Goal: Task Accomplishment & Management: Use online tool/utility

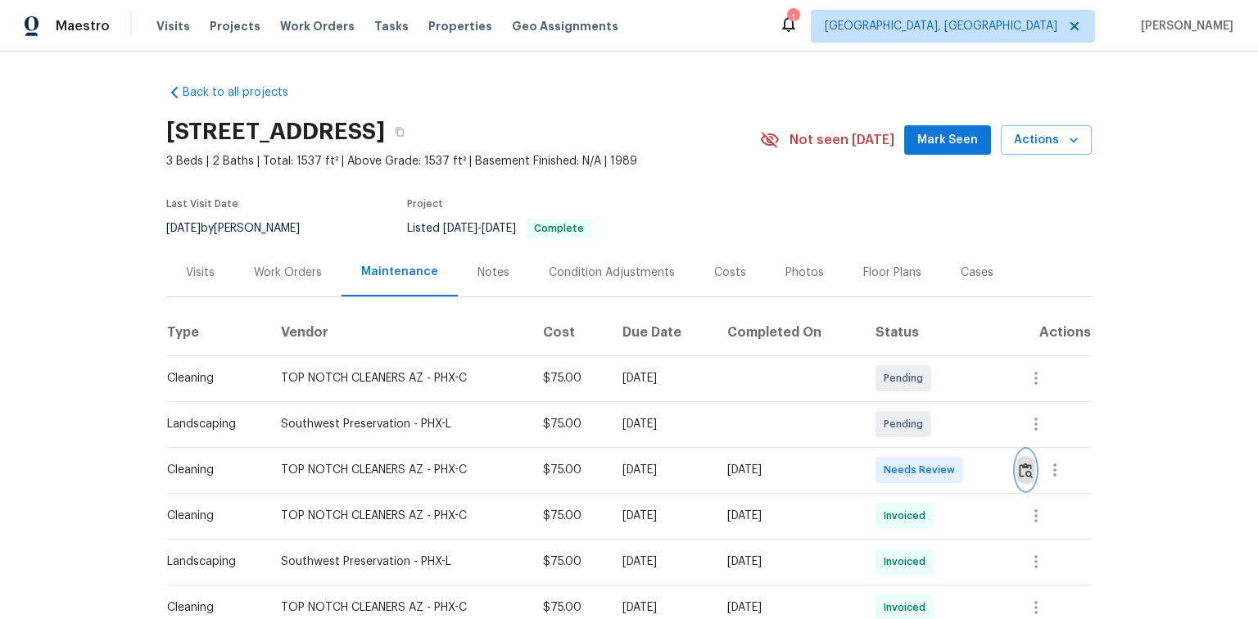
click at [1031, 466] on img "button" at bounding box center [1026, 471] width 14 height 16
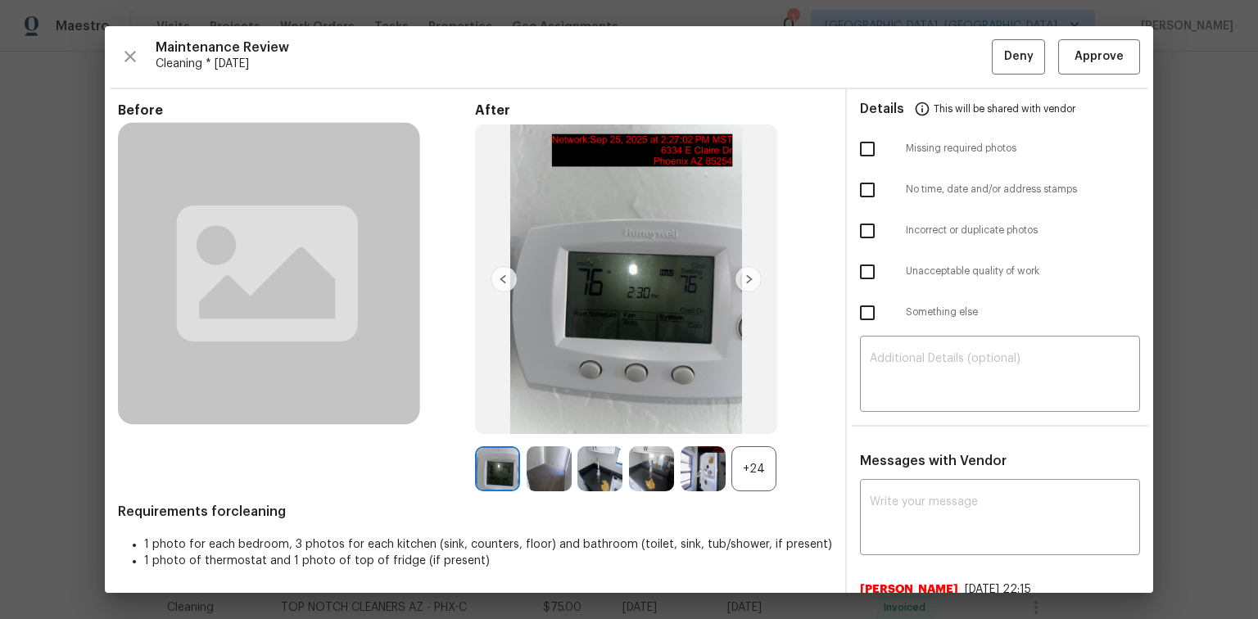
click at [749, 471] on div "+24" at bounding box center [753, 468] width 45 height 45
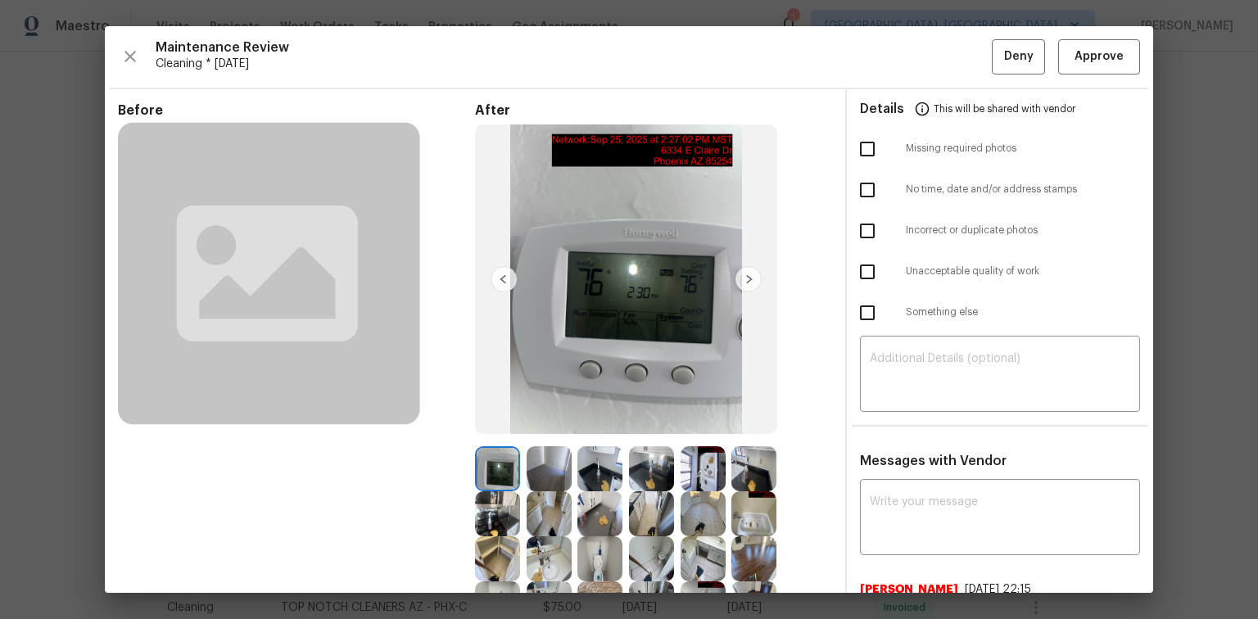
click at [703, 463] on img at bounding box center [702, 468] width 45 height 45
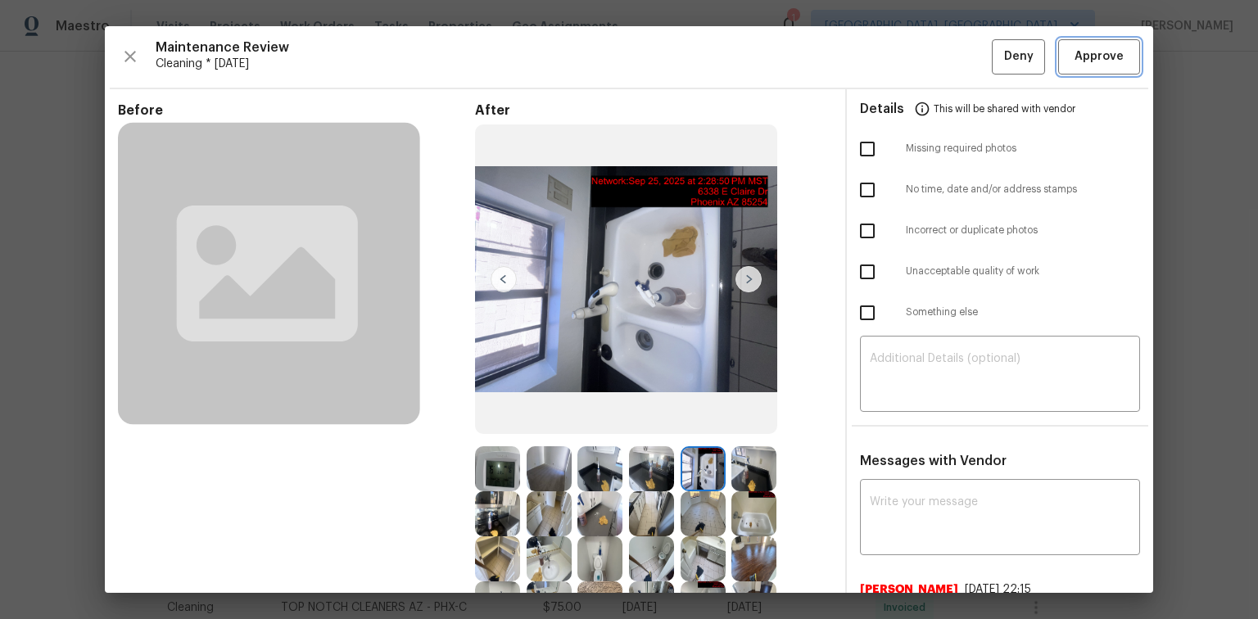
click at [1095, 57] on span "Approve" at bounding box center [1098, 57] width 49 height 20
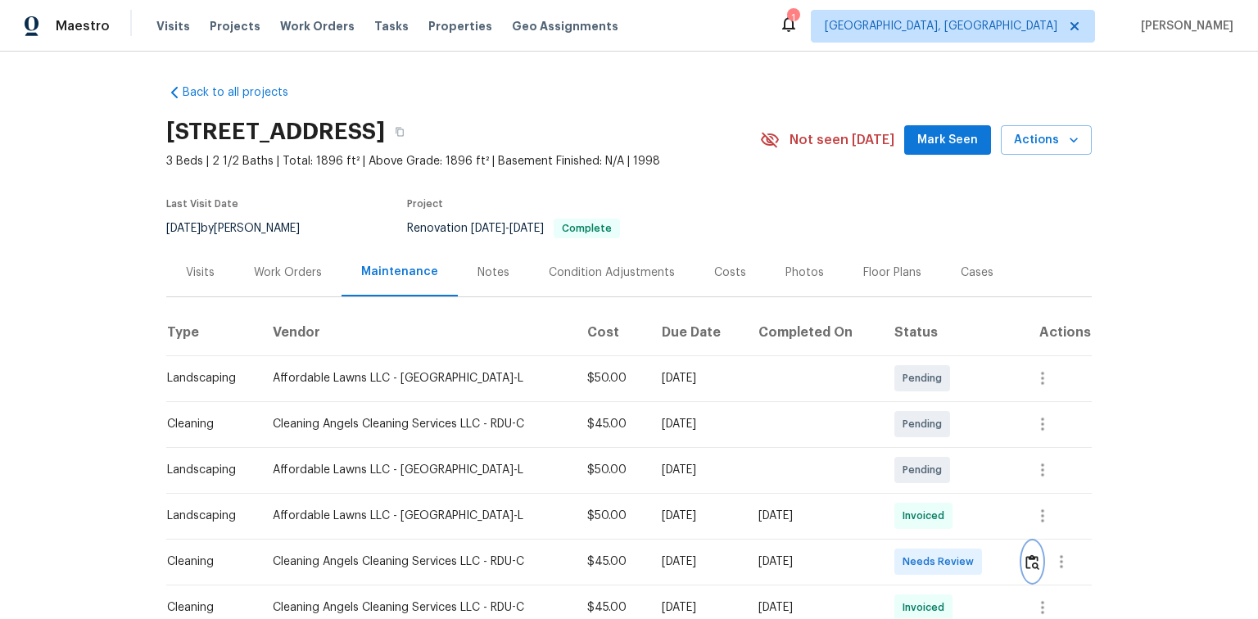
click at [1031, 558] on img "button" at bounding box center [1032, 562] width 14 height 16
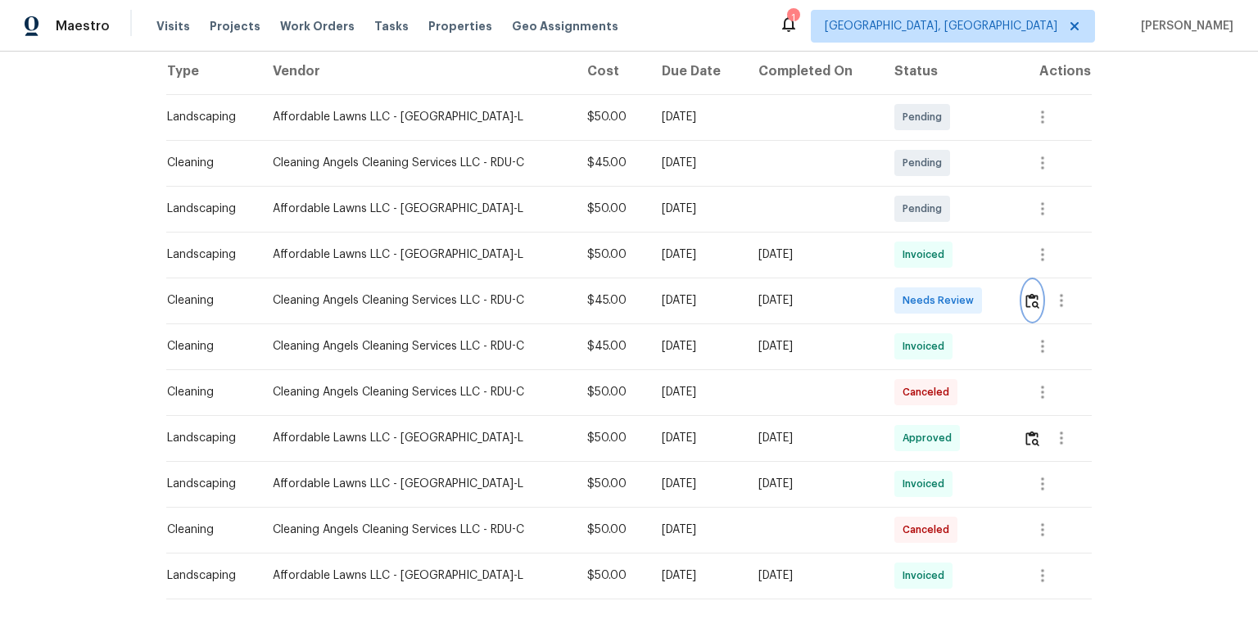
scroll to position [262, 0]
click at [1033, 298] on img "button" at bounding box center [1032, 300] width 14 height 16
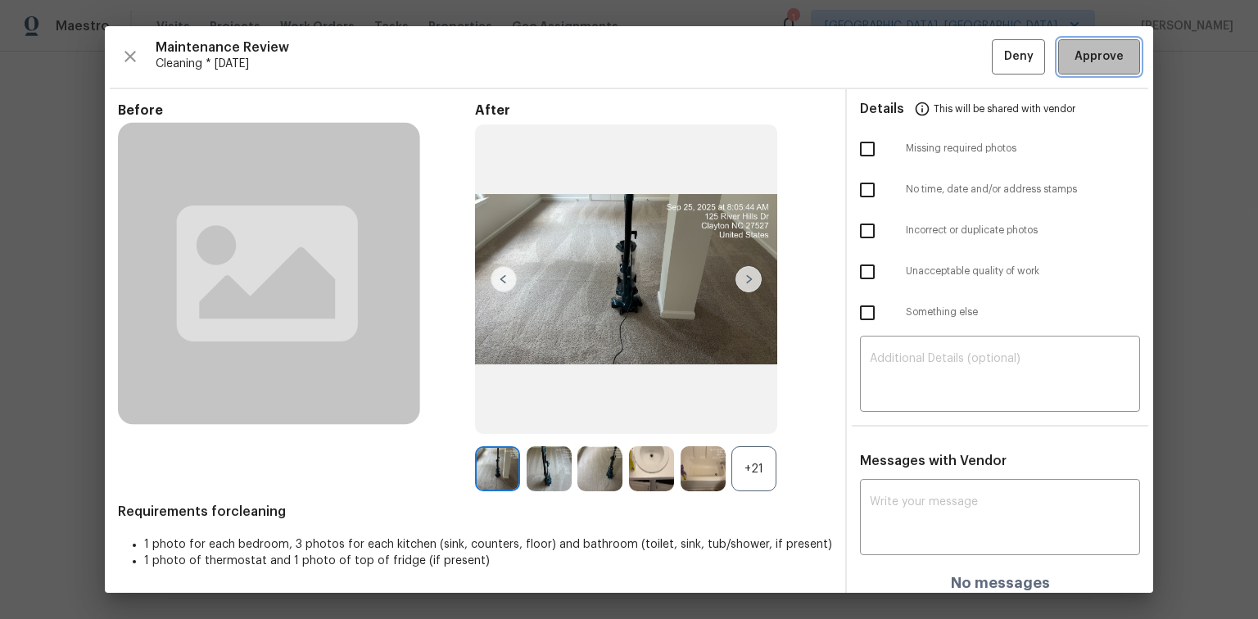
click at [1085, 53] on span "Approve" at bounding box center [1098, 57] width 49 height 20
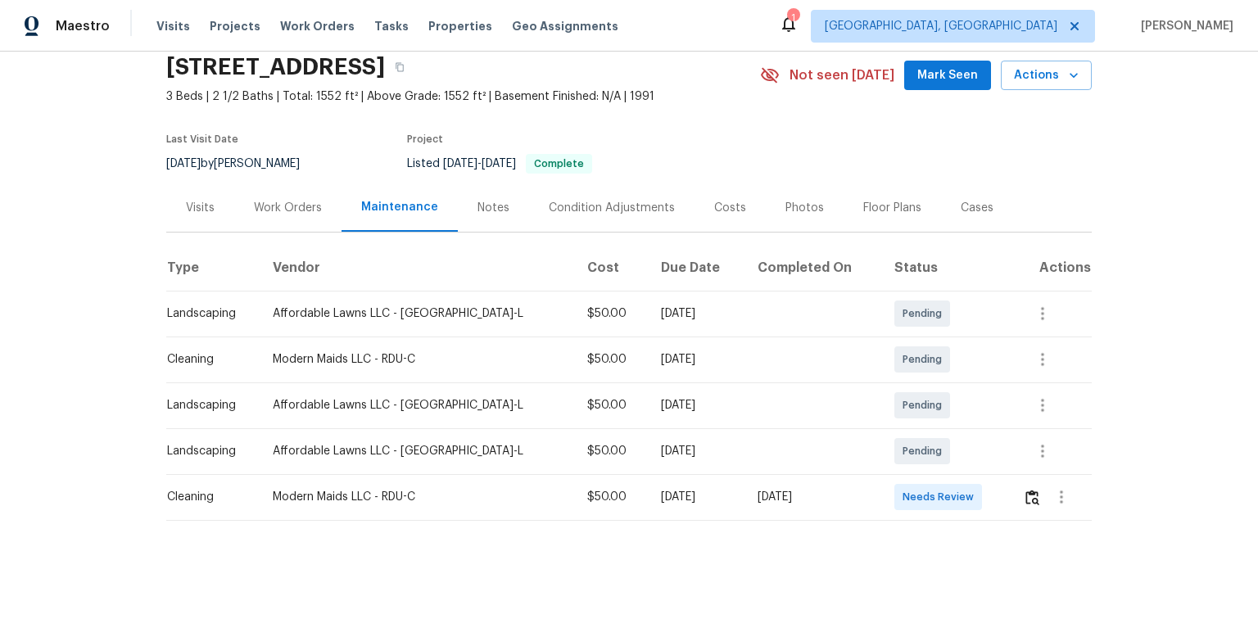
scroll to position [73, 0]
click at [1025, 490] on img "button" at bounding box center [1032, 498] width 14 height 16
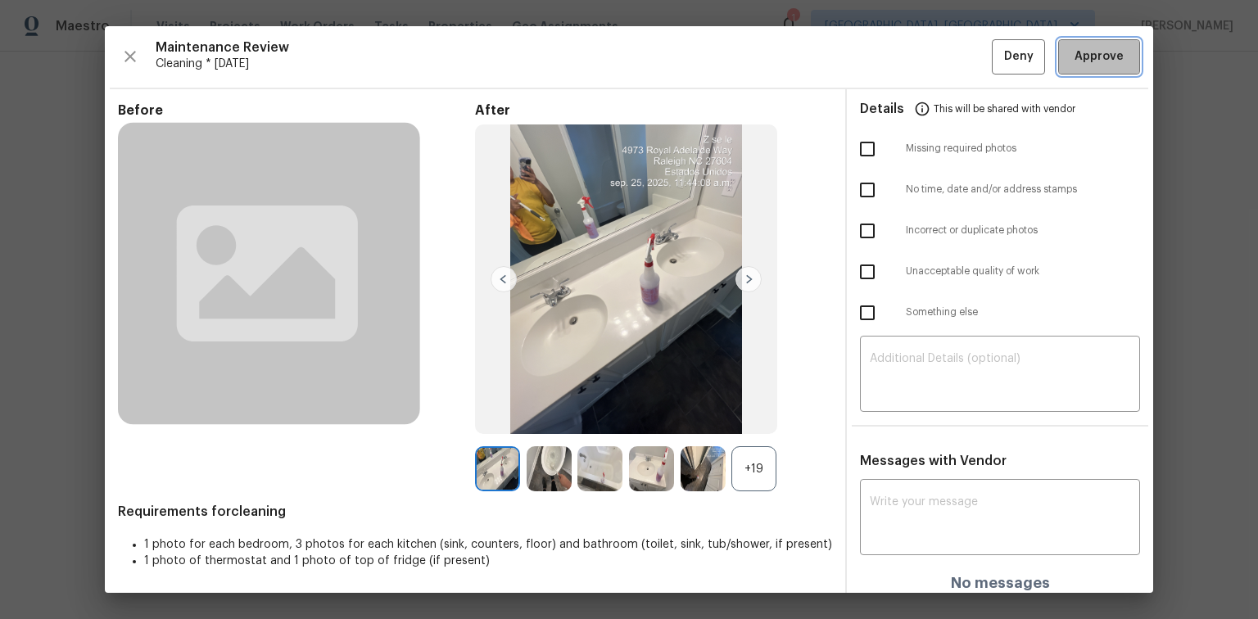
click at [1086, 59] on span "Approve" at bounding box center [1098, 57] width 49 height 20
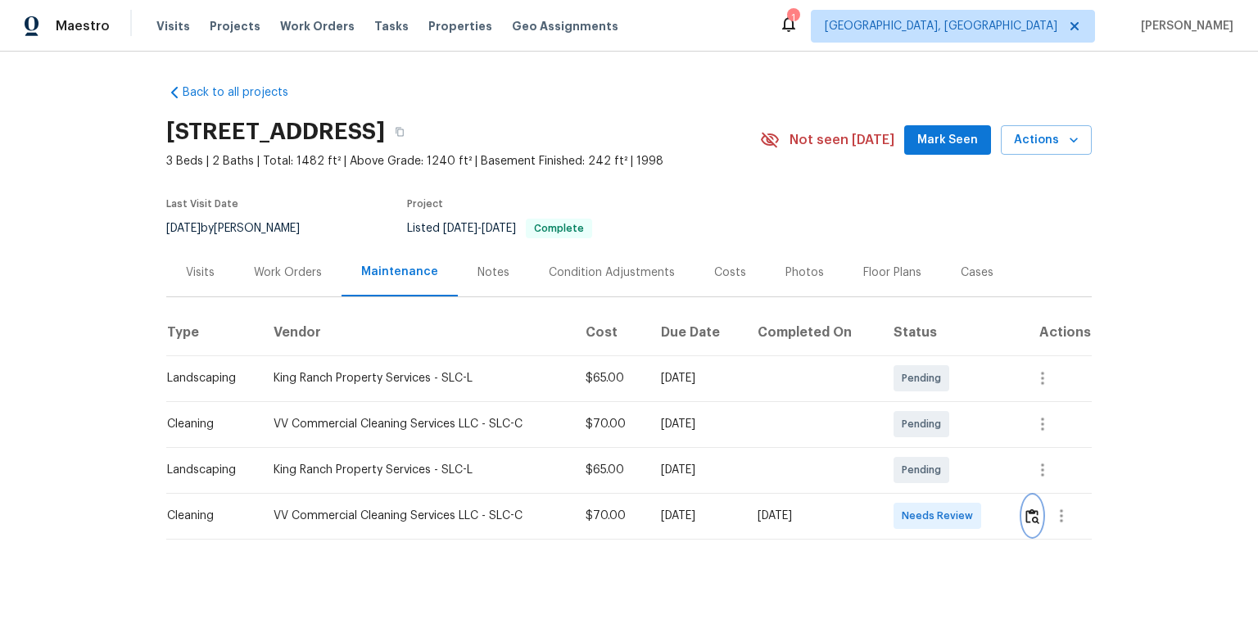
click at [1035, 513] on img "button" at bounding box center [1032, 517] width 14 height 16
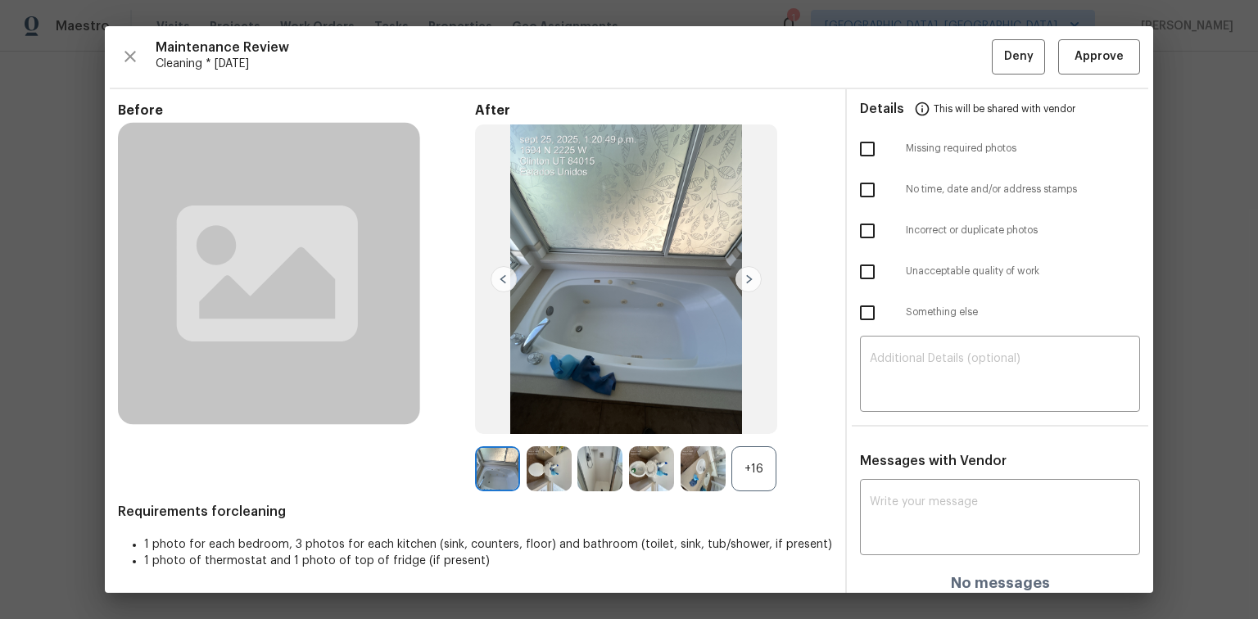
click at [865, 143] on input "checkbox" at bounding box center [867, 149] width 34 height 34
checkbox input "true"
click at [869, 268] on input "checkbox" at bounding box center [867, 272] width 34 height 34
checkbox input "true"
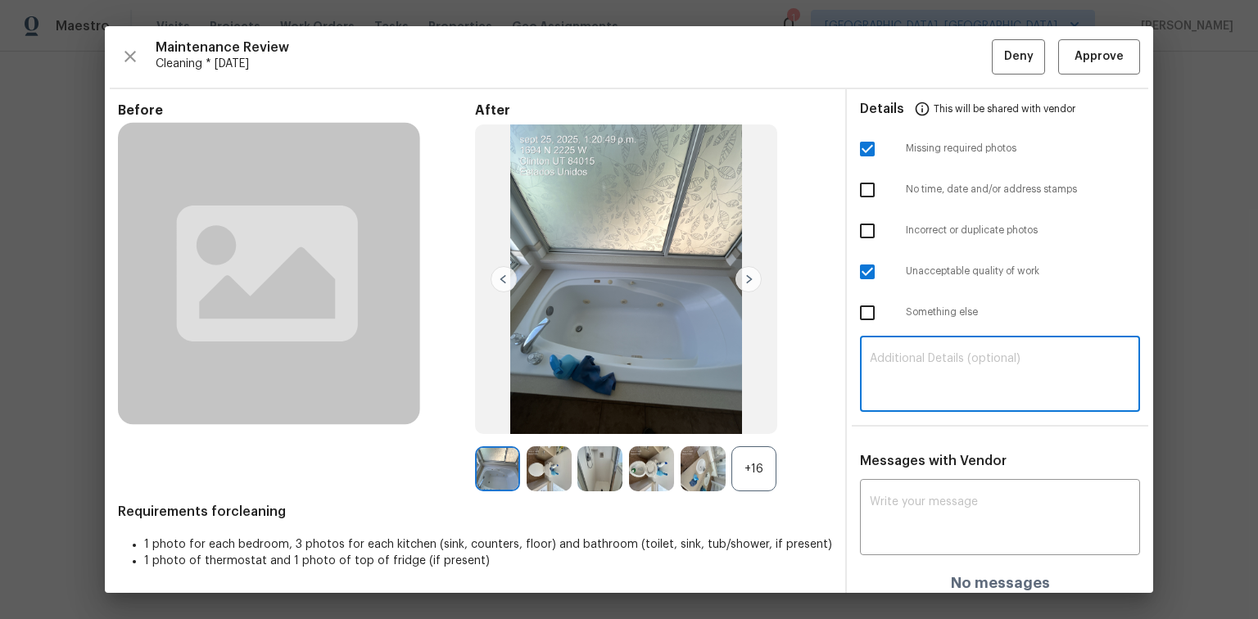
click at [929, 368] on textarea at bounding box center [1000, 376] width 260 height 46
paste textarea "Maintenance Audit Team: Hello! Unfortunately, this Cleaning visit completed on …"
type textarea "Maintenance Audit Team: Hello! Unfortunately, this Cleaning visit completed on …"
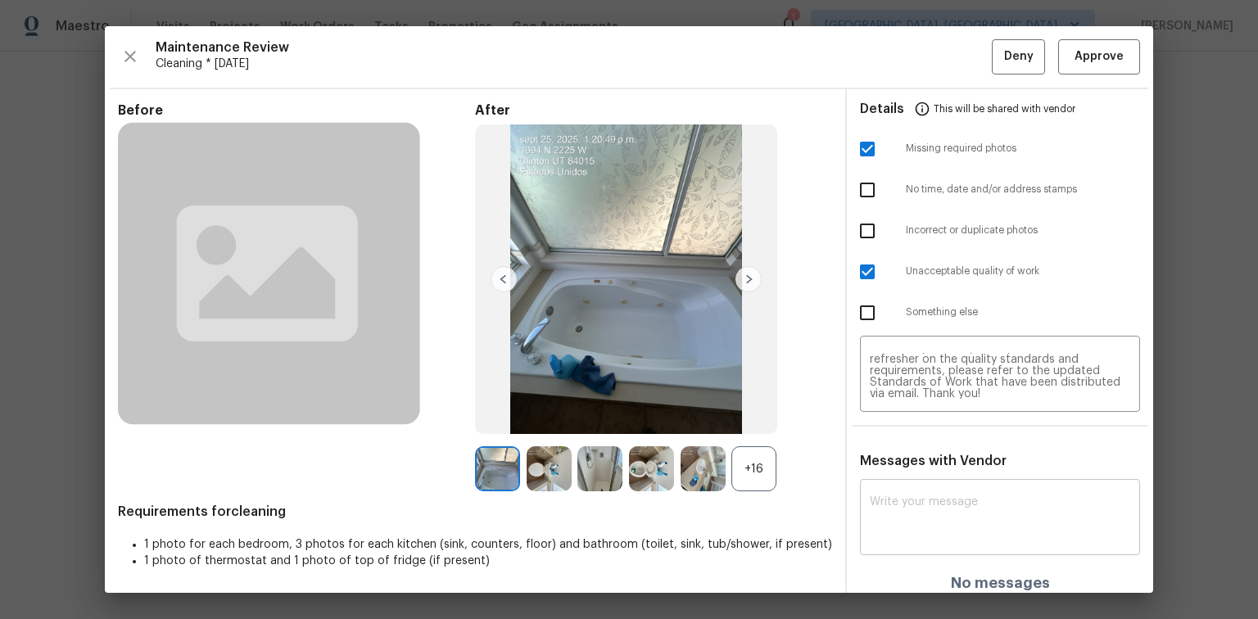
click at [905, 490] on div "x ​" at bounding box center [1000, 519] width 280 height 72
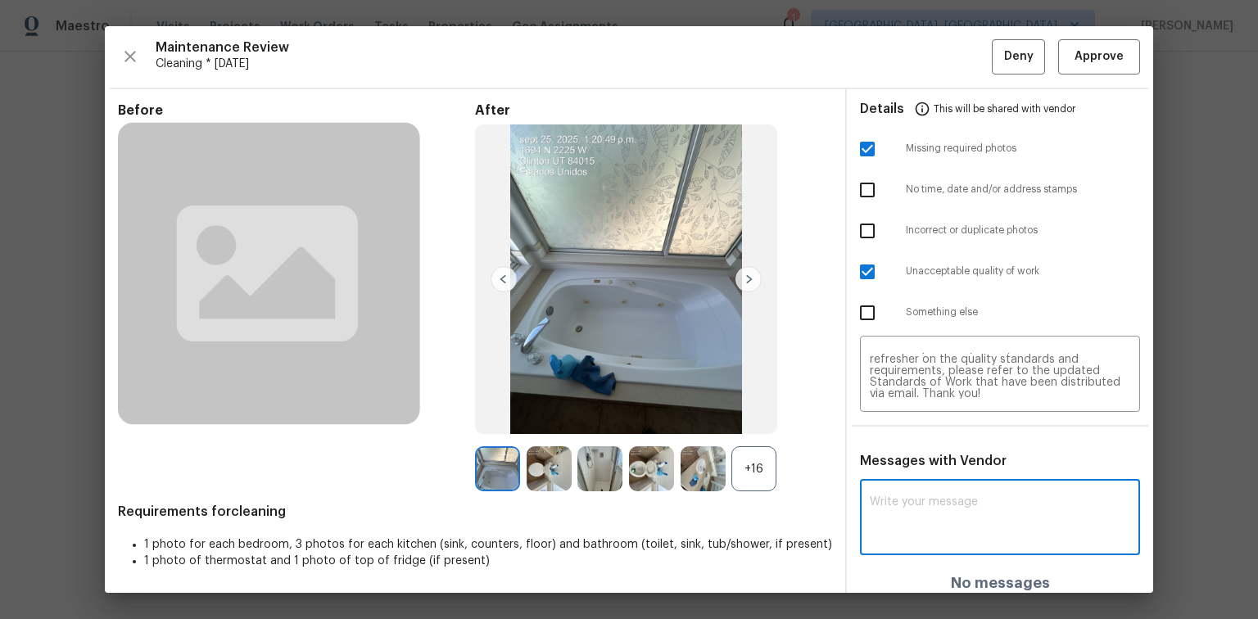
paste textarea "Maintenance Audit Team: Hello! Unfortunately, this Cleaning visit completed on …"
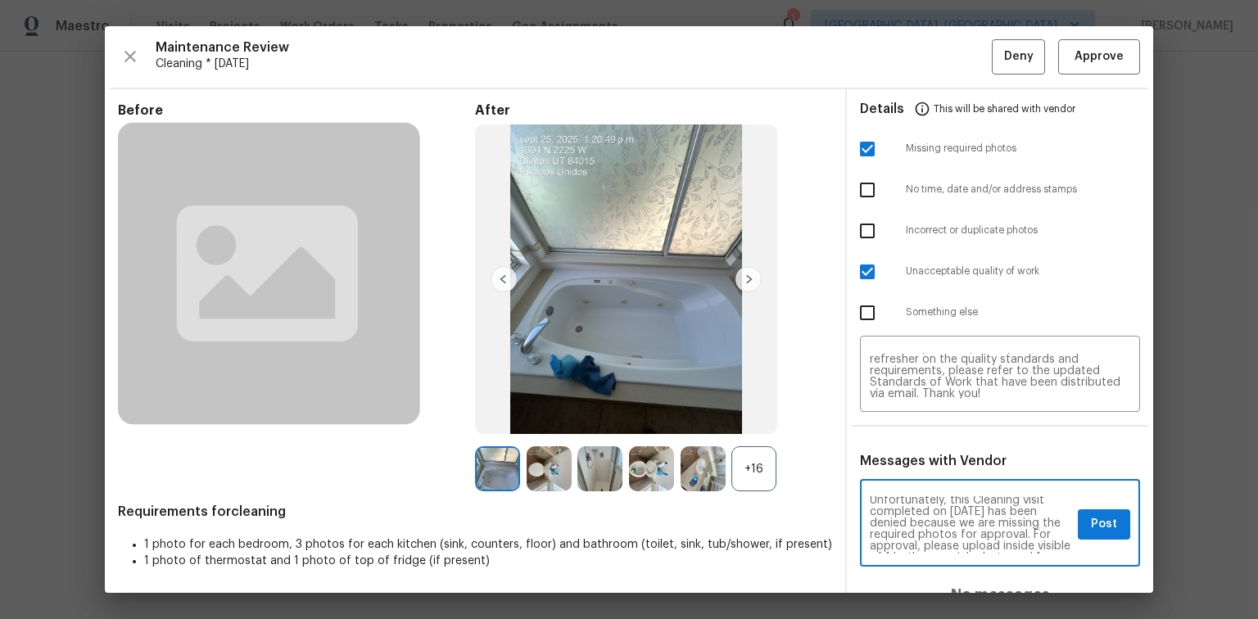
scroll to position [0, 0]
type textarea "Maintenance Audit Team: Hello! Unfortunately, this Cleaning visit completed on …"
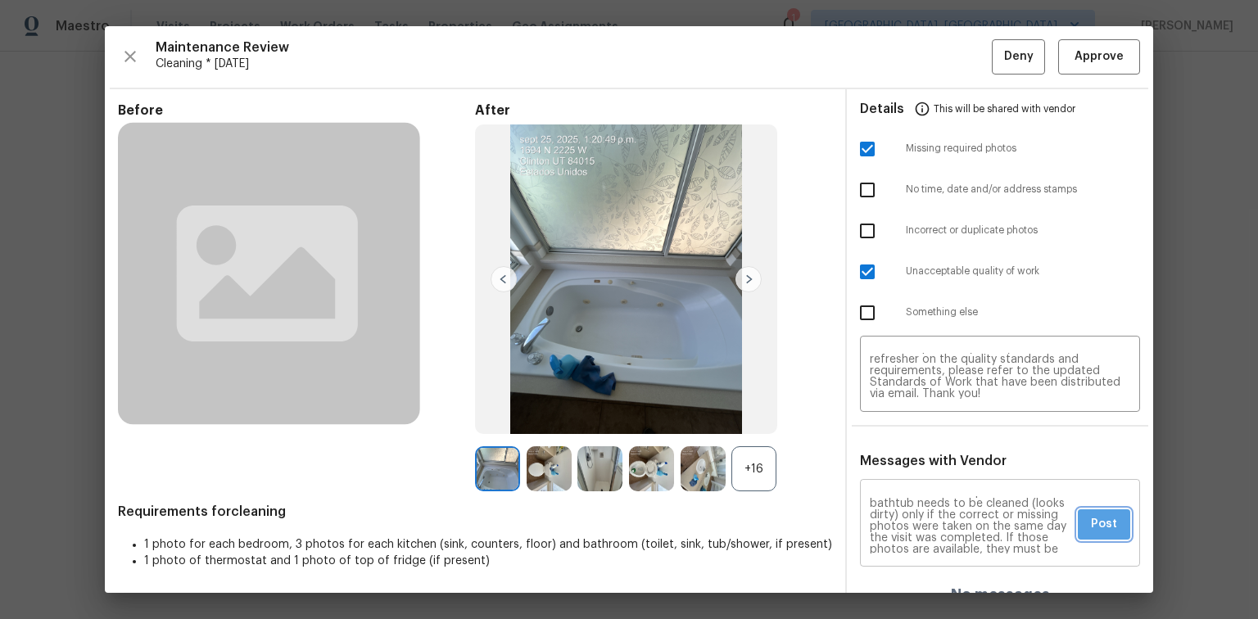
click at [1114, 514] on button "Post" at bounding box center [1104, 524] width 52 height 30
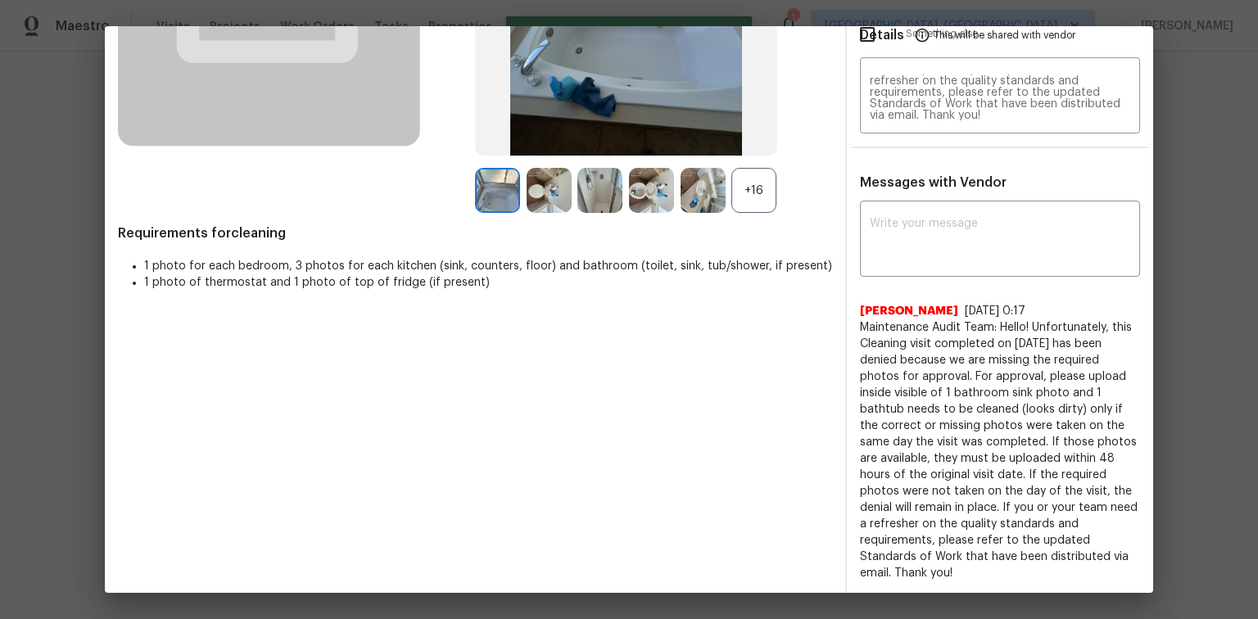
scroll to position [0, 0]
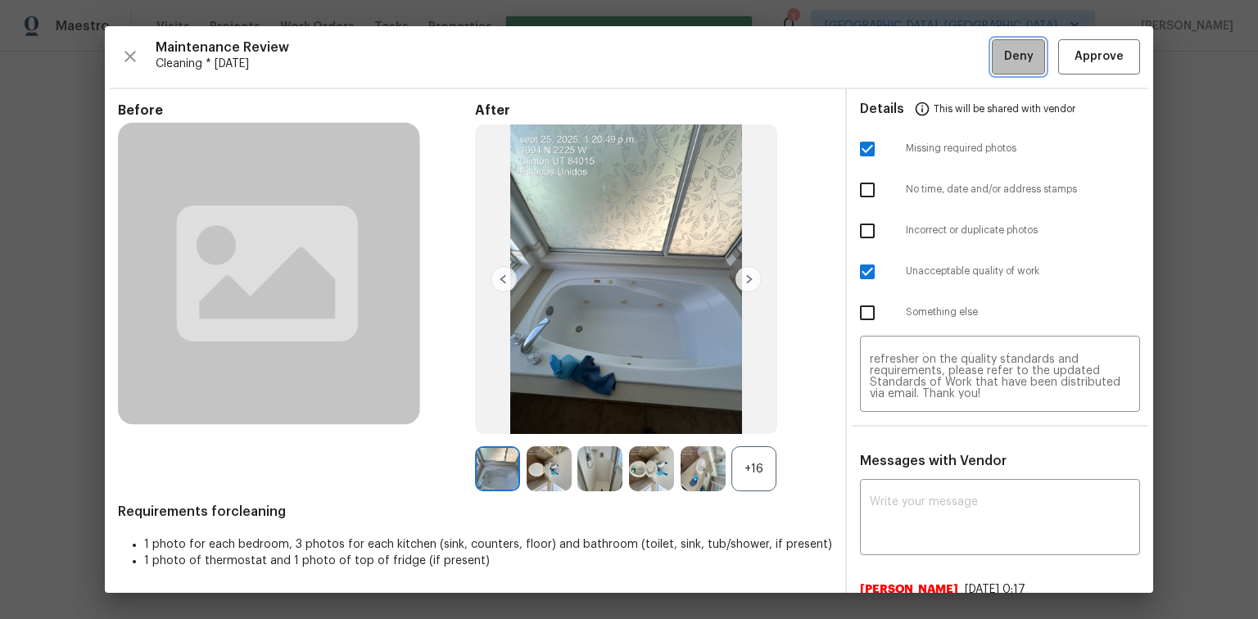
click at [1004, 49] on span "Deny" at bounding box center [1018, 57] width 29 height 20
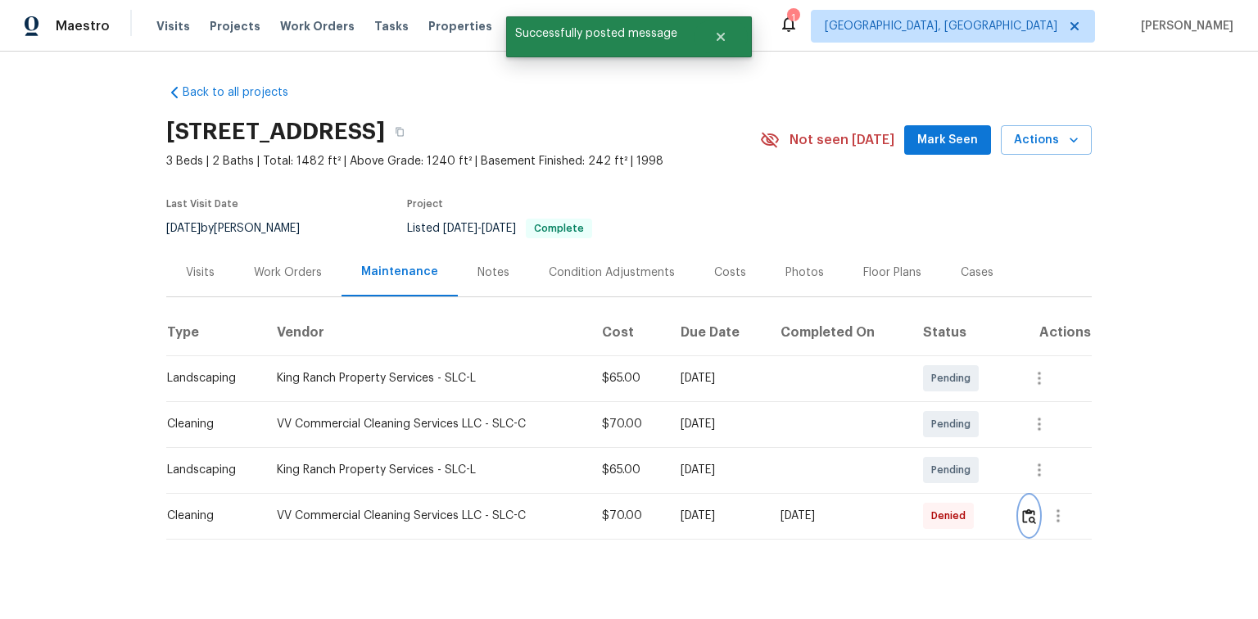
scroll to position [27, 0]
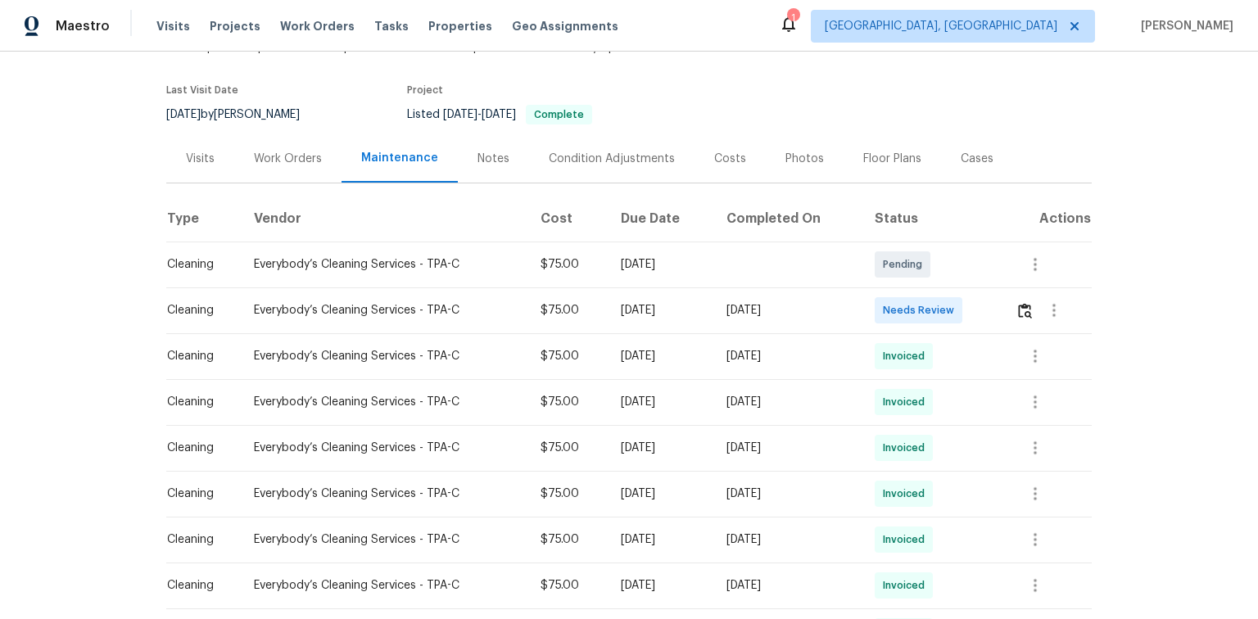
scroll to position [131, 0]
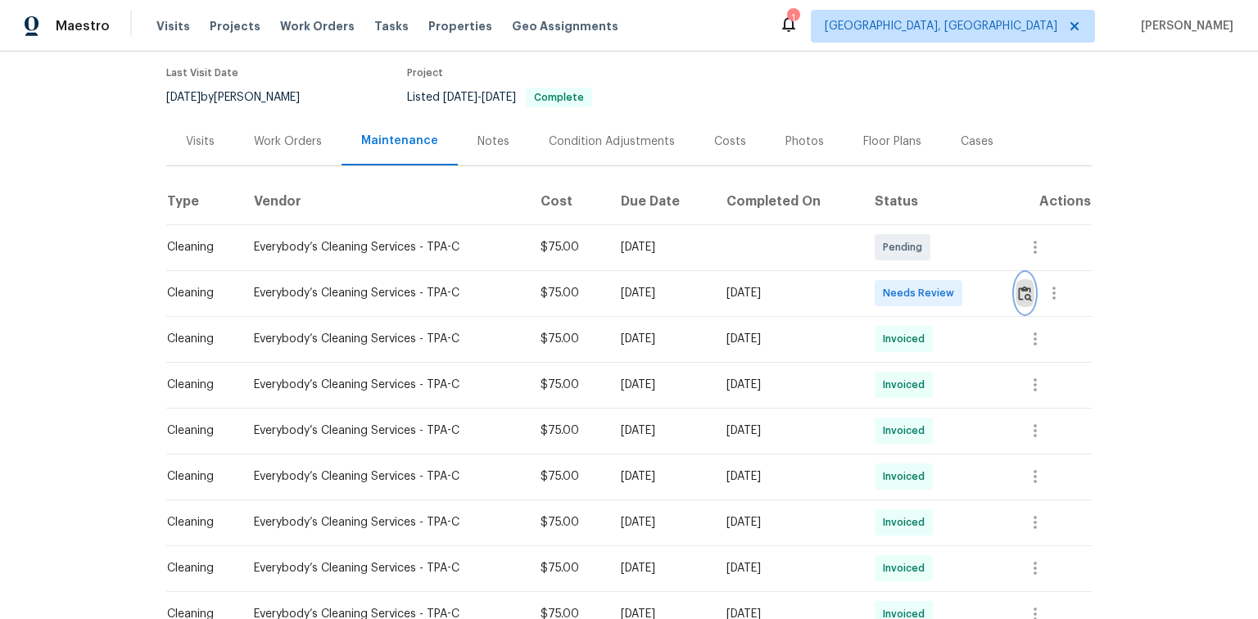
click at [1025, 293] on img "button" at bounding box center [1025, 294] width 14 height 16
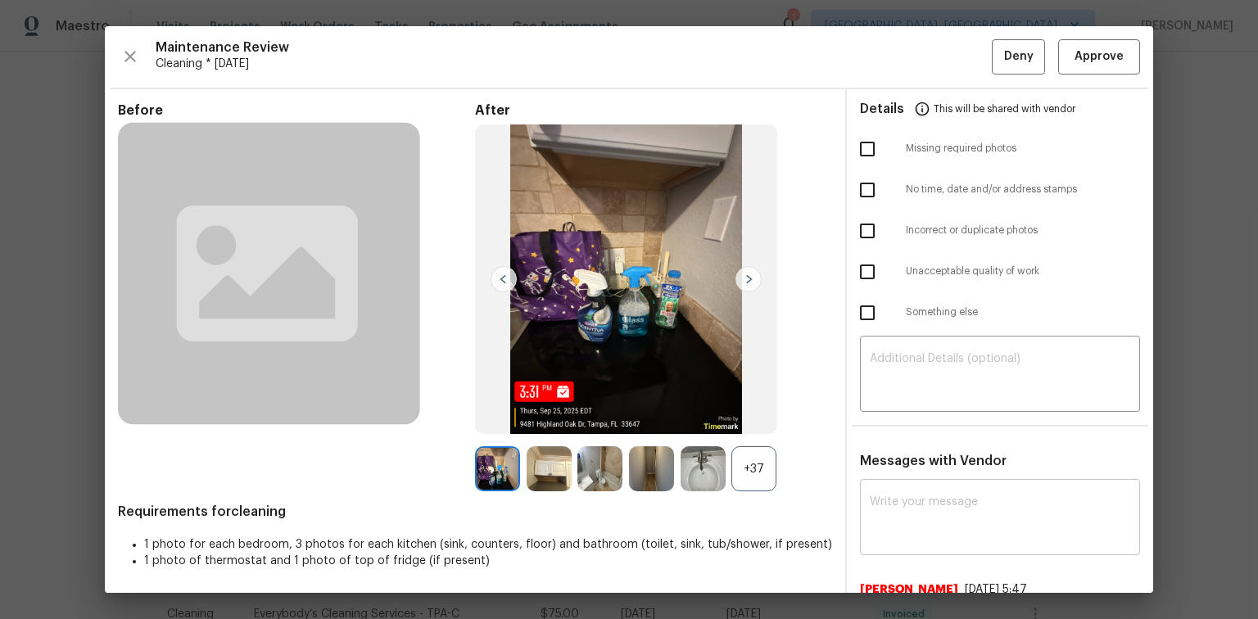
click at [898, 496] on textarea at bounding box center [1000, 519] width 260 height 46
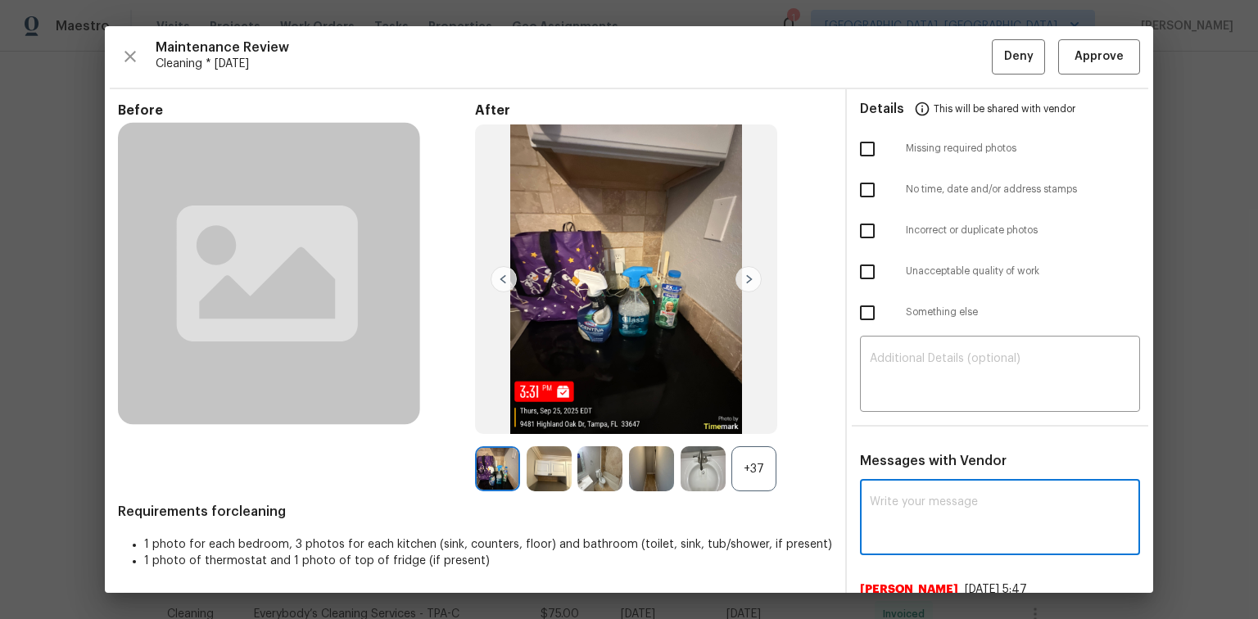
paste textarea "Maintenance Audit Team: Hello! After further review, the visit(06/09/2025) has …"
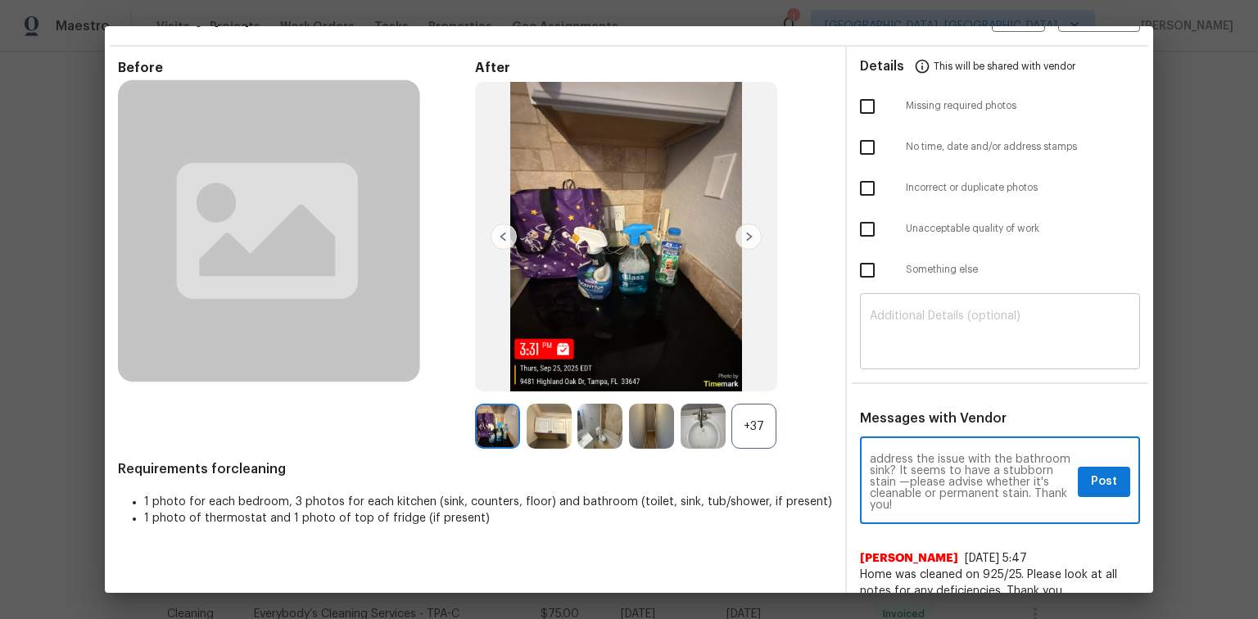
scroll to position [66, 0]
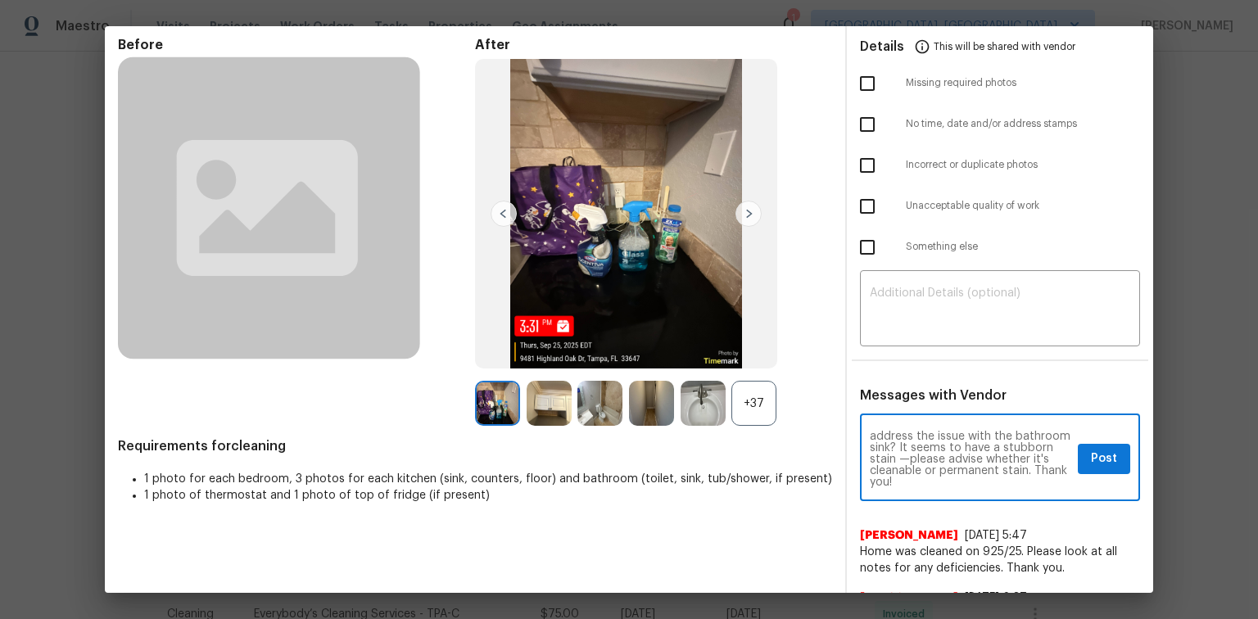
click at [938, 448] on textarea "Maintenance Audit Team: Hello! After further review, the visit(06/09/2025) has …" at bounding box center [970, 459] width 201 height 57
click at [922, 454] on textarea "Maintenance Audit Team: Hello! After further review, the visit(06/09/2025) has …" at bounding box center [970, 459] width 201 height 57
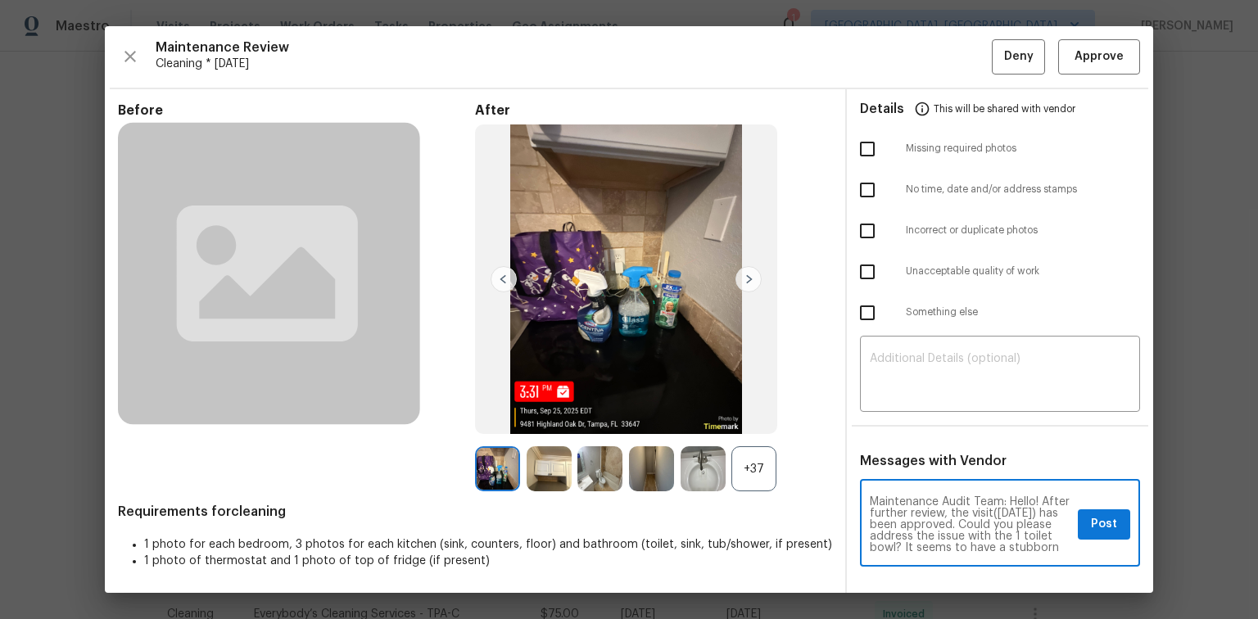
type textarea "Maintenance Audit Team: Hello! After further review, the visit(09/25/2025) has …"
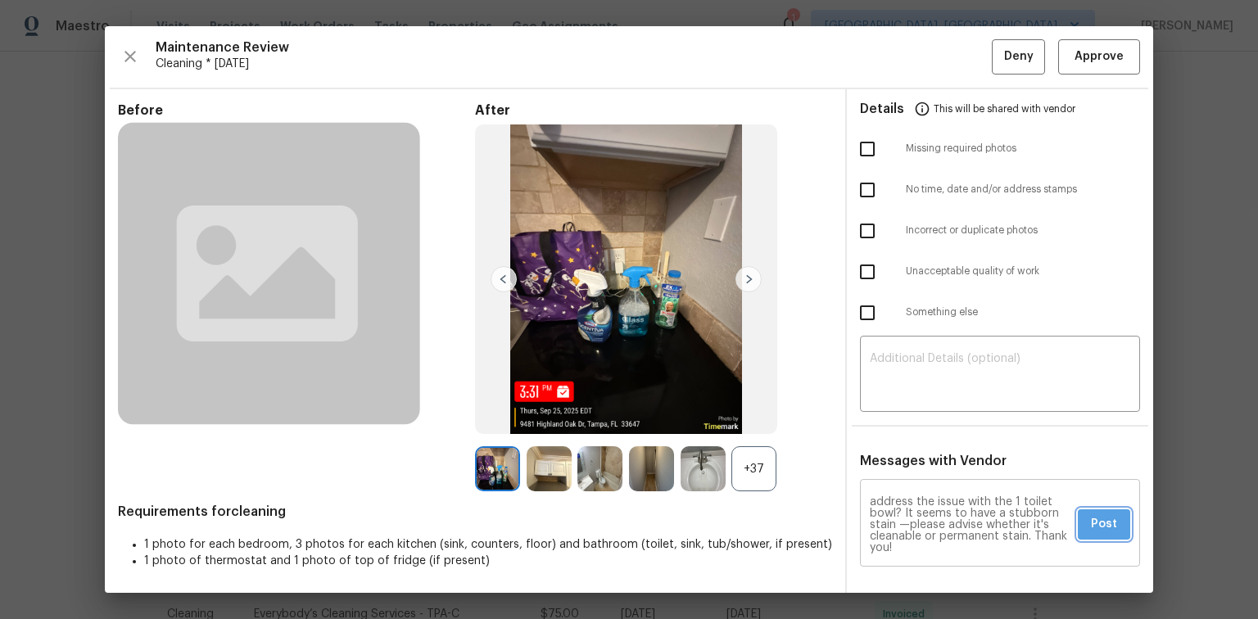
click at [1091, 524] on span "Post" at bounding box center [1104, 524] width 26 height 20
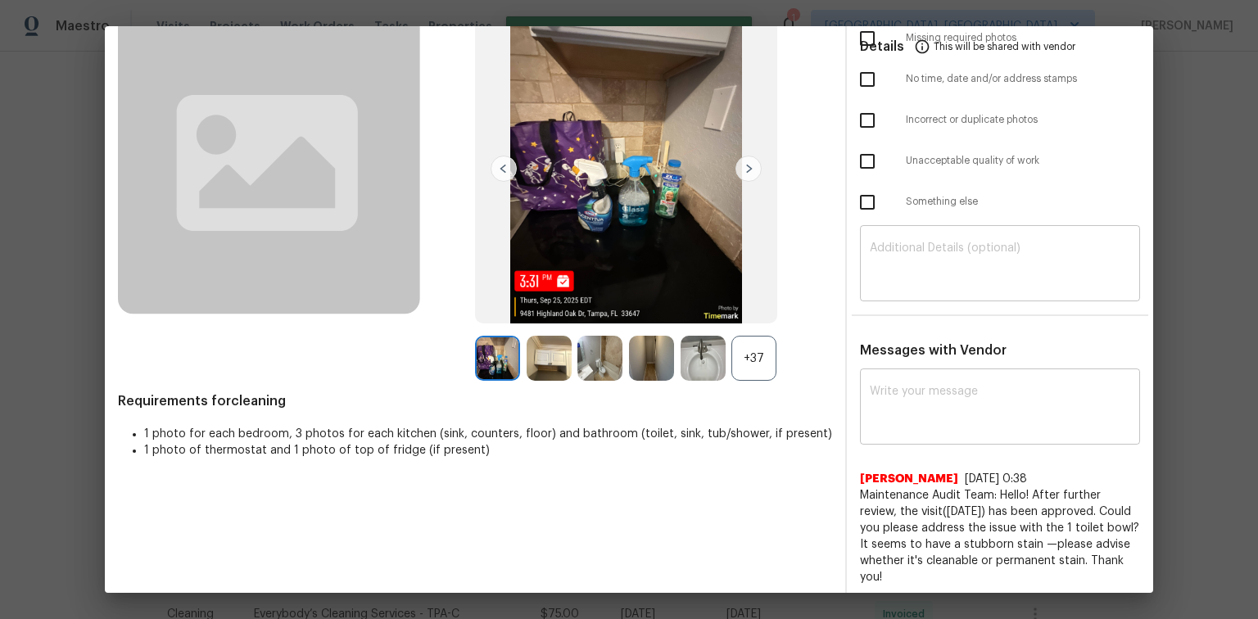
scroll to position [0, 0]
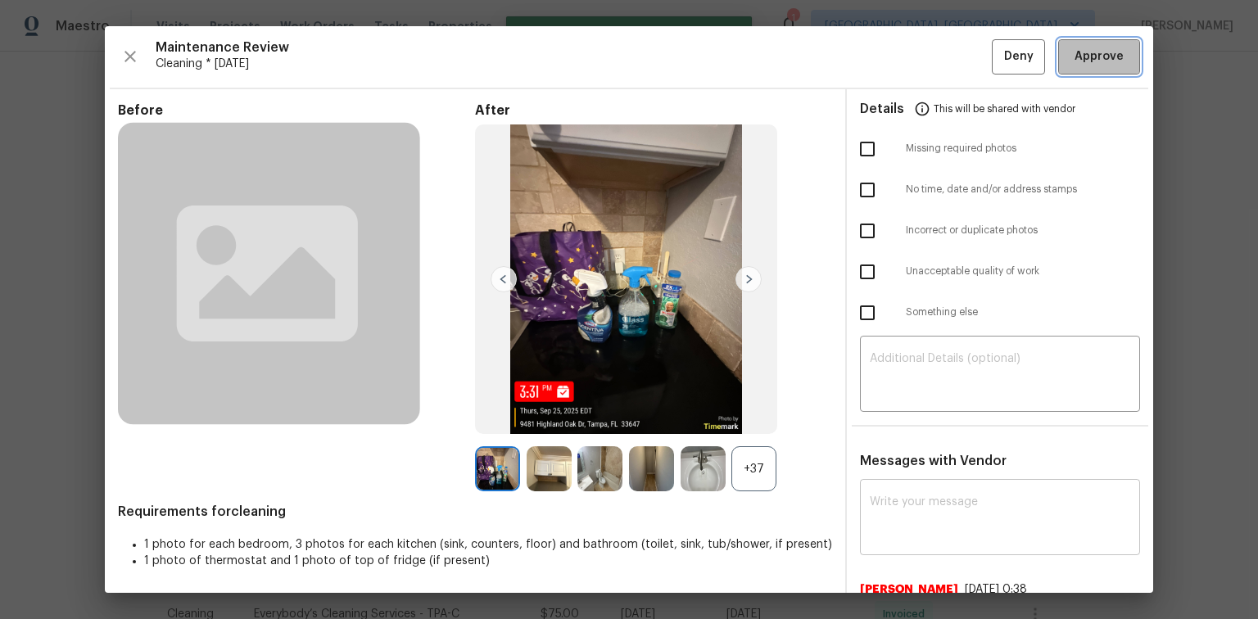
click at [1074, 61] on span "Approve" at bounding box center [1098, 57] width 49 height 20
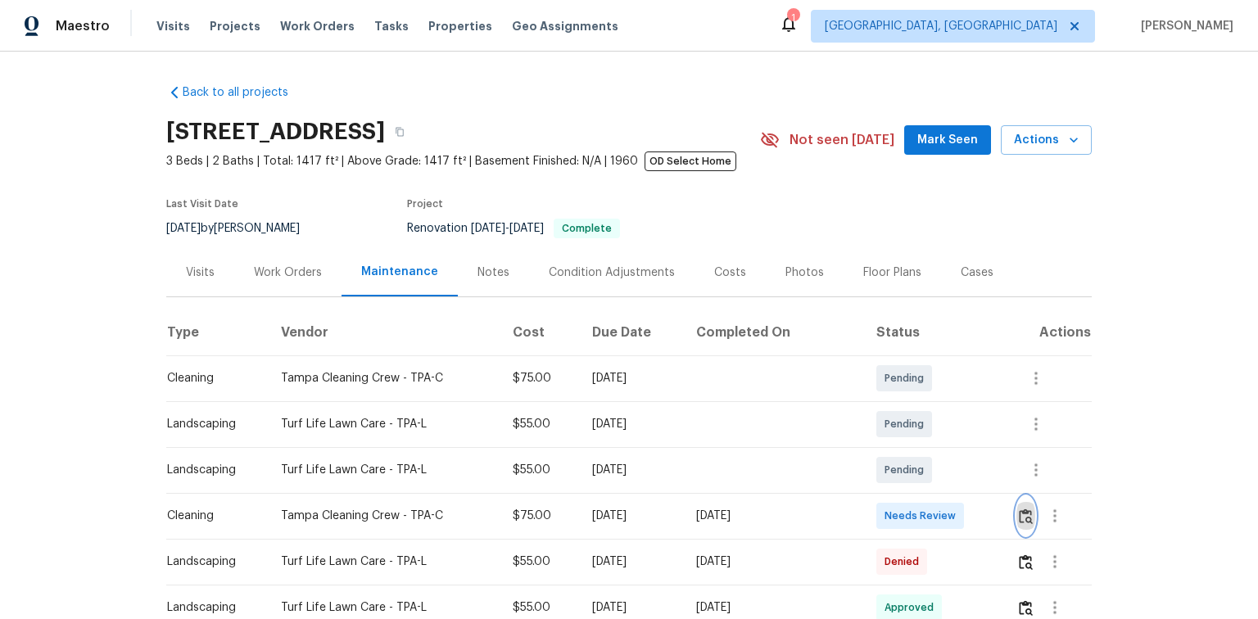
click at [1025, 517] on img "button" at bounding box center [1026, 517] width 14 height 16
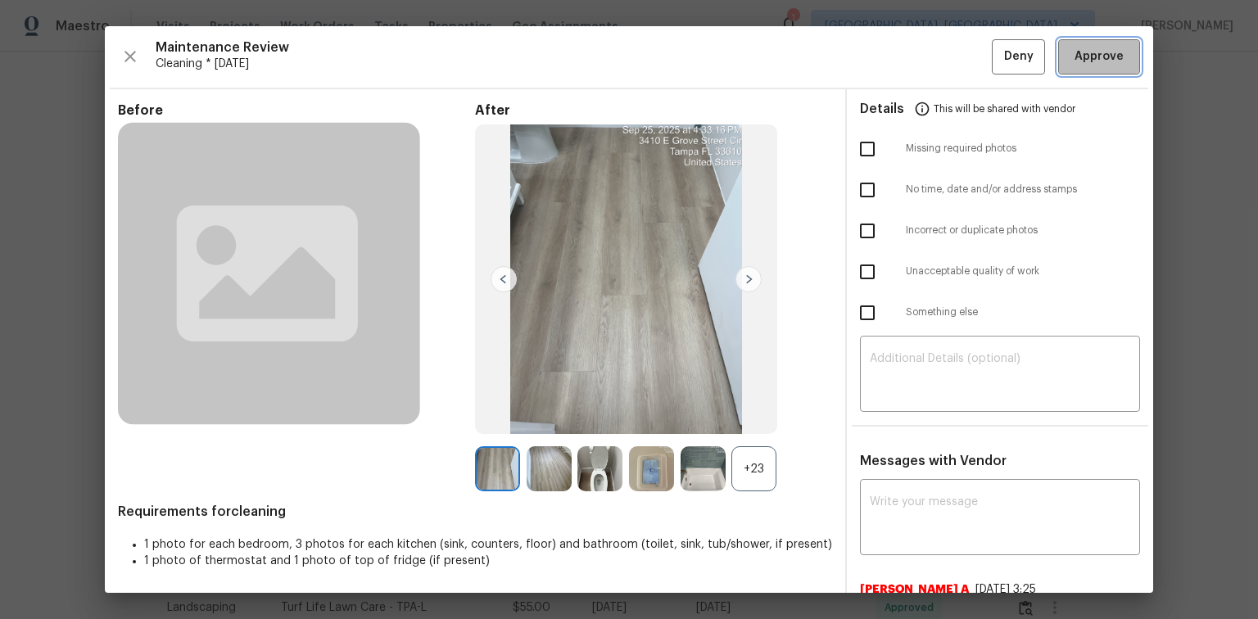
click at [1080, 61] on span "Approve" at bounding box center [1098, 57] width 49 height 20
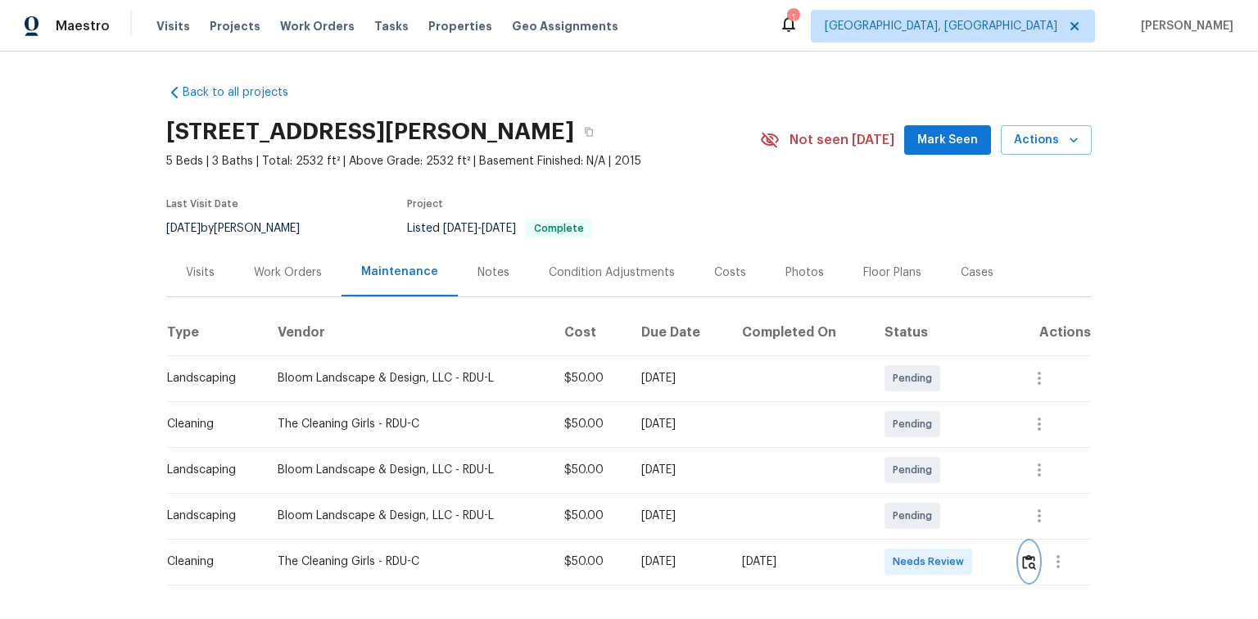
click at [1027, 557] on img "button" at bounding box center [1029, 562] width 14 height 16
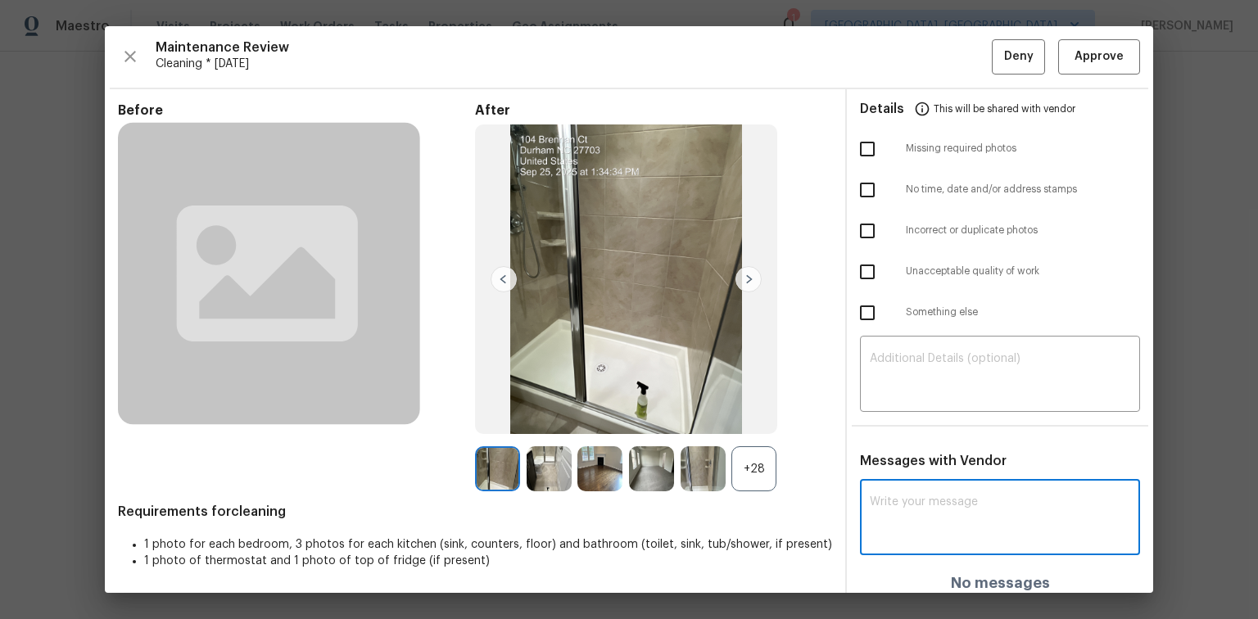
click at [923, 508] on textarea at bounding box center [1000, 519] width 260 height 46
paste textarea "Maintenance Audit Team: Hello! After further review, the visit([DATE]) has been…"
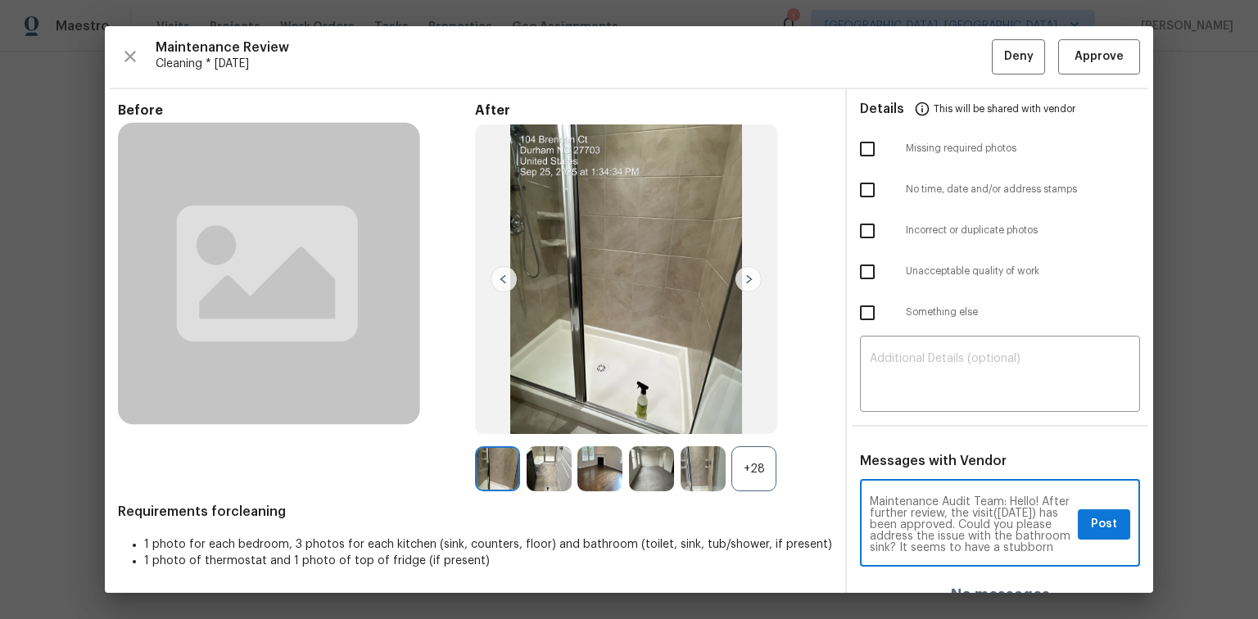
click at [920, 518] on textarea "Maintenance Audit Team: Hello! After further review, the visit(06/09/2025) has …" at bounding box center [970, 524] width 201 height 57
click at [937, 511] on textarea "Maintenance Audit Team: Hello! After further review, the visit(09/25/2025) has …" at bounding box center [970, 524] width 201 height 57
click at [937, 509] on textarea "Maintenance Audit Team: Hello! After further review, the visit(09/25/2025) has …" at bounding box center [970, 524] width 201 height 57
click at [939, 511] on textarea "Maintenance Audit Team: Hello! After further review, the visit(09/25/2025) has …" at bounding box center [970, 524] width 201 height 57
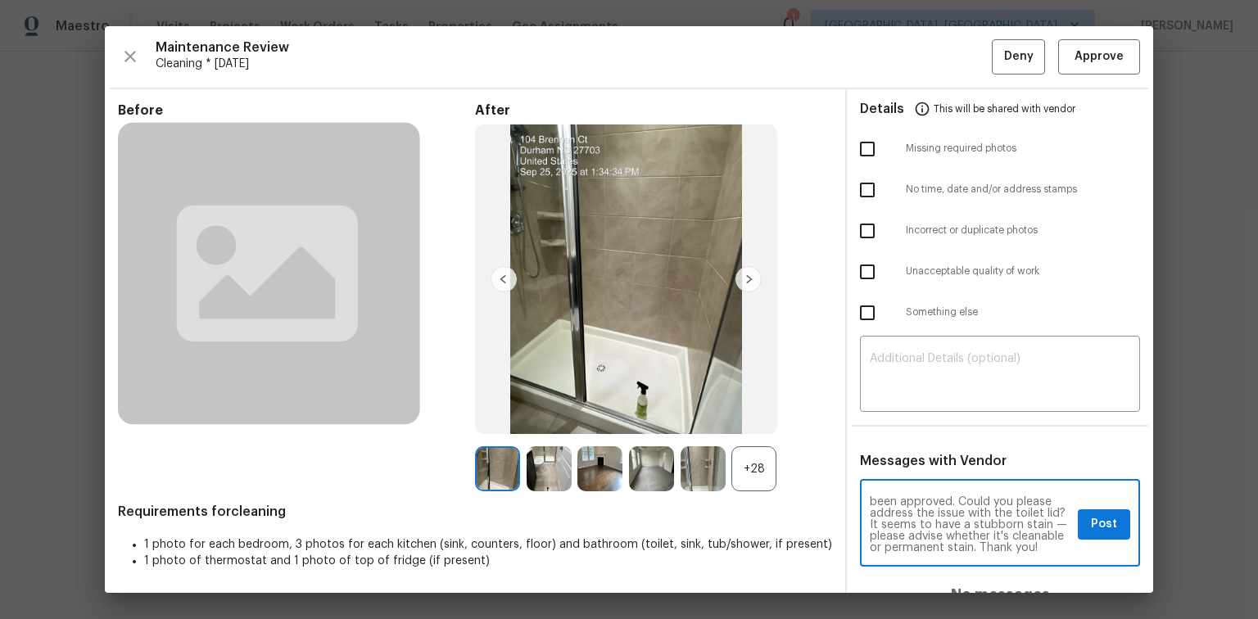
type textarea "Maintenance Audit Team: Hello! After further review, the visit(09/25/2025) has …"
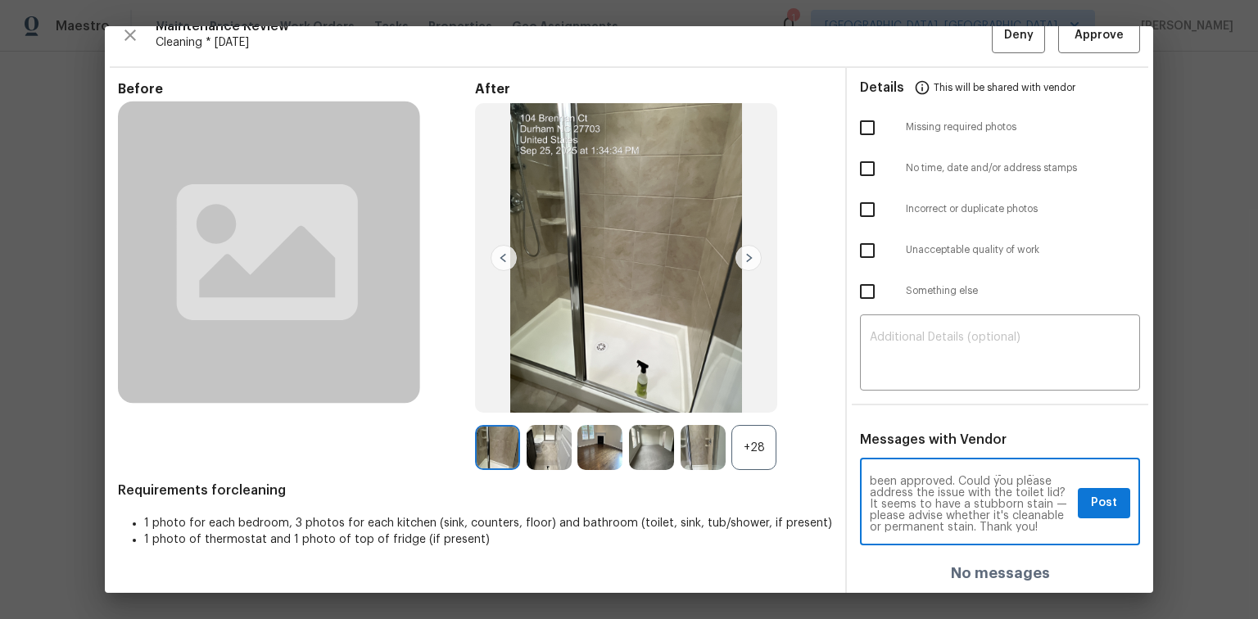
scroll to position [26, 0]
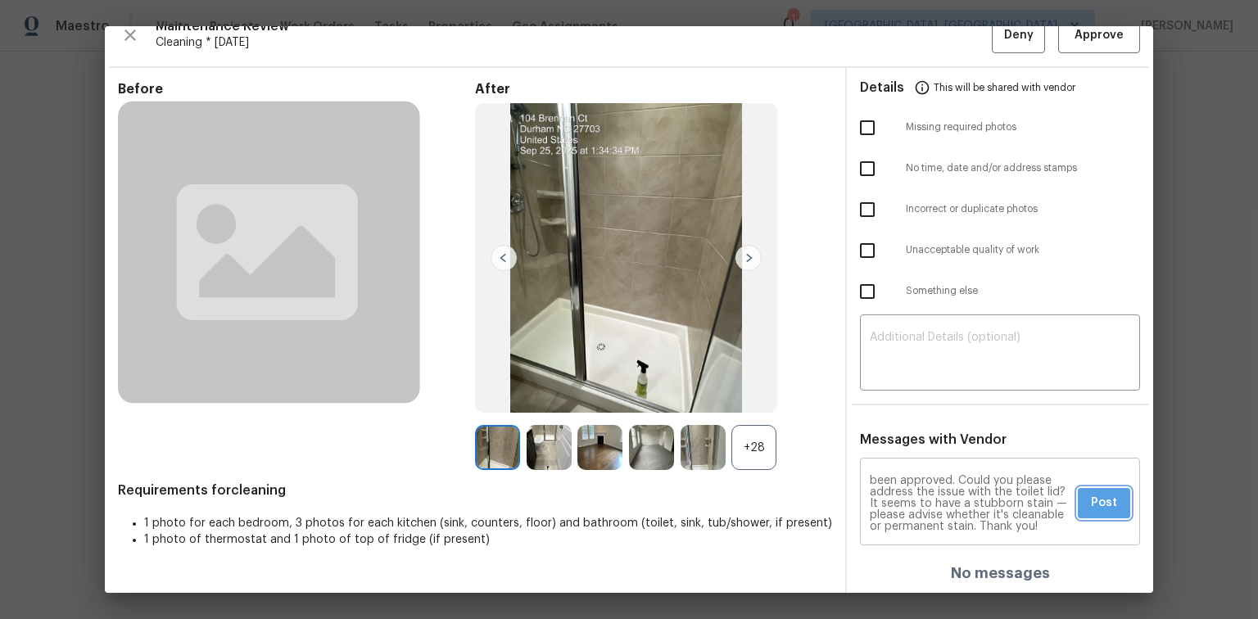
click at [1091, 501] on span "Post" at bounding box center [1104, 503] width 26 height 20
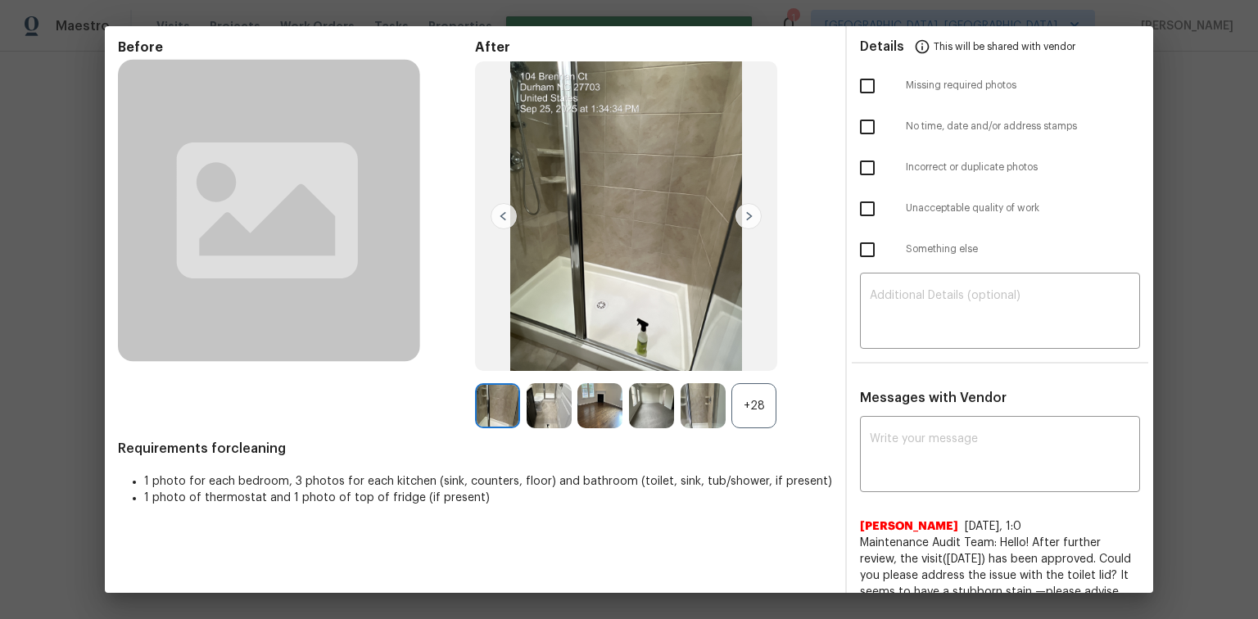
scroll to position [0, 0]
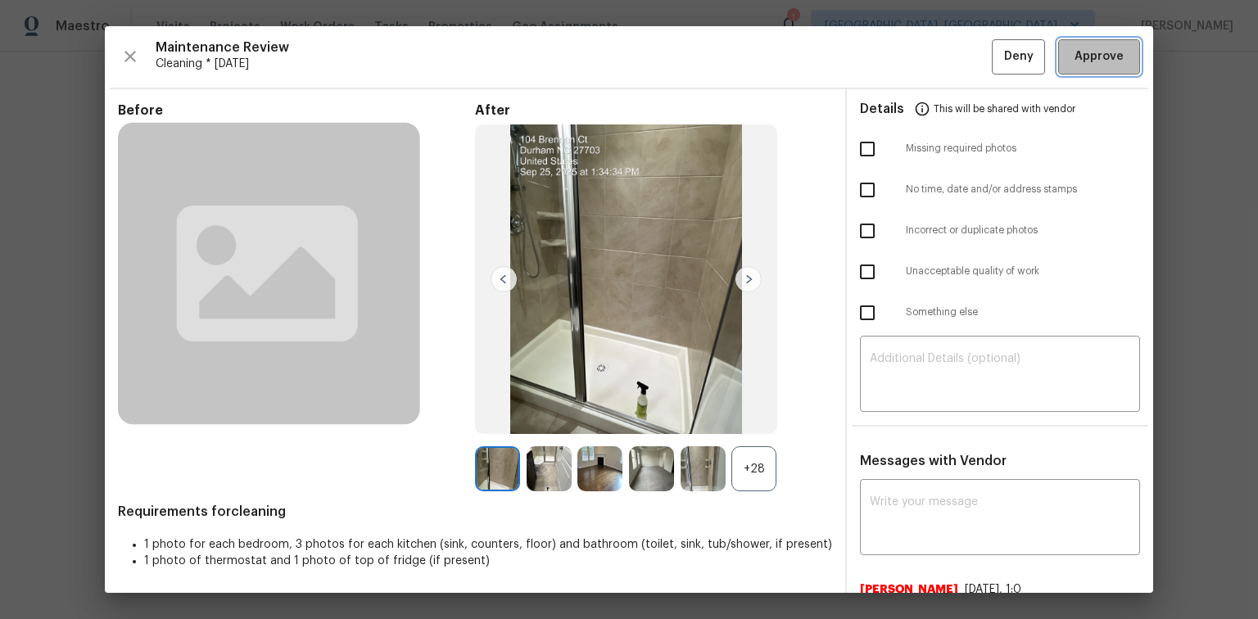
click at [1083, 56] on span "Approve" at bounding box center [1098, 57] width 49 height 20
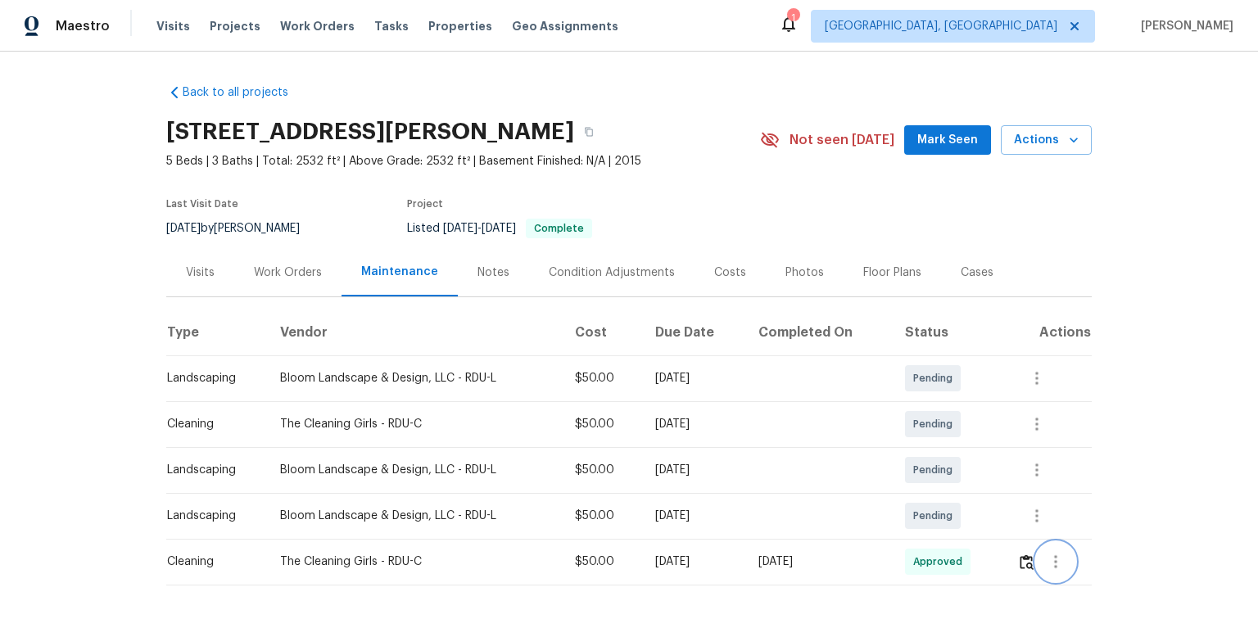
click at [1051, 563] on icon "button" at bounding box center [1056, 562] width 20 height 20
click at [1053, 555] on li "View details" at bounding box center [1092, 558] width 115 height 27
click at [1088, 552] on li "View details" at bounding box center [1092, 558] width 115 height 27
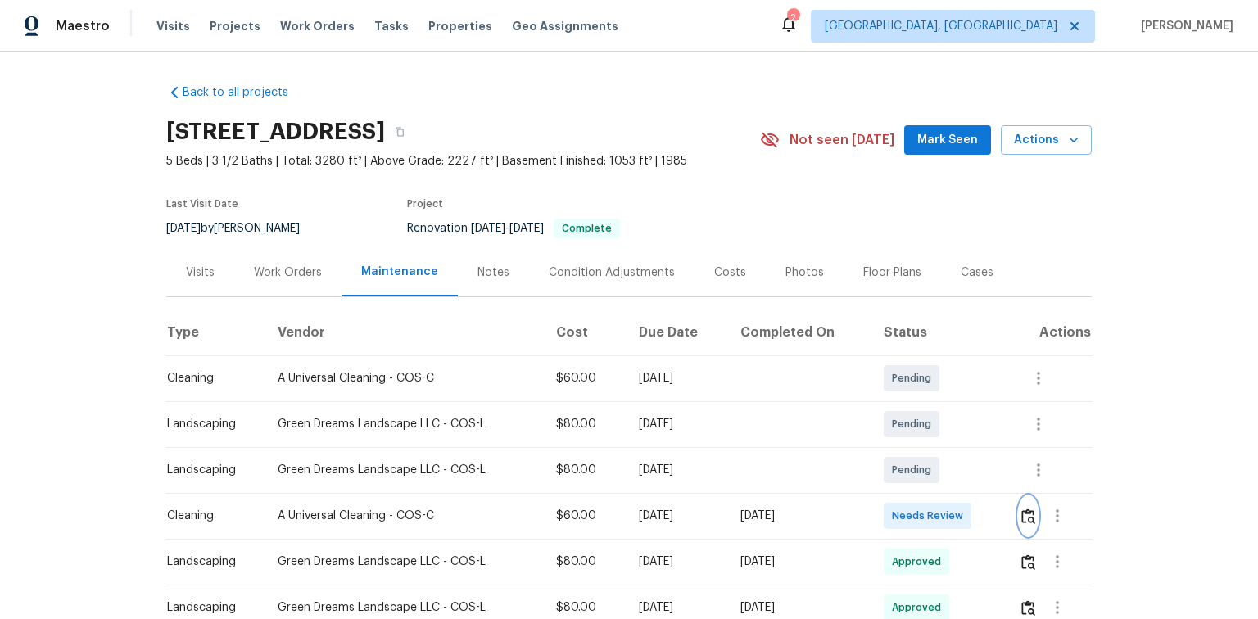
click at [1028, 510] on img "button" at bounding box center [1028, 517] width 14 height 16
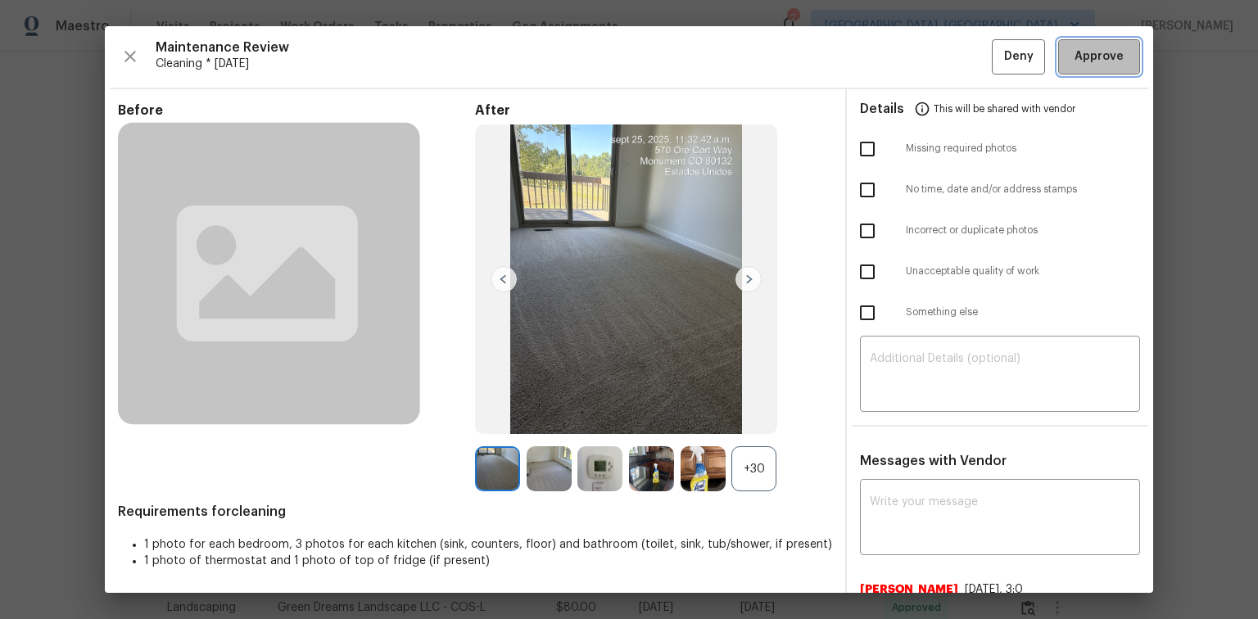
click at [1076, 53] on span "Approve" at bounding box center [1098, 57] width 49 height 20
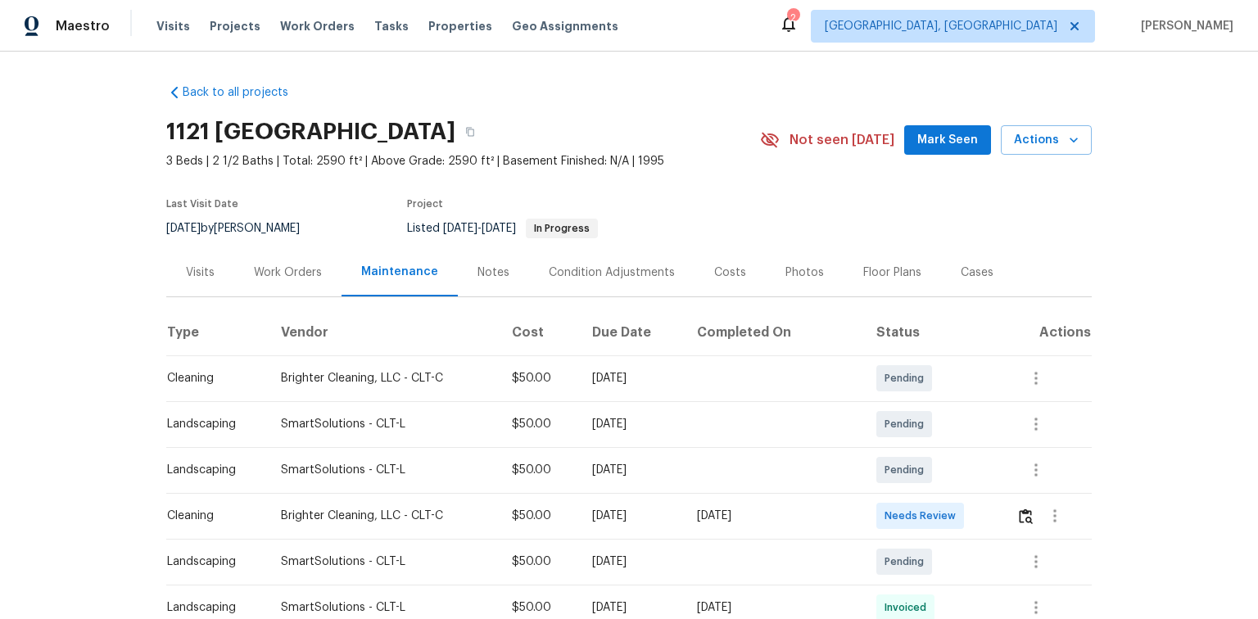
scroll to position [131, 0]
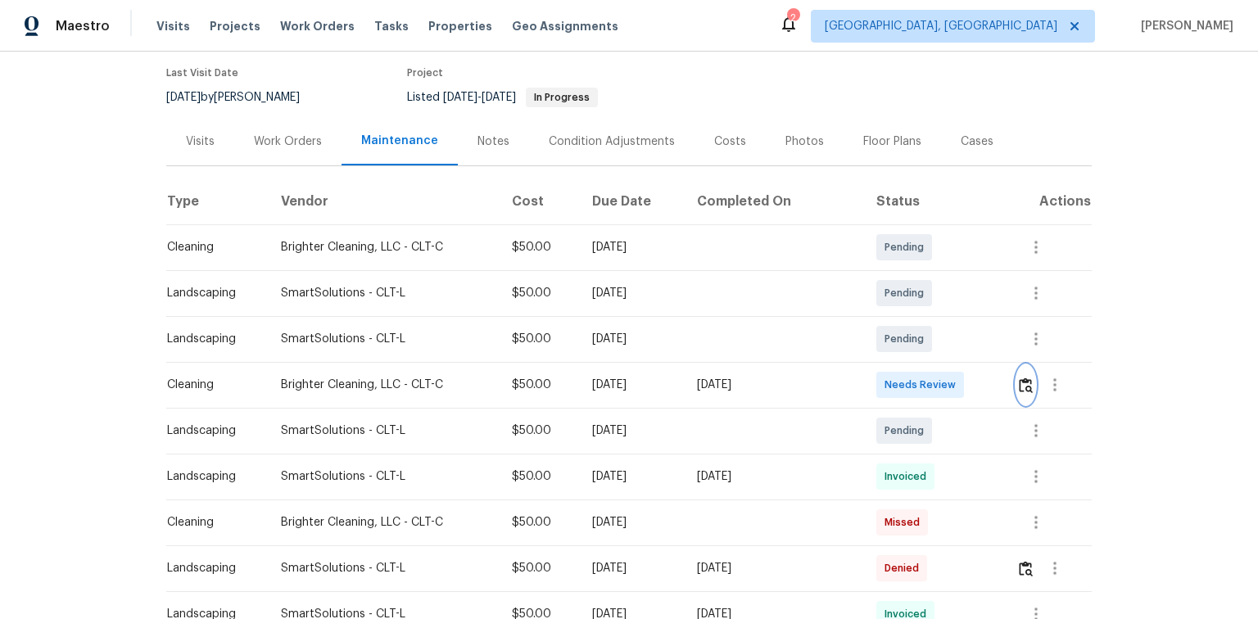
click at [1019, 383] on img "button" at bounding box center [1026, 385] width 14 height 16
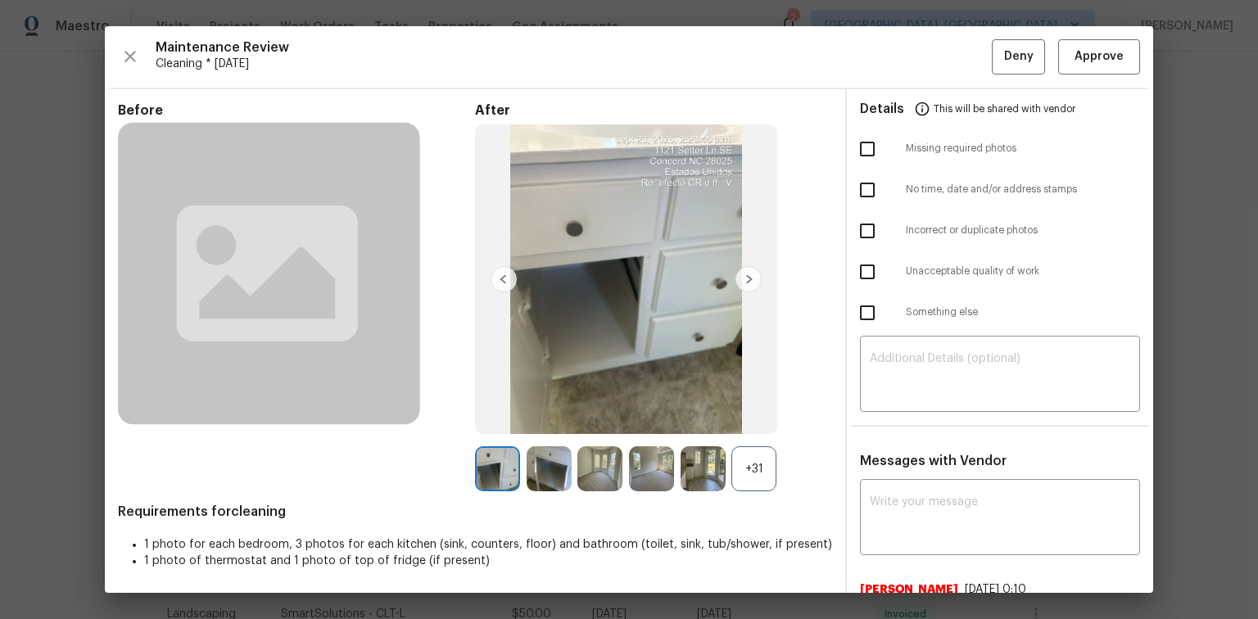
click at [758, 462] on div "+31" at bounding box center [753, 468] width 45 height 45
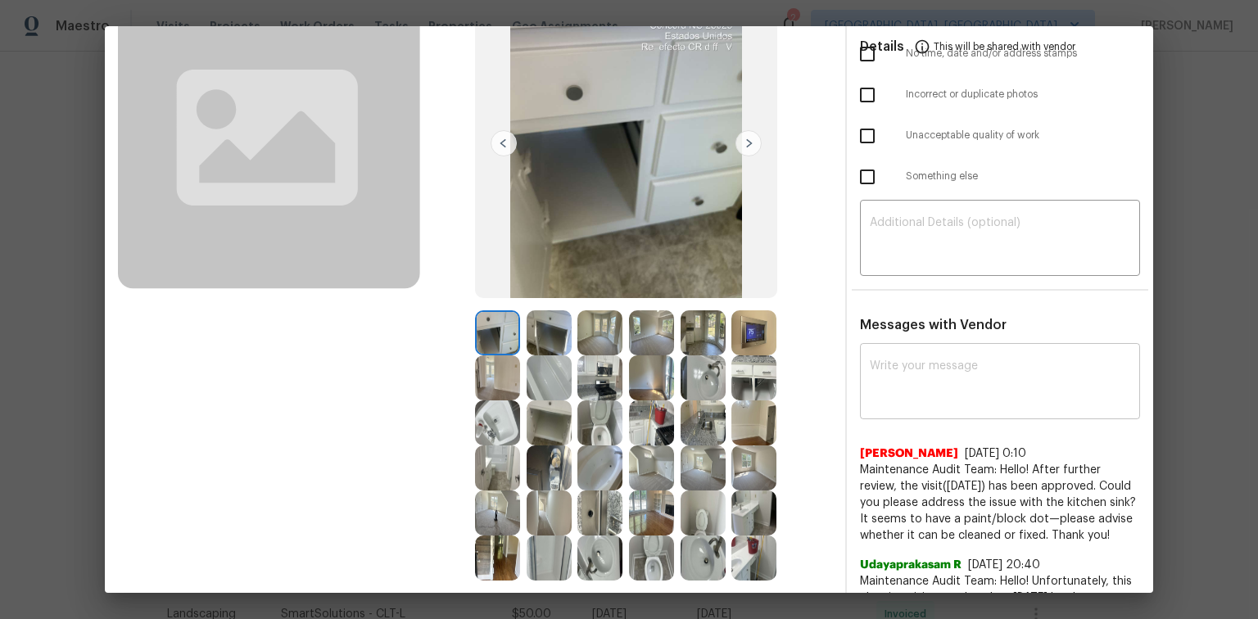
scroll to position [0, 0]
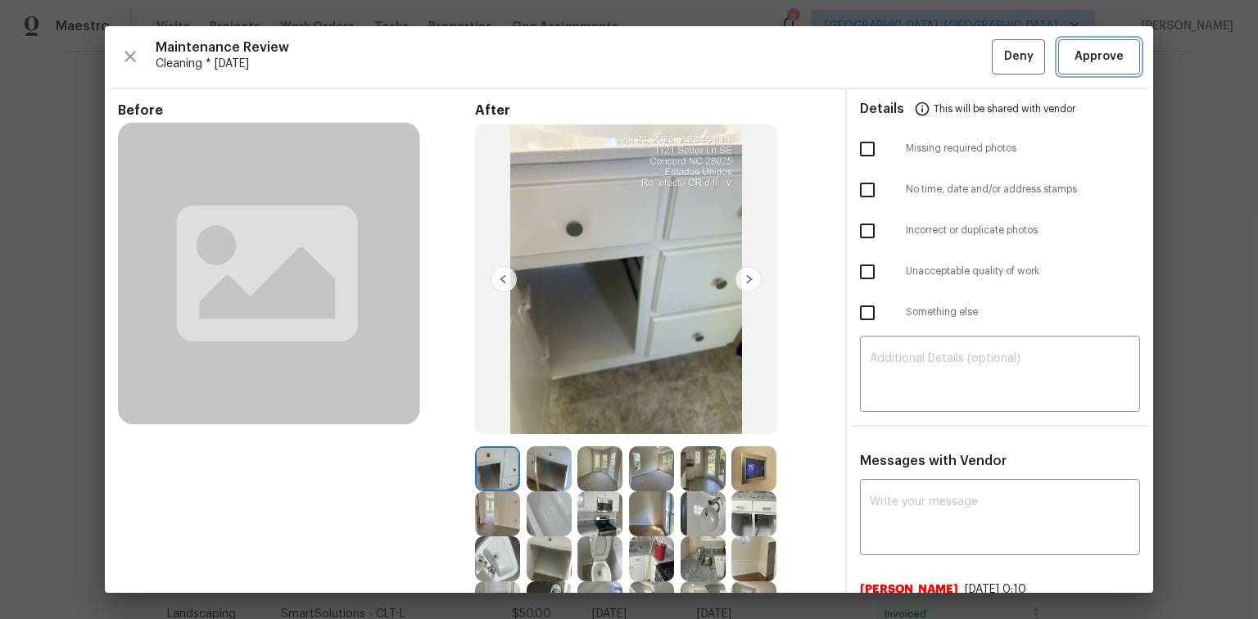
click at [1100, 52] on span "Approve" at bounding box center [1098, 57] width 49 height 20
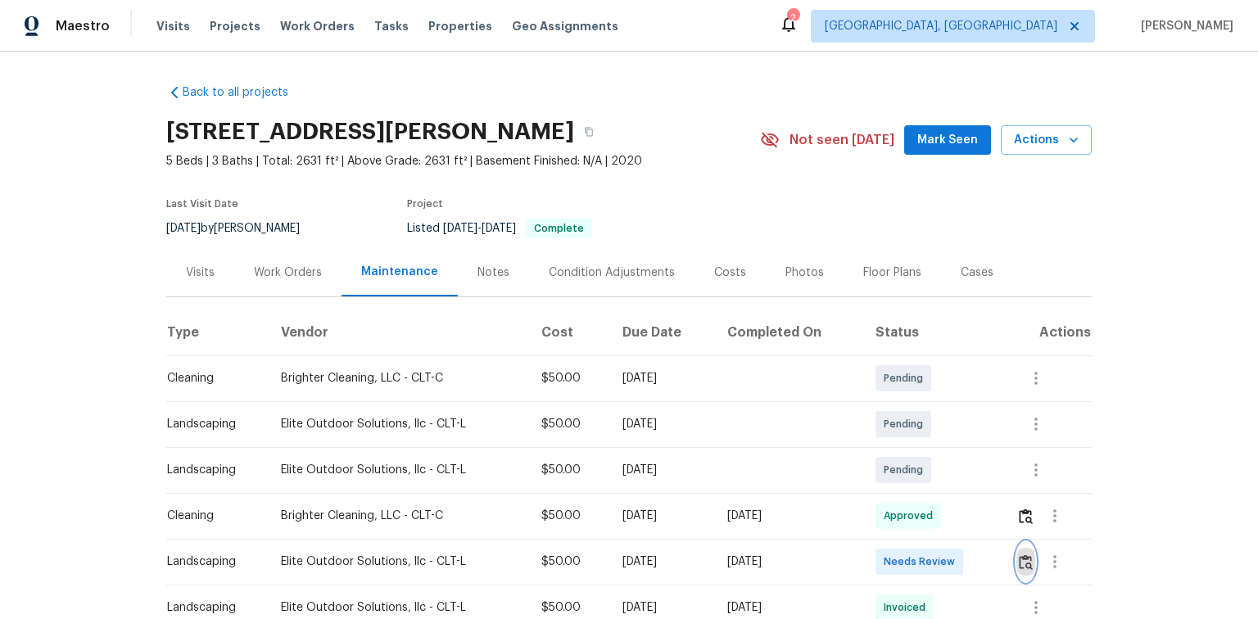
click at [1019, 560] on img "button" at bounding box center [1026, 562] width 14 height 16
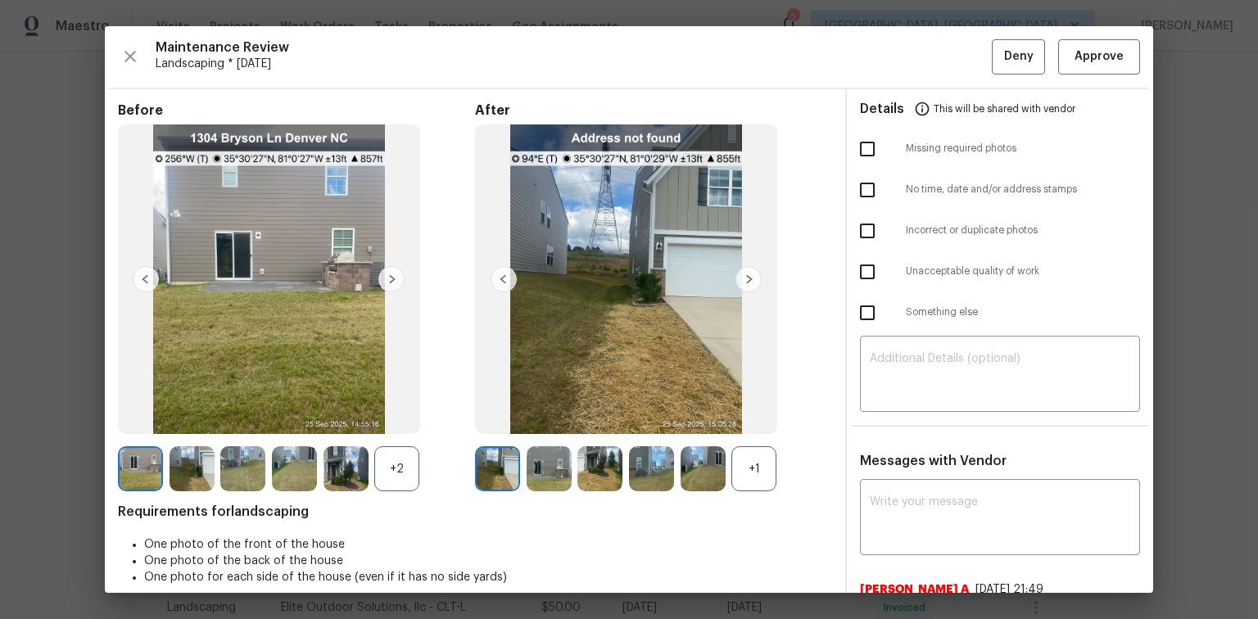
click at [389, 275] on img at bounding box center [391, 279] width 26 height 26
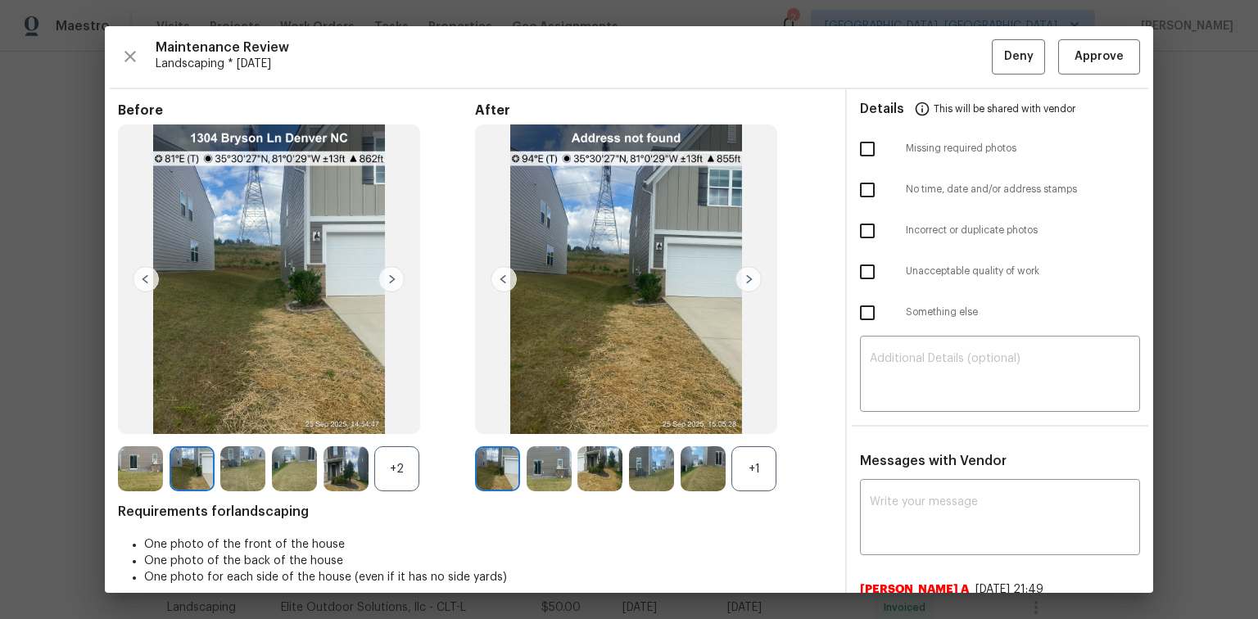
click at [389, 275] on img at bounding box center [391, 279] width 26 height 26
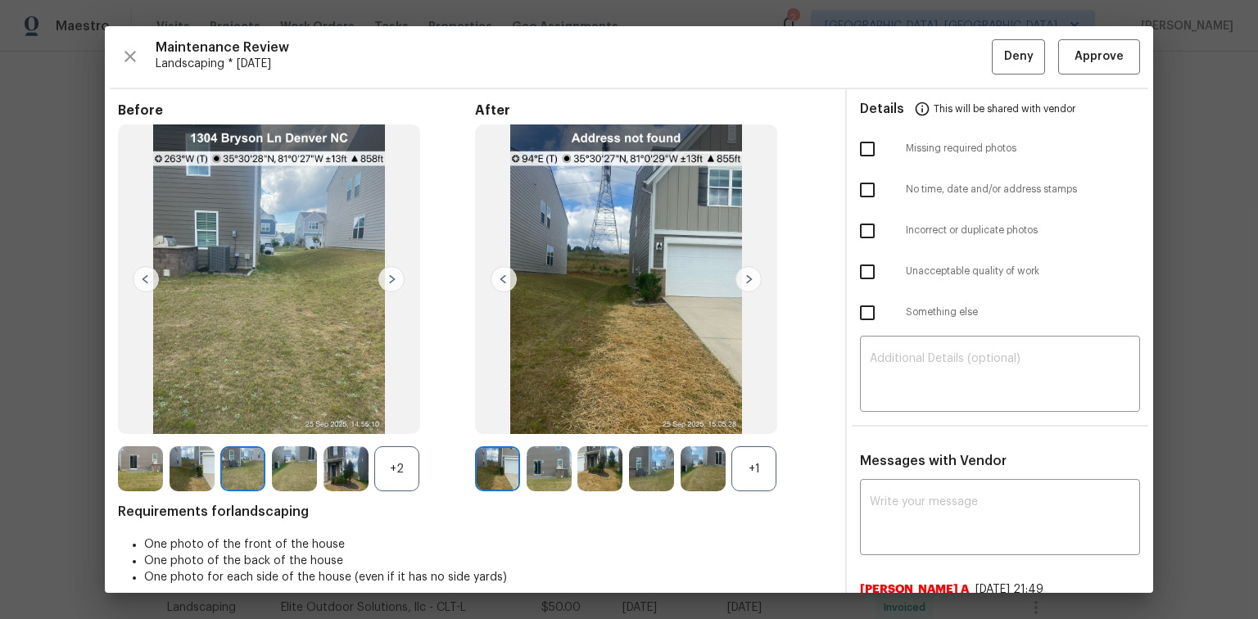
click at [389, 275] on img at bounding box center [391, 279] width 26 height 26
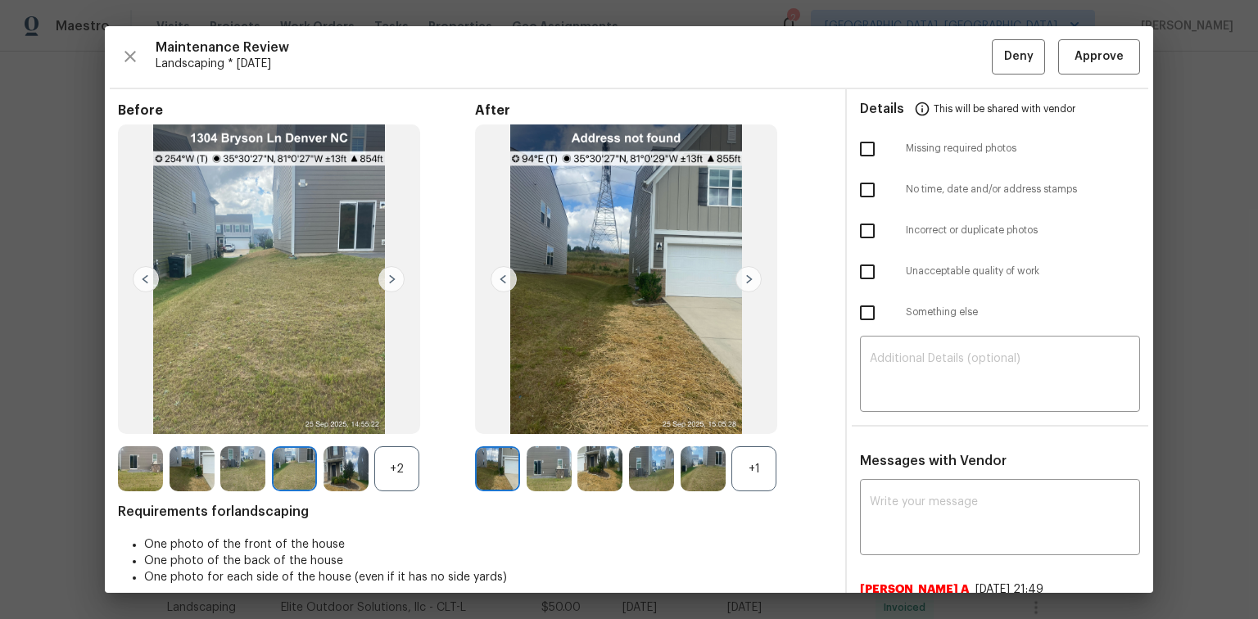
click at [389, 275] on img at bounding box center [391, 279] width 26 height 26
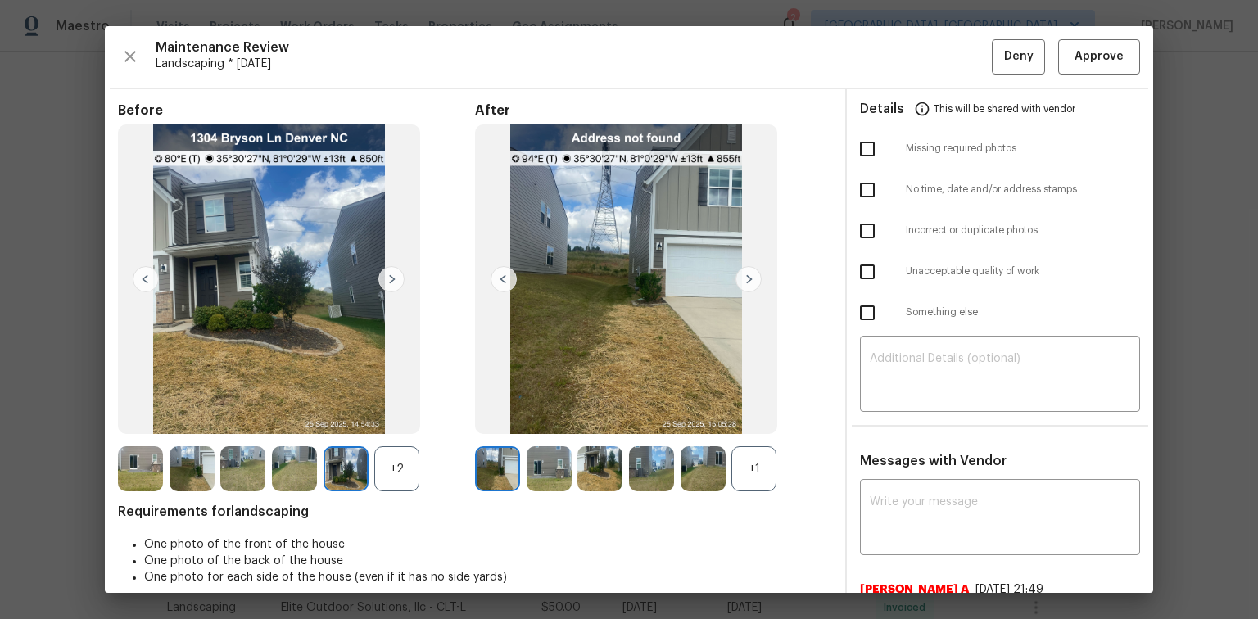
click at [740, 274] on img at bounding box center [748, 279] width 26 height 26
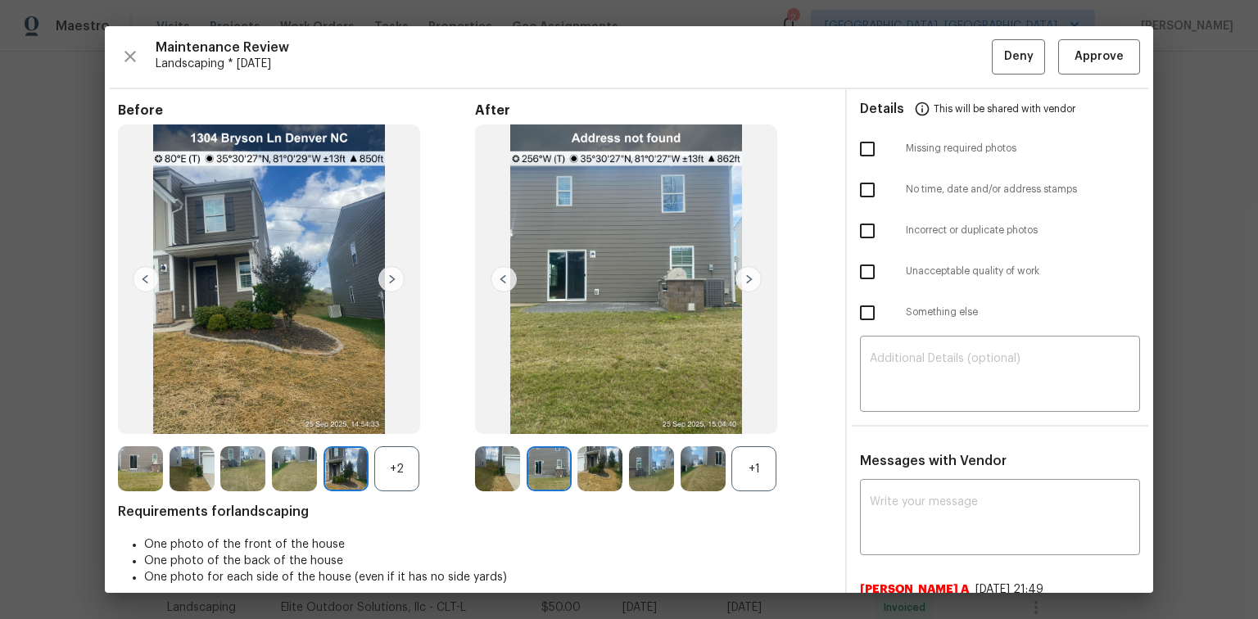
click at [740, 274] on img at bounding box center [748, 279] width 26 height 26
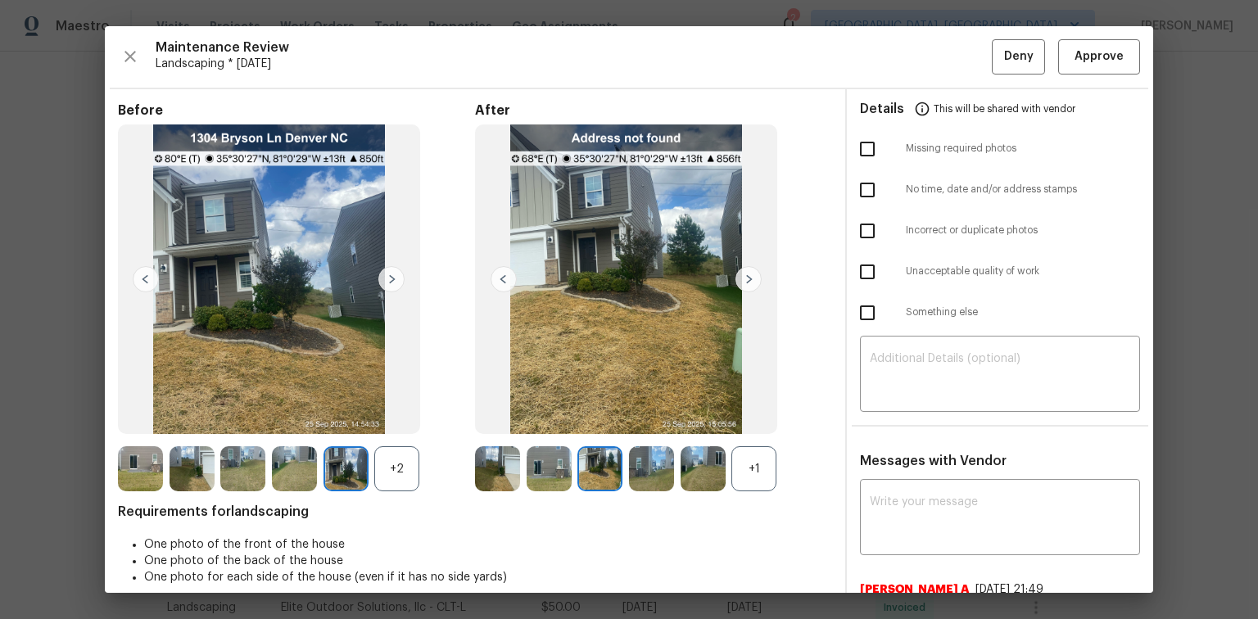
click at [740, 274] on img at bounding box center [748, 279] width 26 height 26
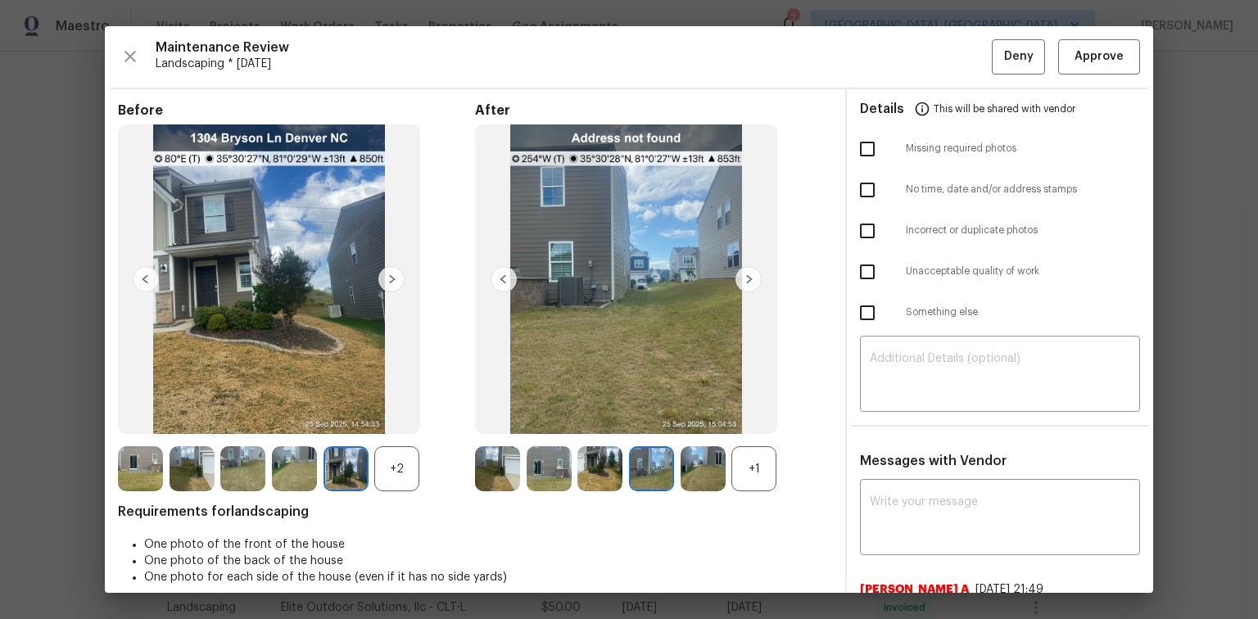
click at [740, 274] on img at bounding box center [748, 279] width 26 height 26
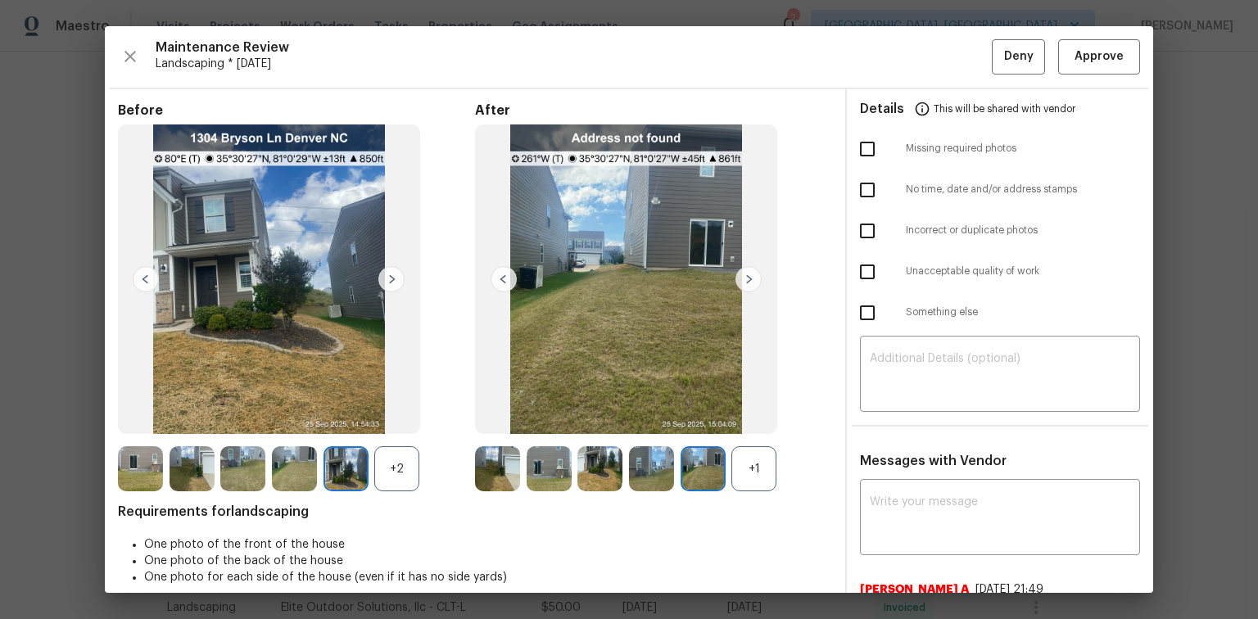
click at [740, 274] on img at bounding box center [748, 279] width 26 height 26
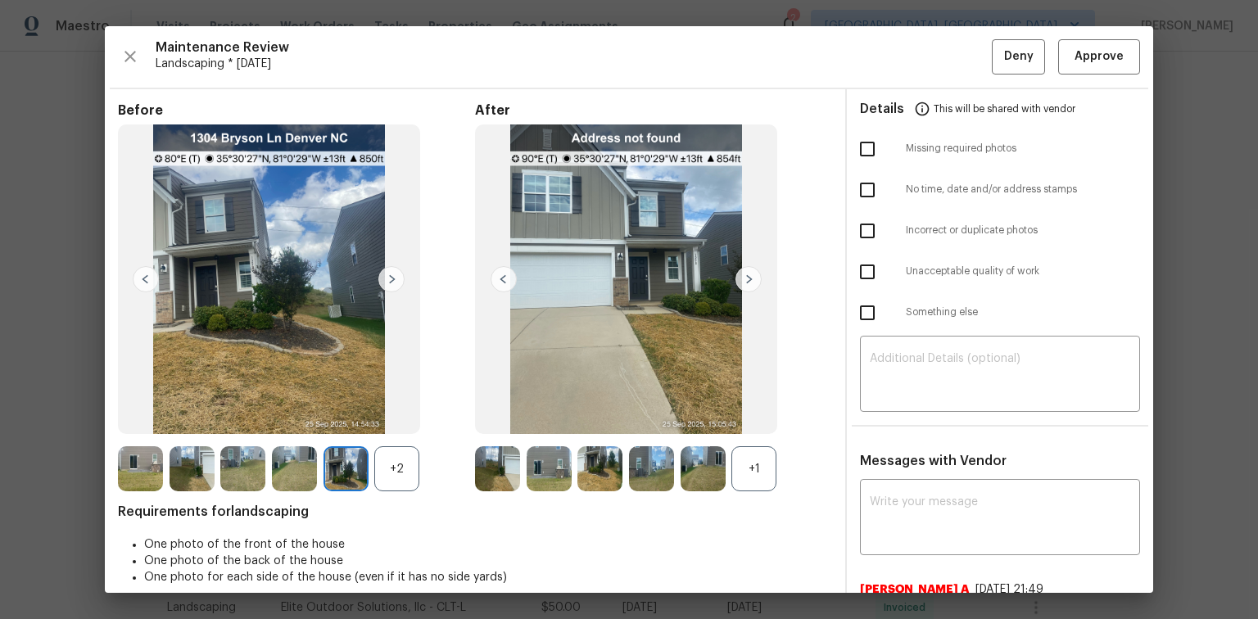
click at [740, 274] on img at bounding box center [748, 279] width 26 height 26
click at [402, 458] on div "+2" at bounding box center [396, 468] width 45 height 45
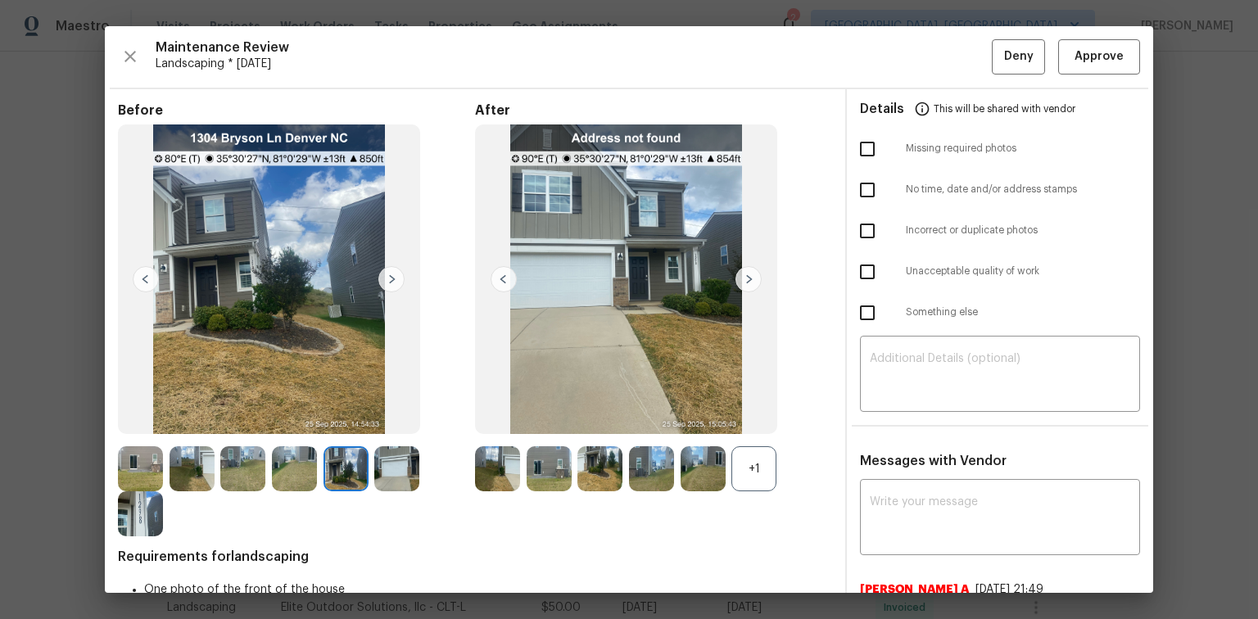
click at [382, 275] on img at bounding box center [391, 279] width 26 height 26
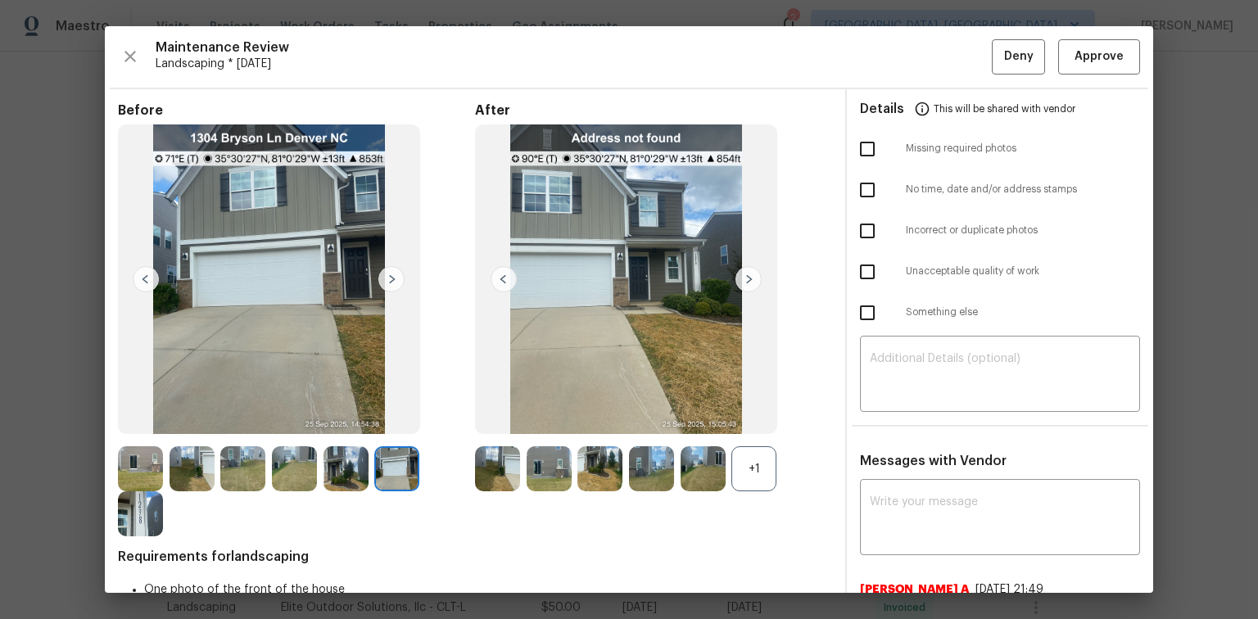
click at [382, 275] on img at bounding box center [391, 279] width 26 height 26
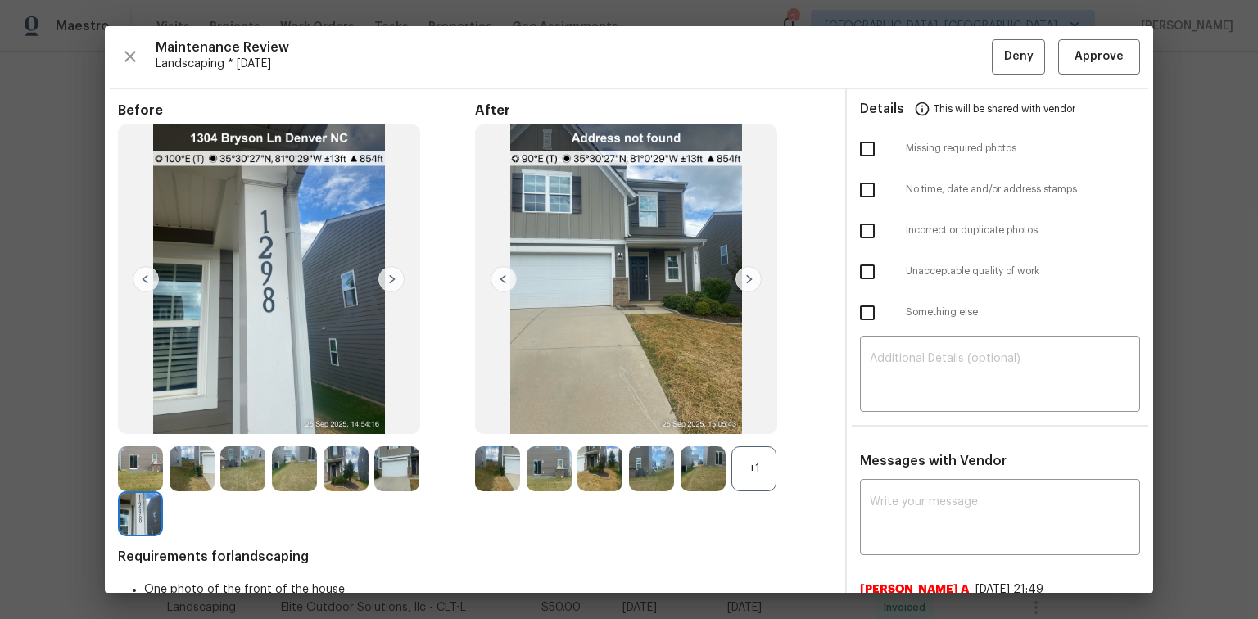
click at [382, 275] on img at bounding box center [391, 279] width 26 height 26
click at [1100, 47] on span "Approve" at bounding box center [1098, 57] width 49 height 20
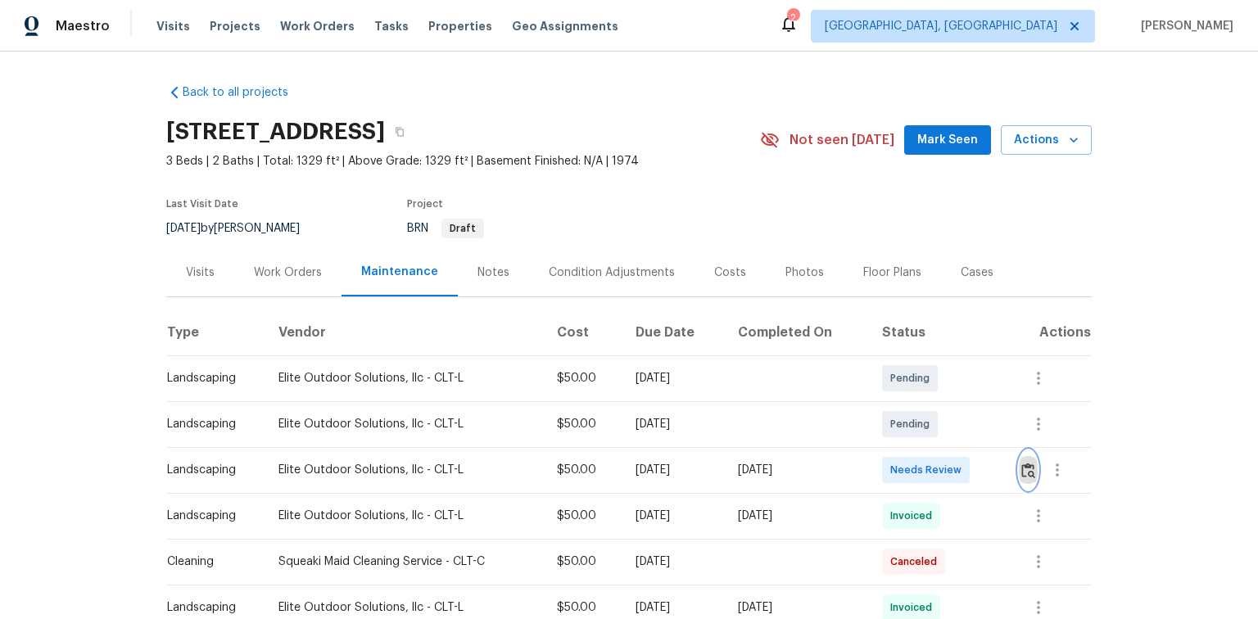
click at [1034, 464] on button "button" at bounding box center [1028, 469] width 19 height 39
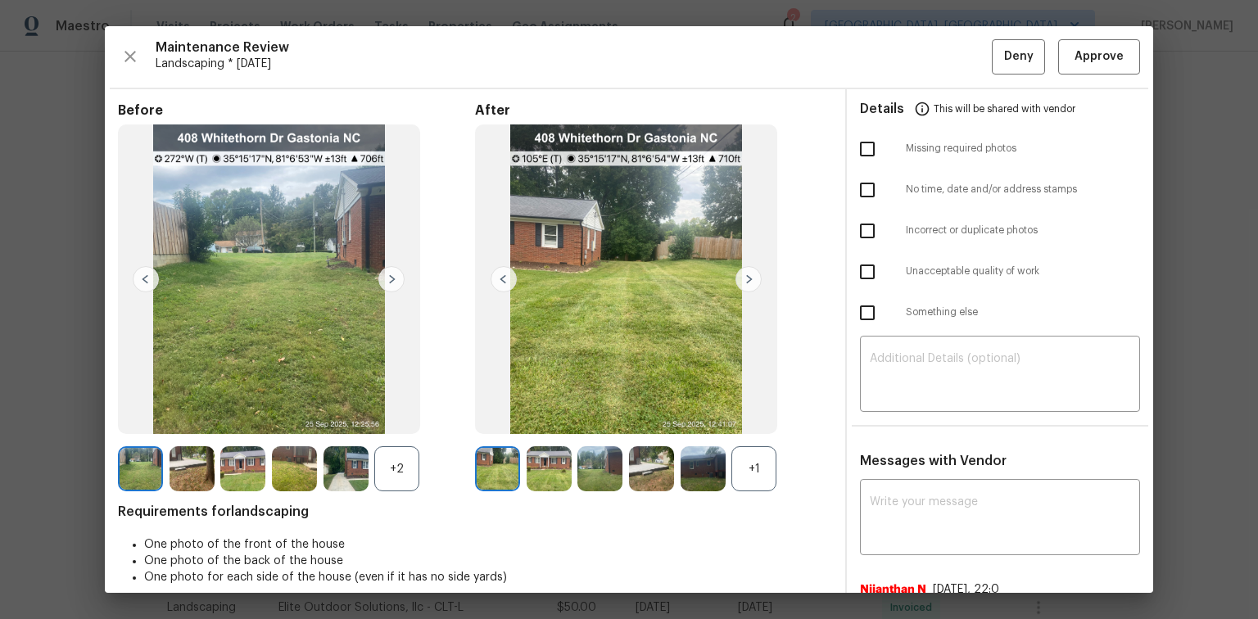
click at [750, 465] on div "+1" at bounding box center [753, 468] width 45 height 45
click at [393, 468] on div "+2" at bounding box center [396, 468] width 45 height 45
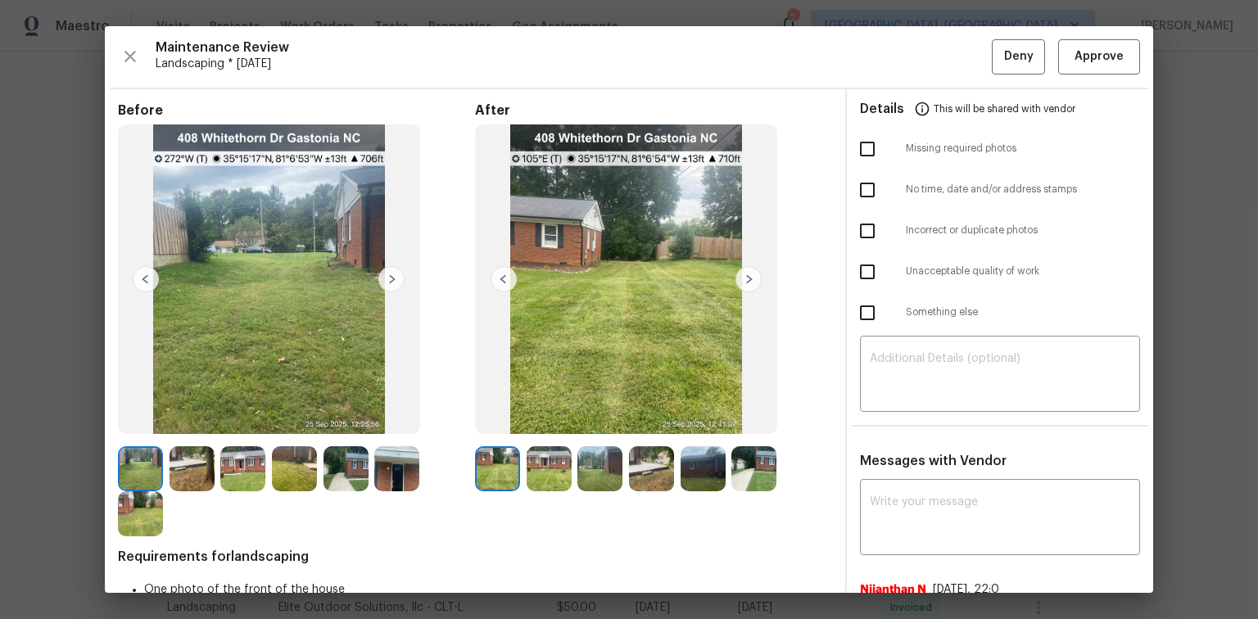
click at [747, 278] on img at bounding box center [748, 279] width 26 height 26
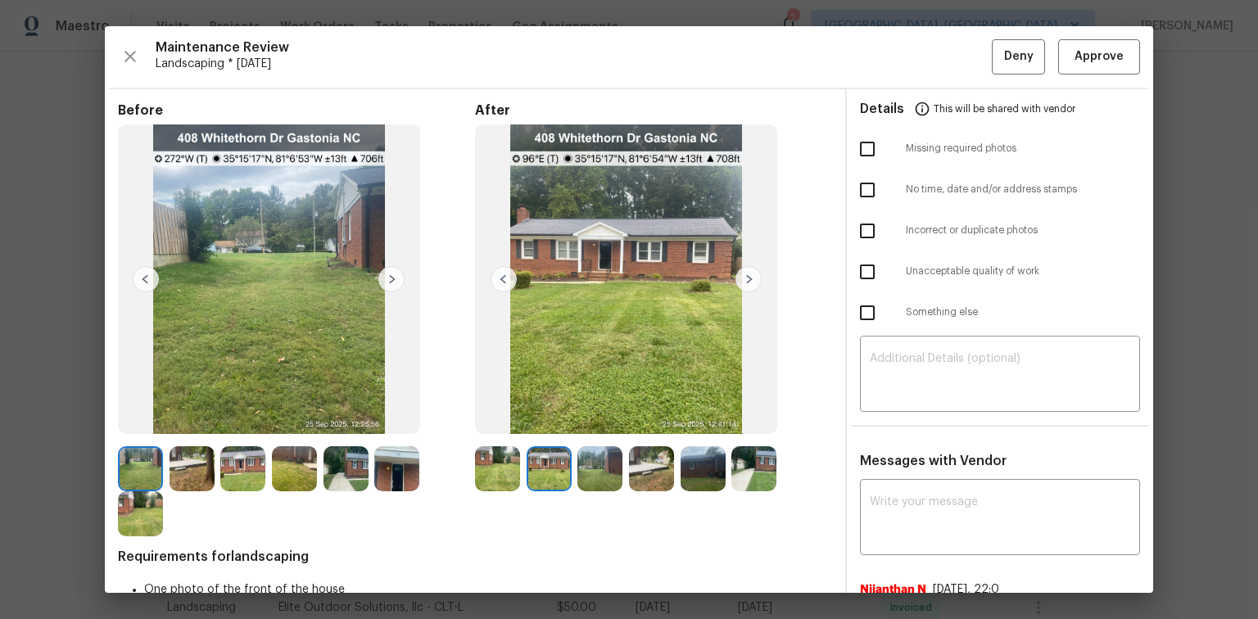
click at [747, 278] on img at bounding box center [748, 279] width 26 height 26
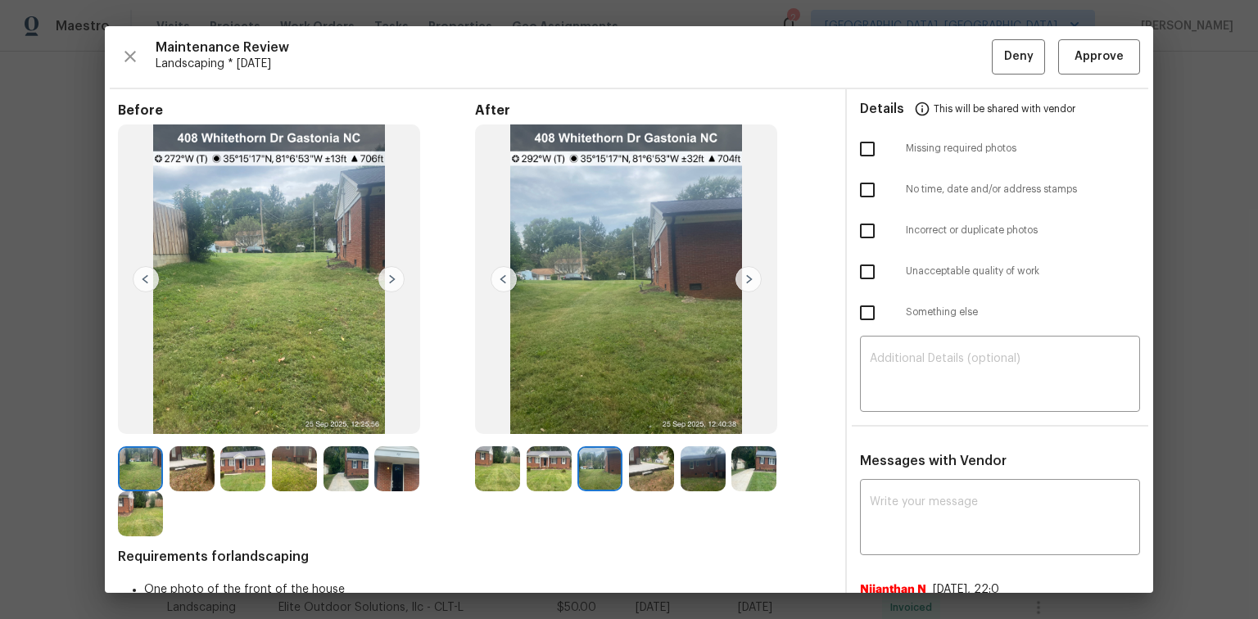
click at [747, 278] on img at bounding box center [748, 279] width 26 height 26
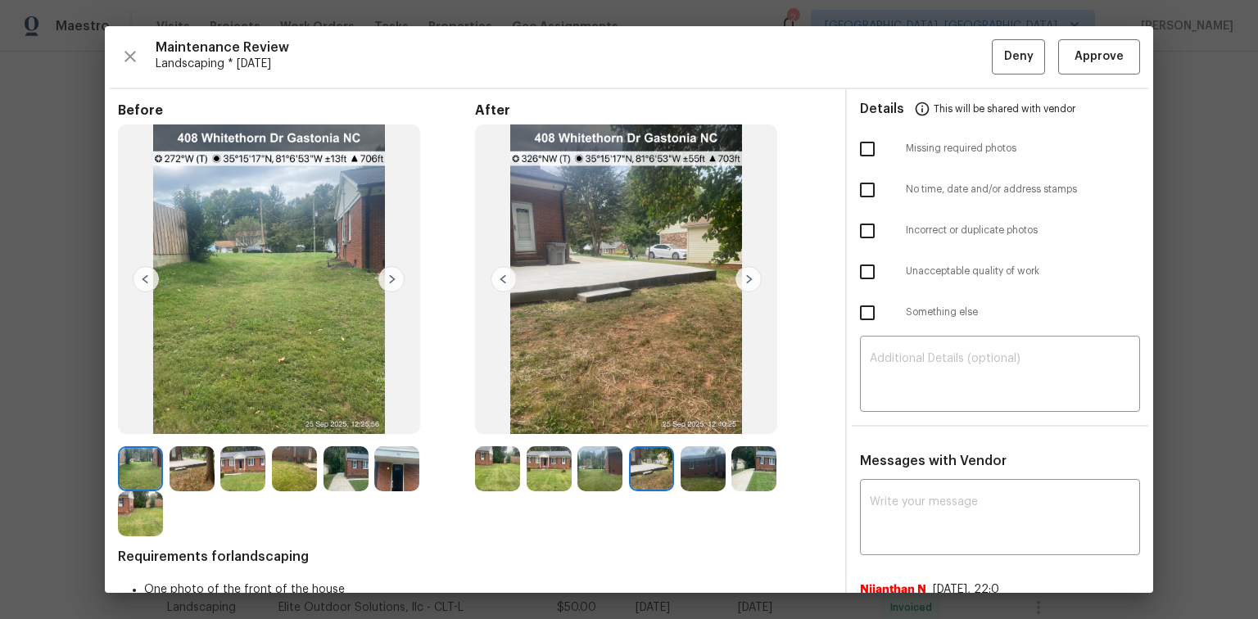
click at [747, 278] on img at bounding box center [748, 279] width 26 height 26
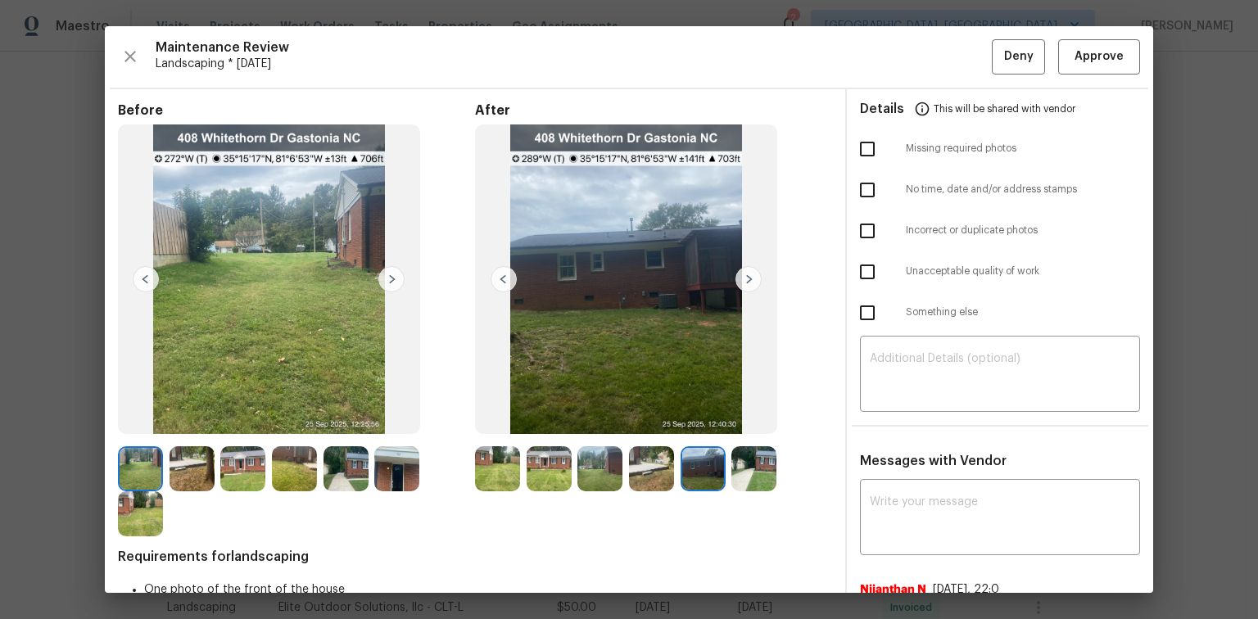
click at [495, 278] on img at bounding box center [503, 279] width 26 height 26
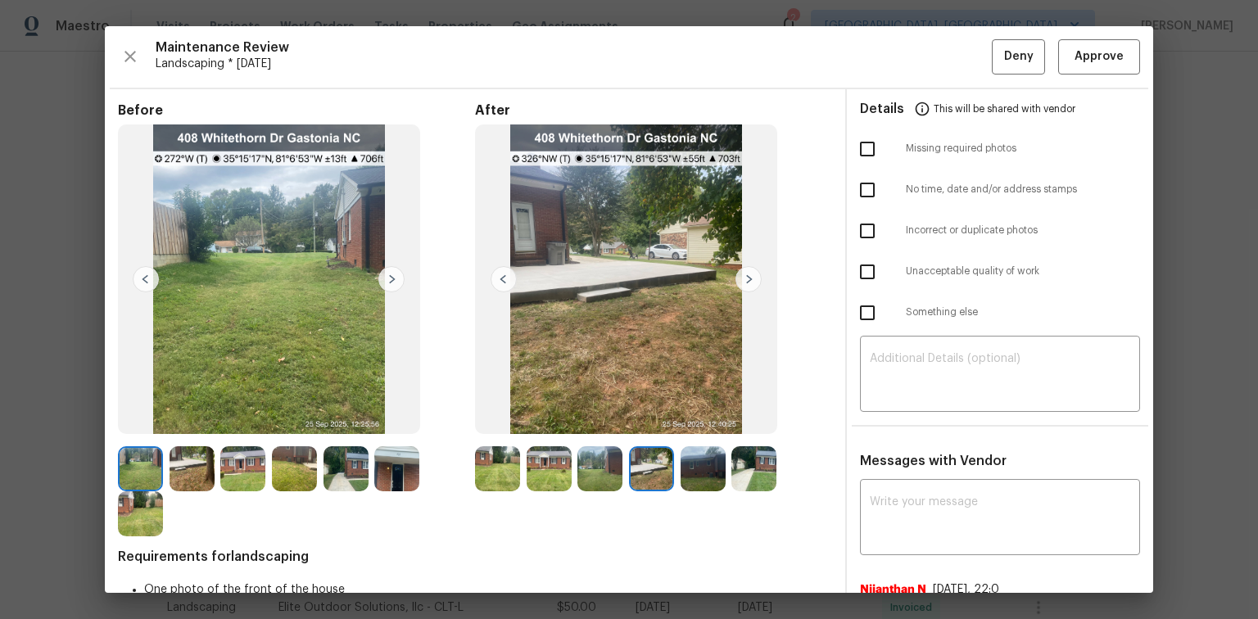
click at [390, 278] on img at bounding box center [391, 279] width 26 height 26
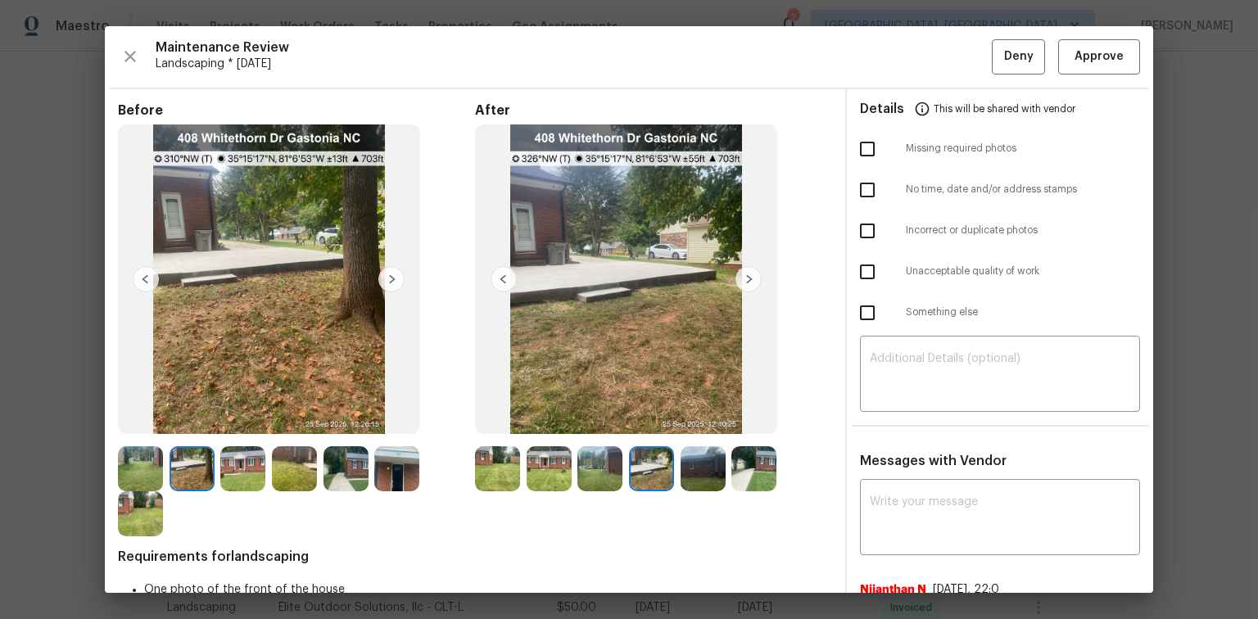
click at [390, 278] on img at bounding box center [391, 279] width 26 height 26
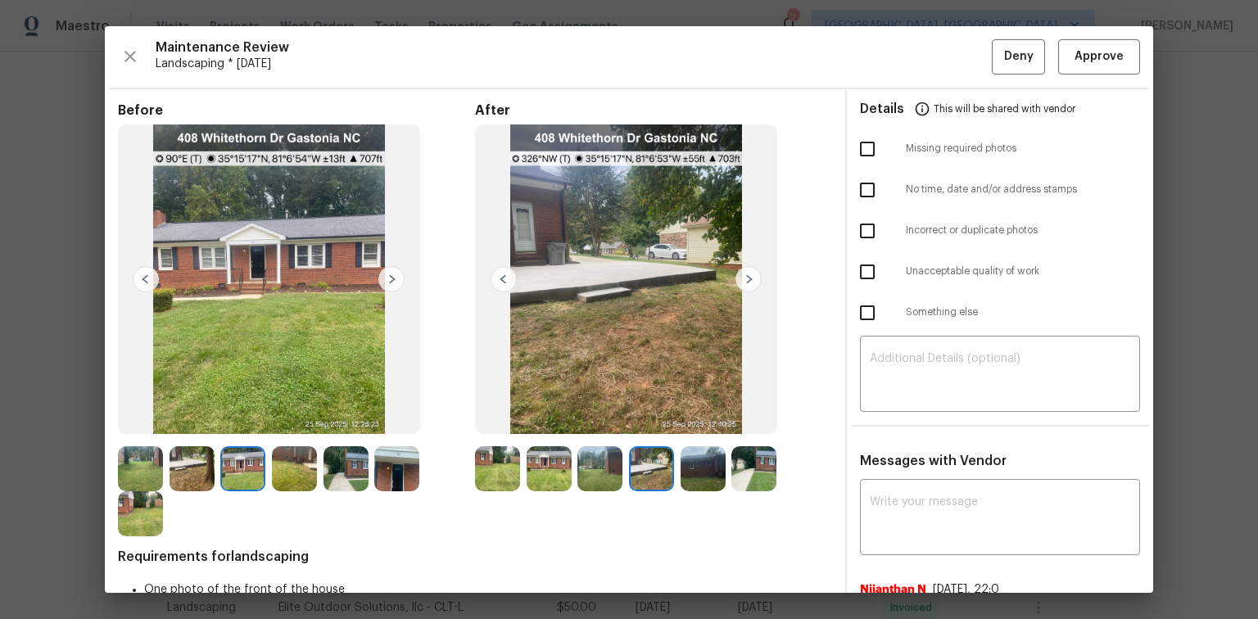
click at [748, 282] on img at bounding box center [748, 279] width 26 height 26
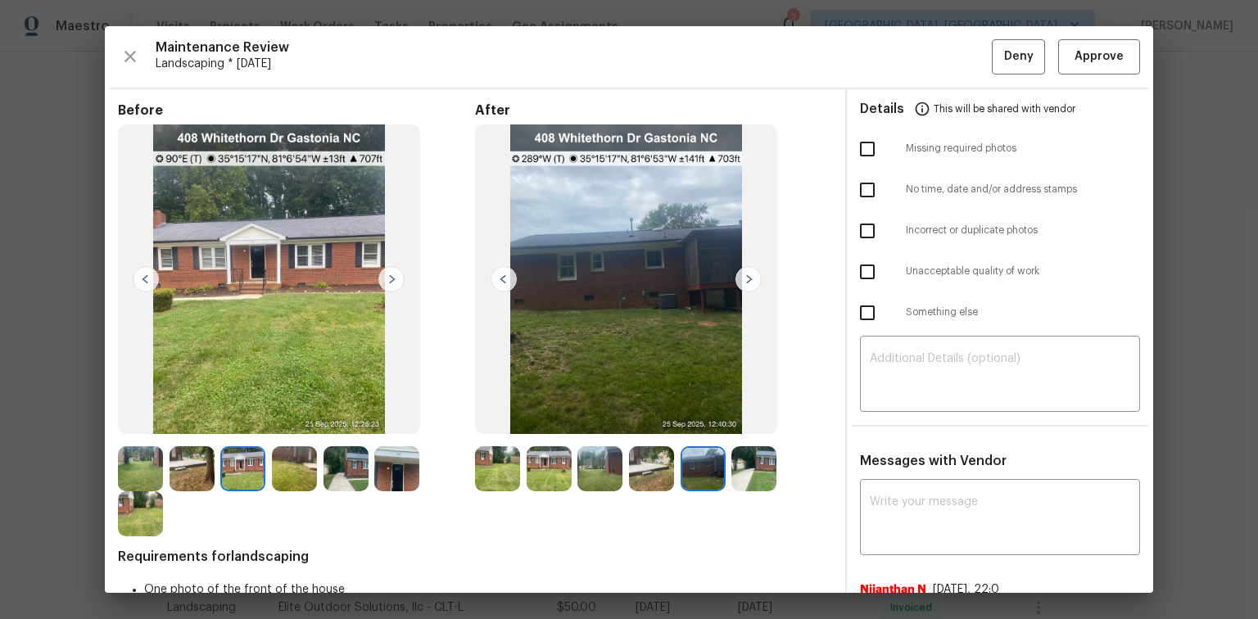
click at [748, 282] on img at bounding box center [748, 279] width 26 height 26
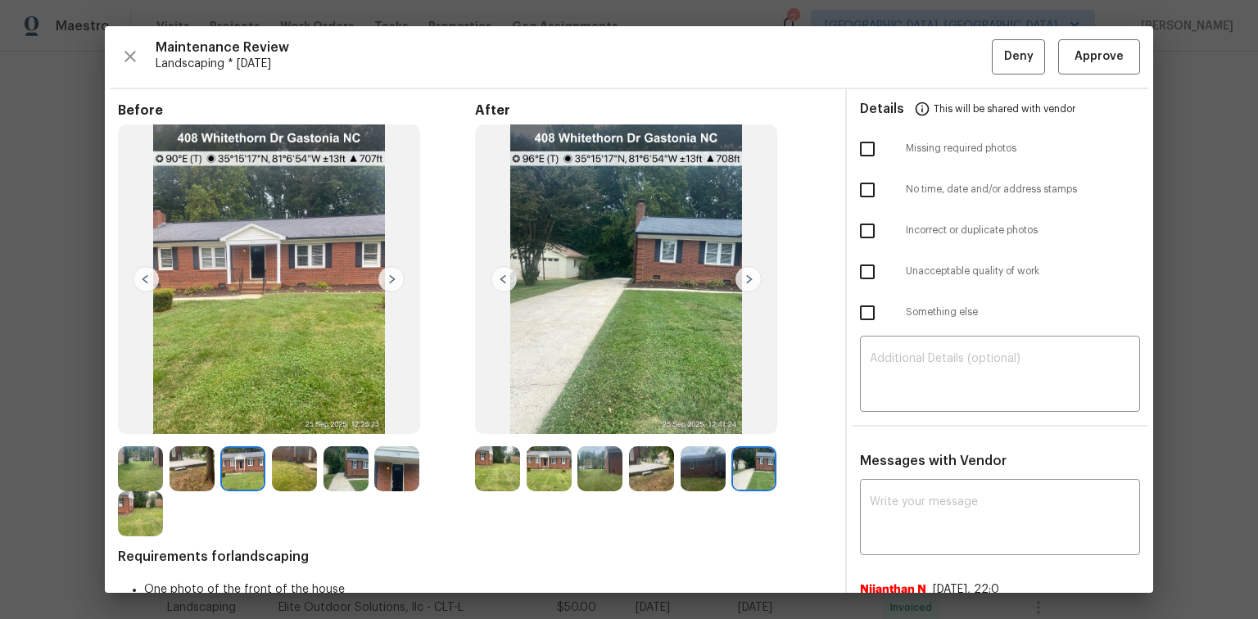
click at [748, 282] on img at bounding box center [748, 279] width 26 height 26
click at [1084, 49] on span "Approve" at bounding box center [1098, 57] width 49 height 20
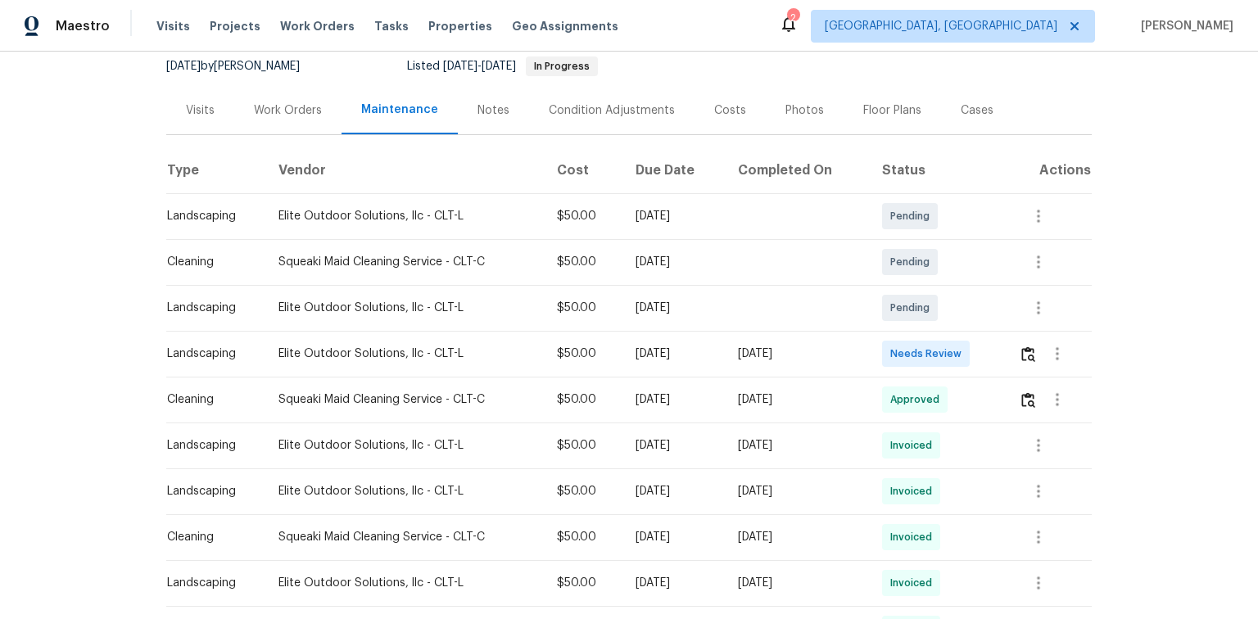
scroll to position [197, 0]
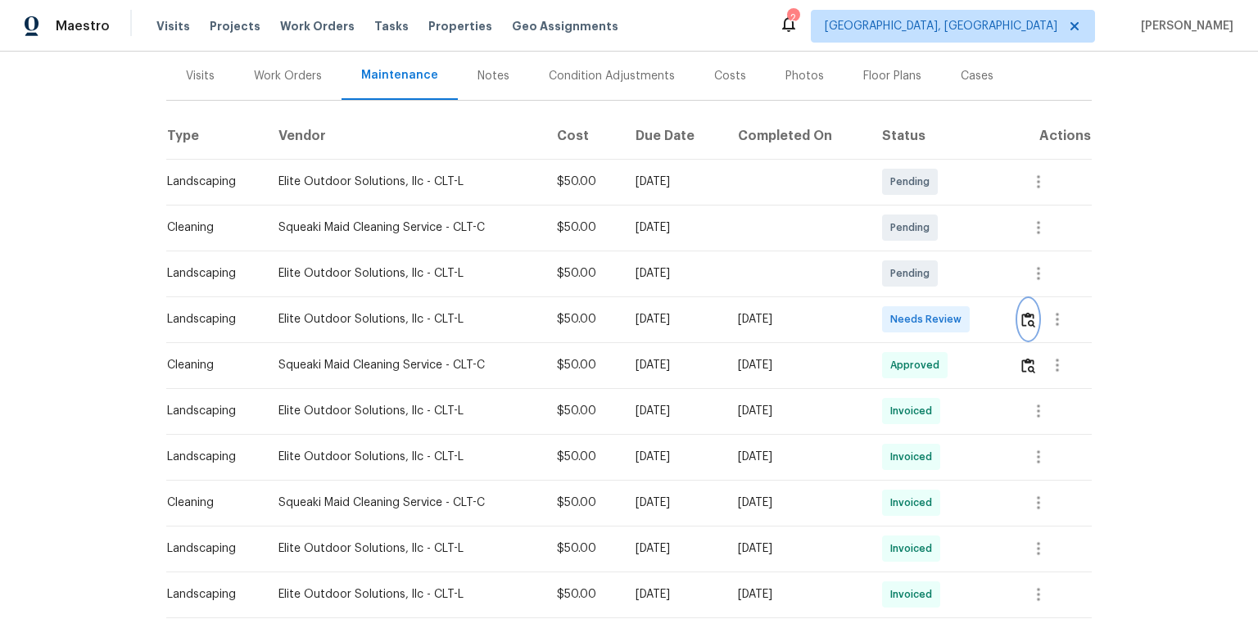
click at [1024, 315] on img "button" at bounding box center [1028, 320] width 14 height 16
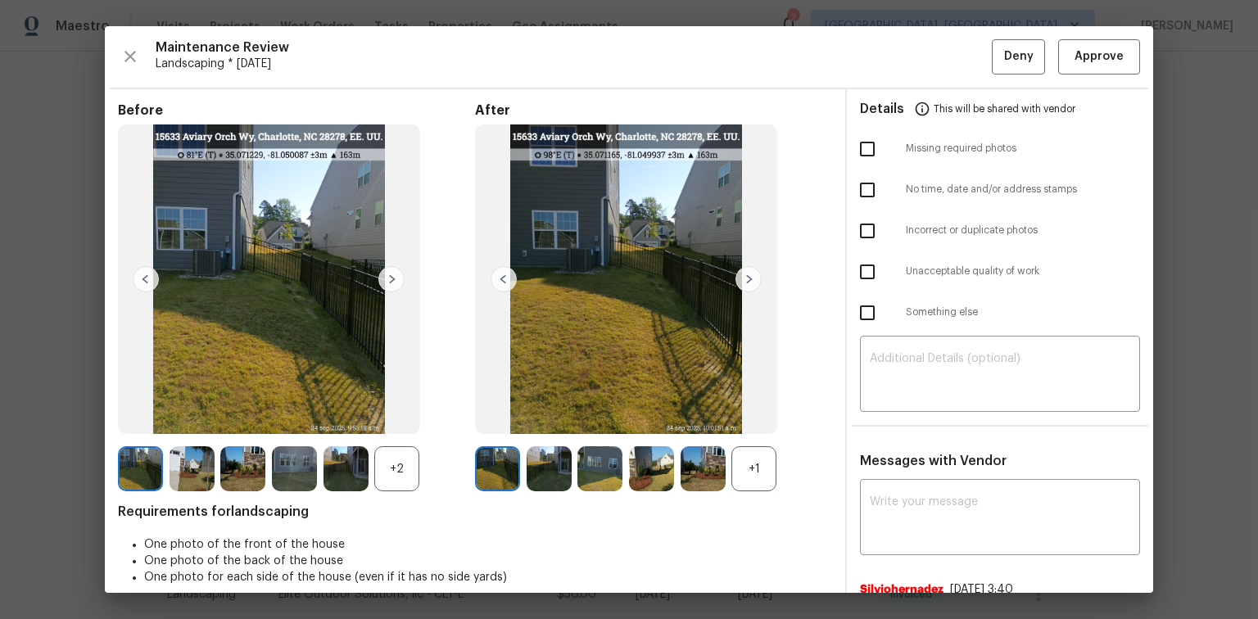
click at [751, 273] on img at bounding box center [748, 279] width 26 height 26
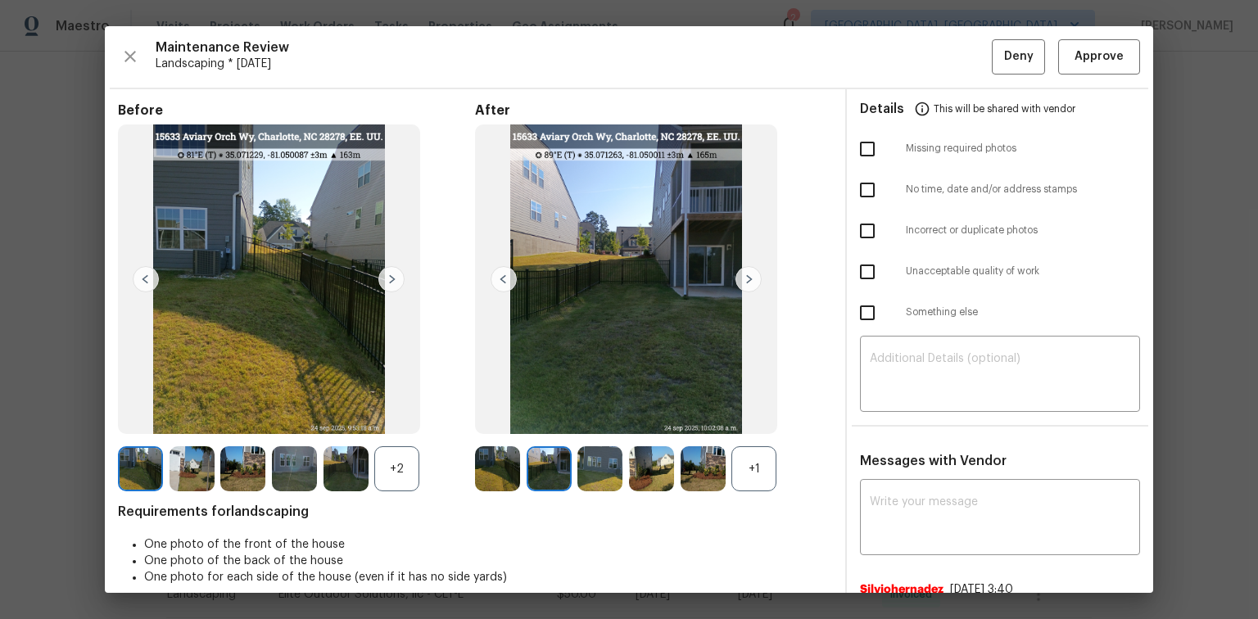
click at [751, 273] on img at bounding box center [748, 279] width 26 height 26
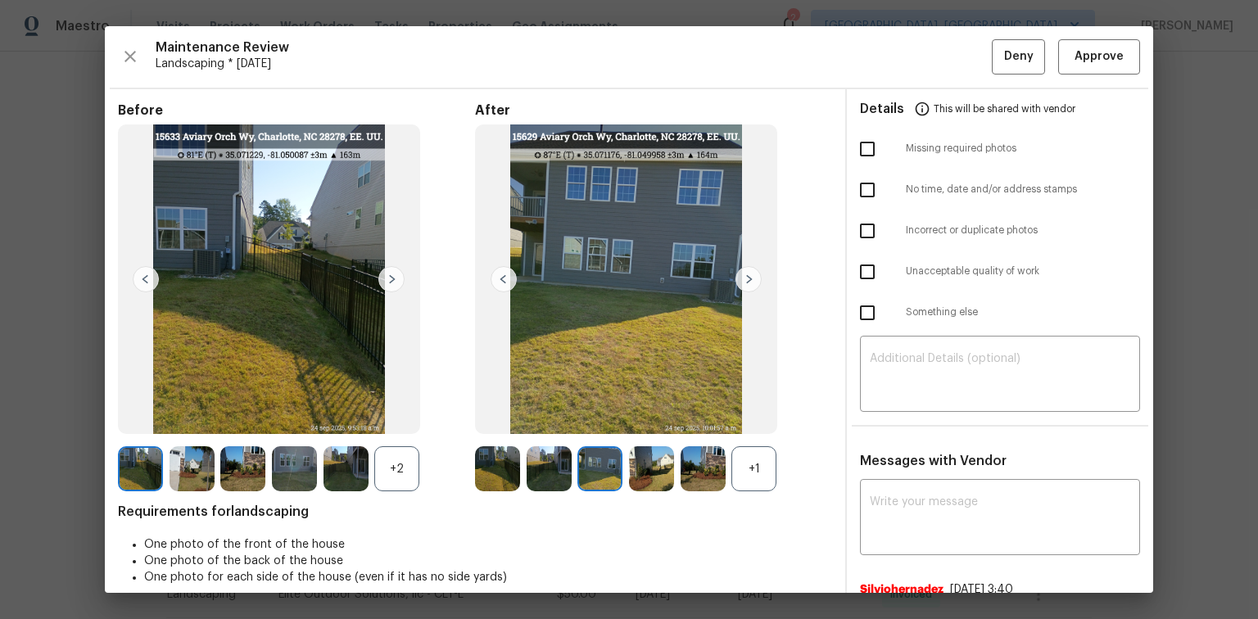
click at [751, 273] on img at bounding box center [748, 279] width 26 height 26
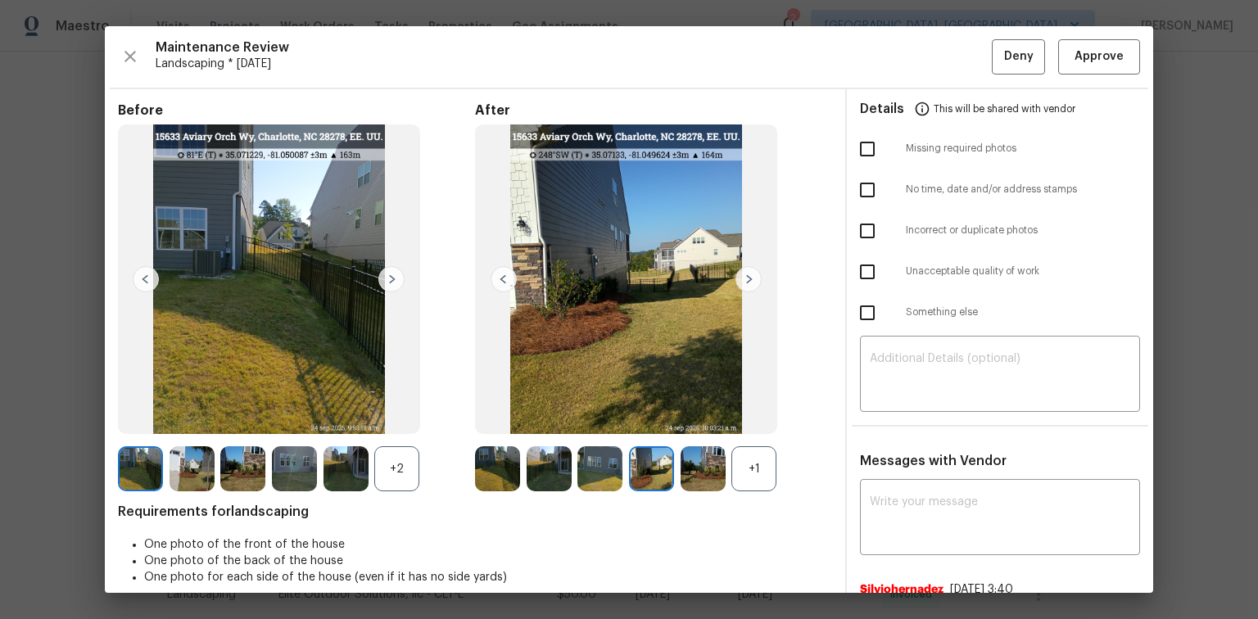
click at [751, 273] on img at bounding box center [748, 279] width 26 height 26
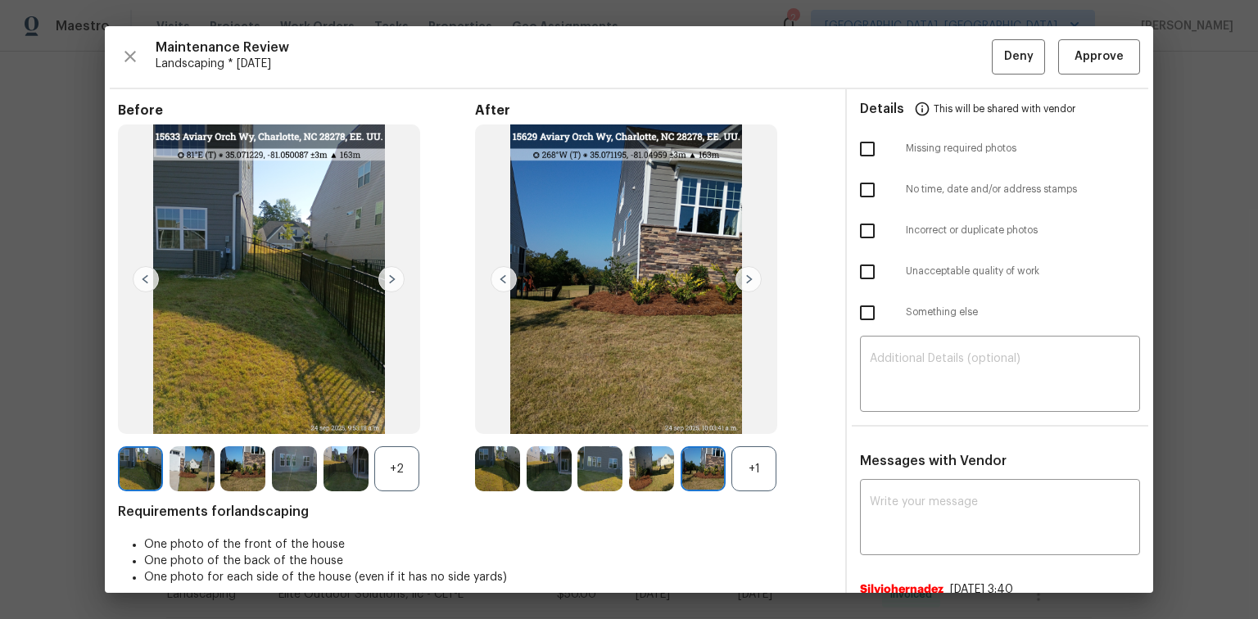
click at [751, 273] on img at bounding box center [748, 279] width 26 height 26
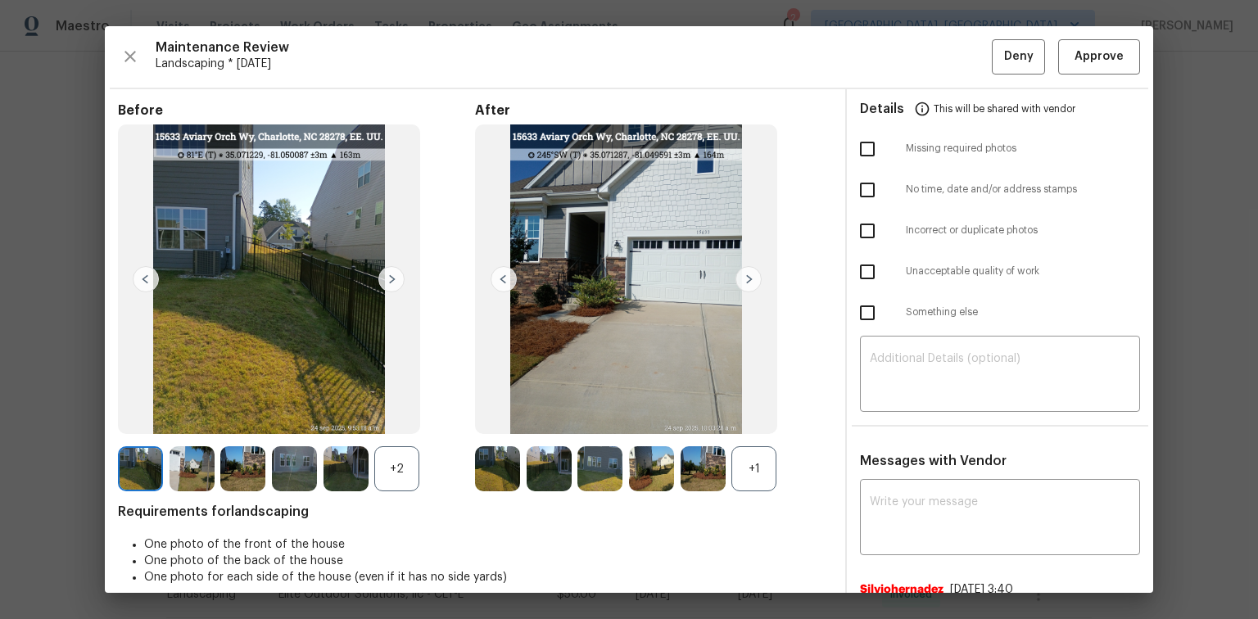
click at [751, 273] on img at bounding box center [748, 279] width 26 height 26
click at [1094, 58] on span "Approve" at bounding box center [1098, 57] width 49 height 20
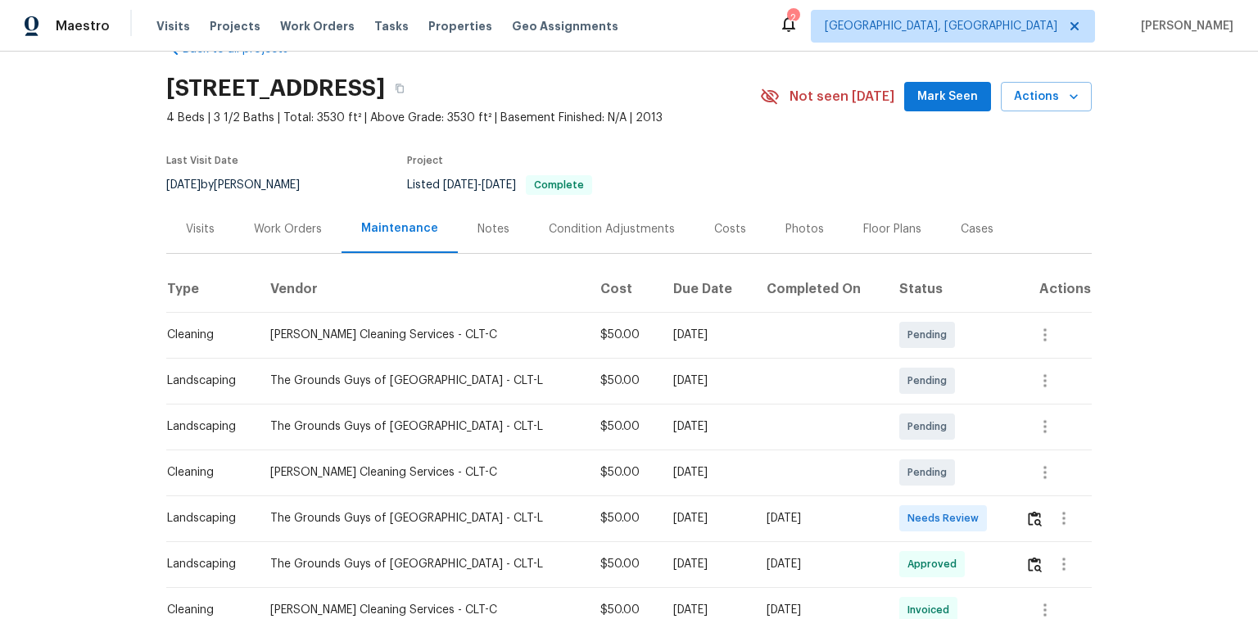
scroll to position [66, 0]
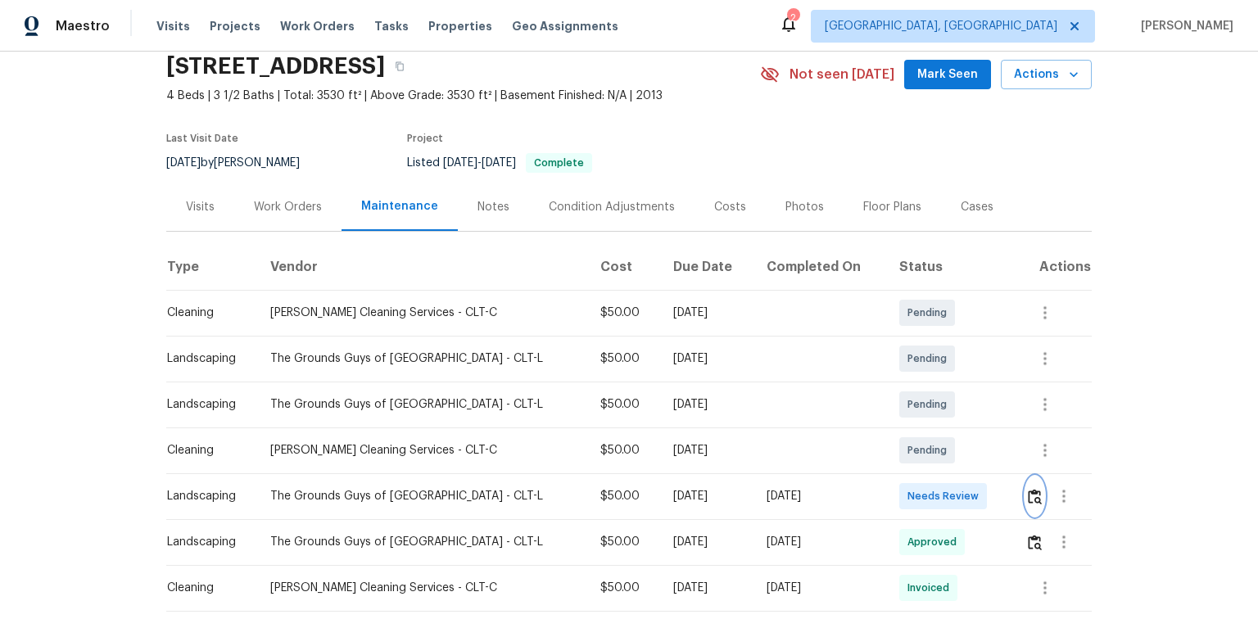
click at [1028, 492] on img "button" at bounding box center [1035, 497] width 14 height 16
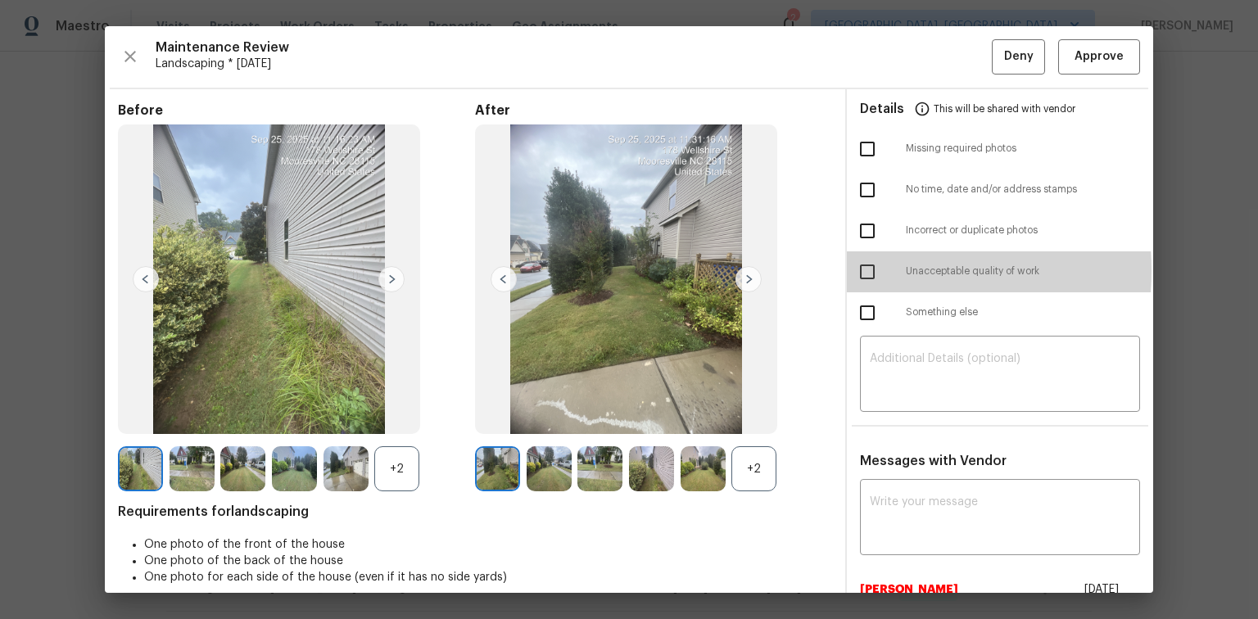
click at [855, 270] on input "checkbox" at bounding box center [867, 272] width 34 height 34
checkbox input "true"
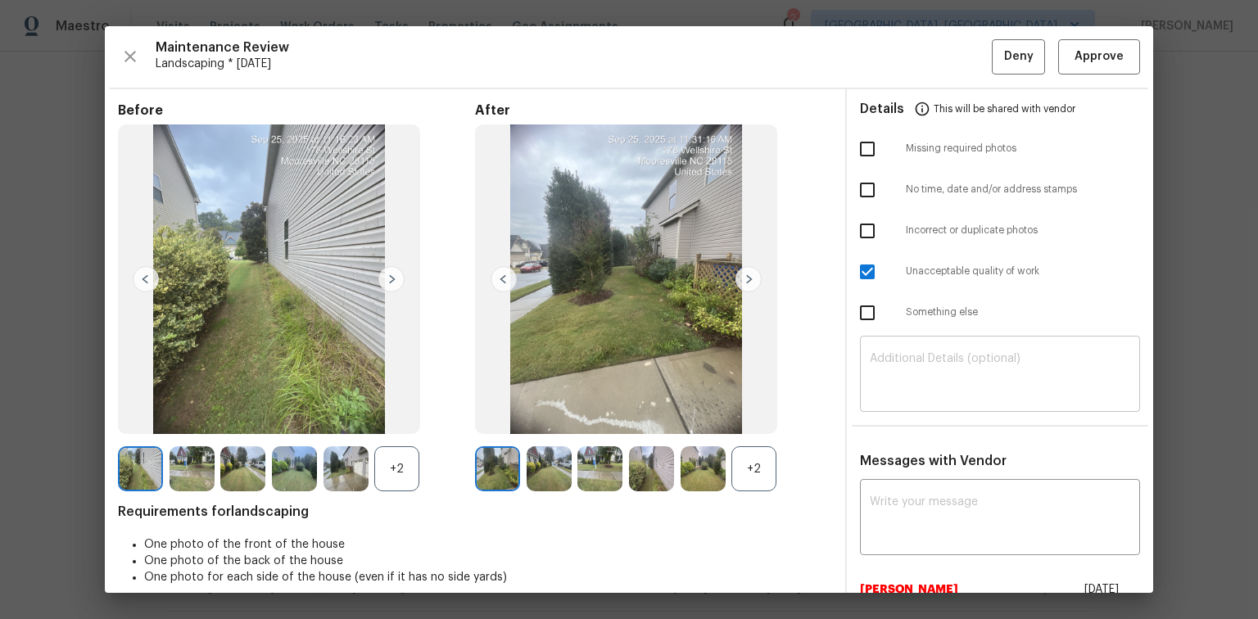
click at [966, 362] on textarea at bounding box center [1000, 376] width 260 height 46
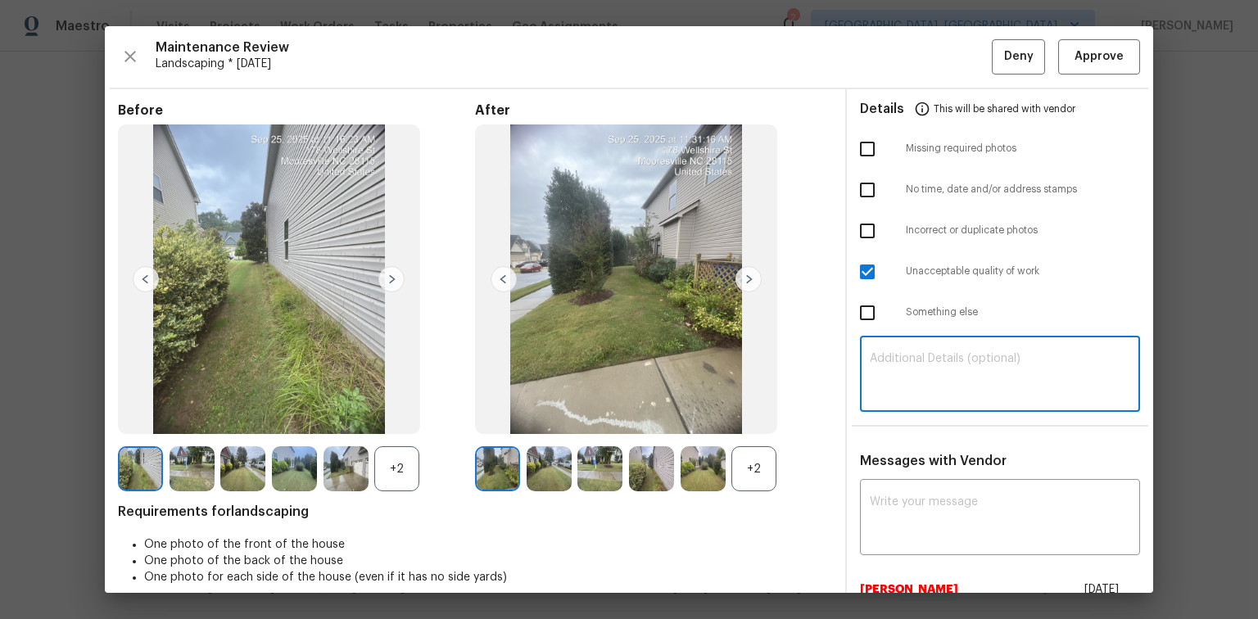
paste textarea "Maintenance Audit Team: Hello! Unfortunately, this Landscaping visit completed …"
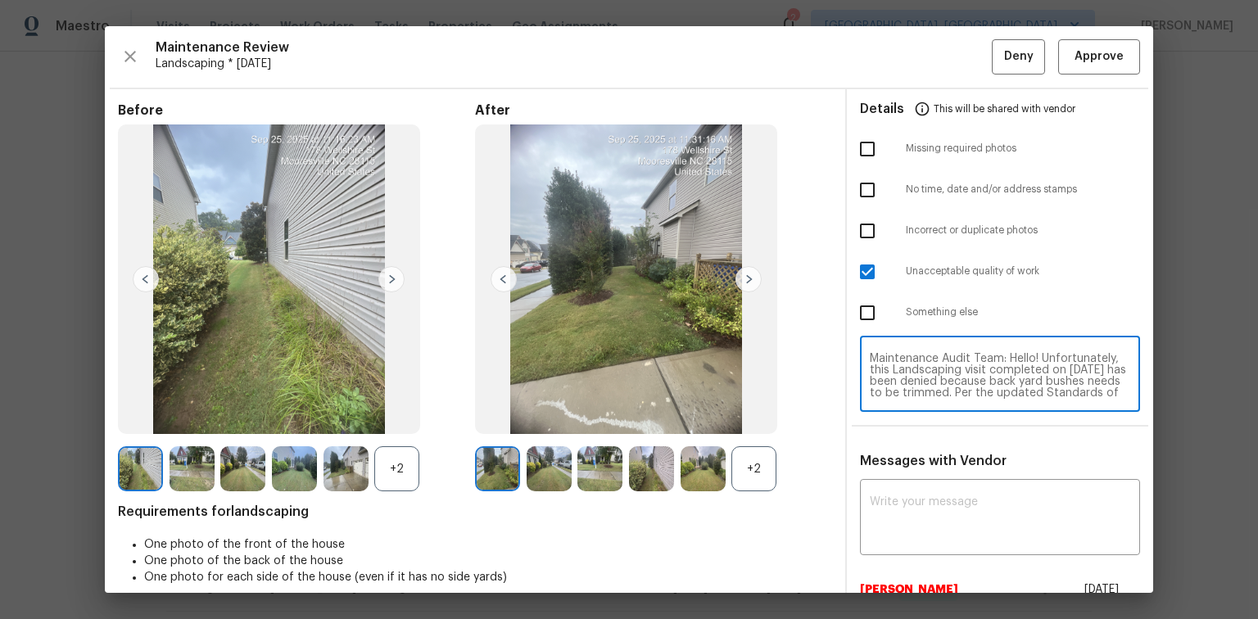
scroll to position [125, 0]
type textarea "Maintenance Audit Team: Hello! Unfortunately, this Landscaping visit completed …"
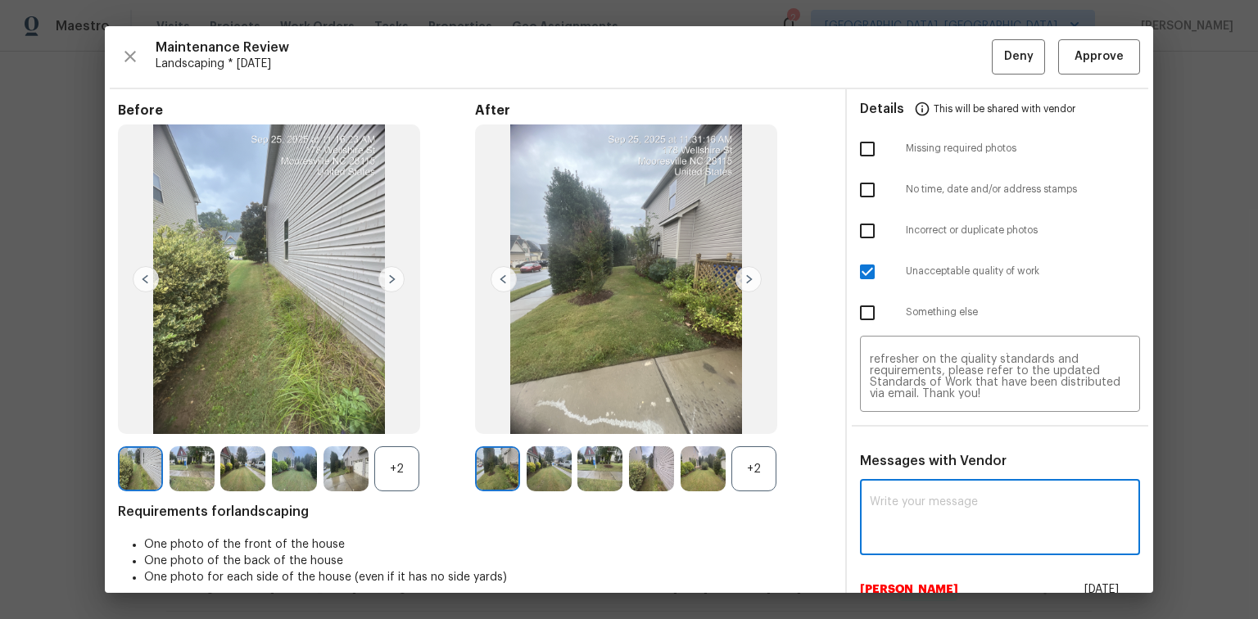
click at [924, 503] on textarea at bounding box center [1000, 519] width 260 height 46
paste textarea "Maintenance Audit Team: Hello! Unfortunately, this Landscaping visit completed …"
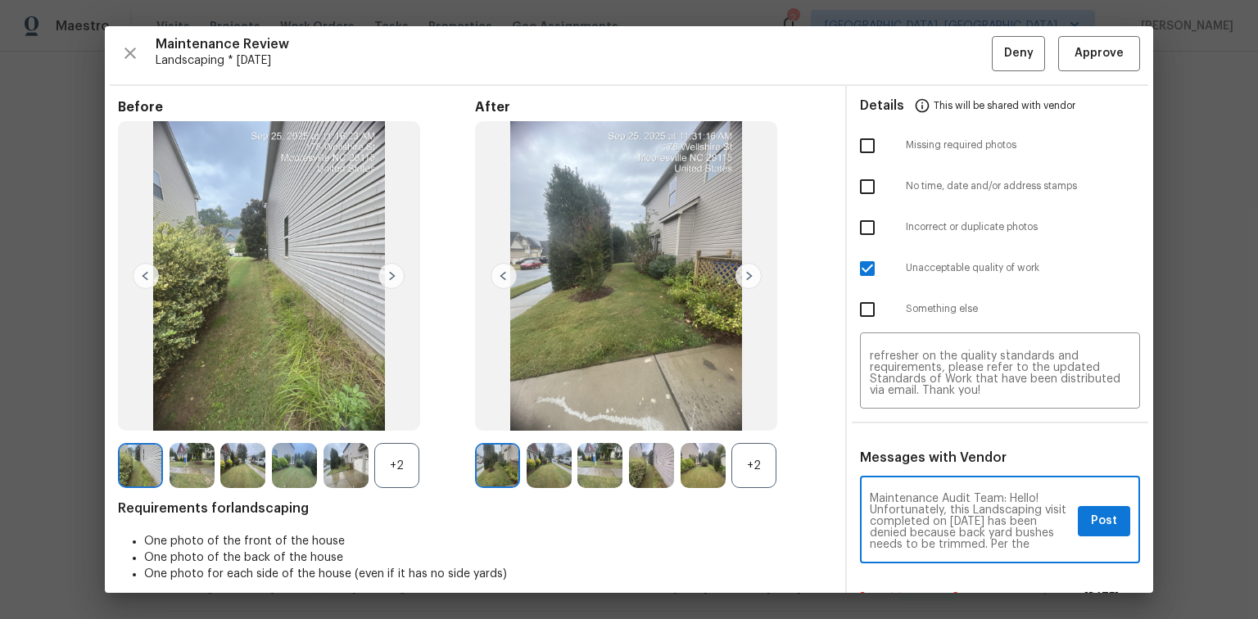
scroll to position [0, 0]
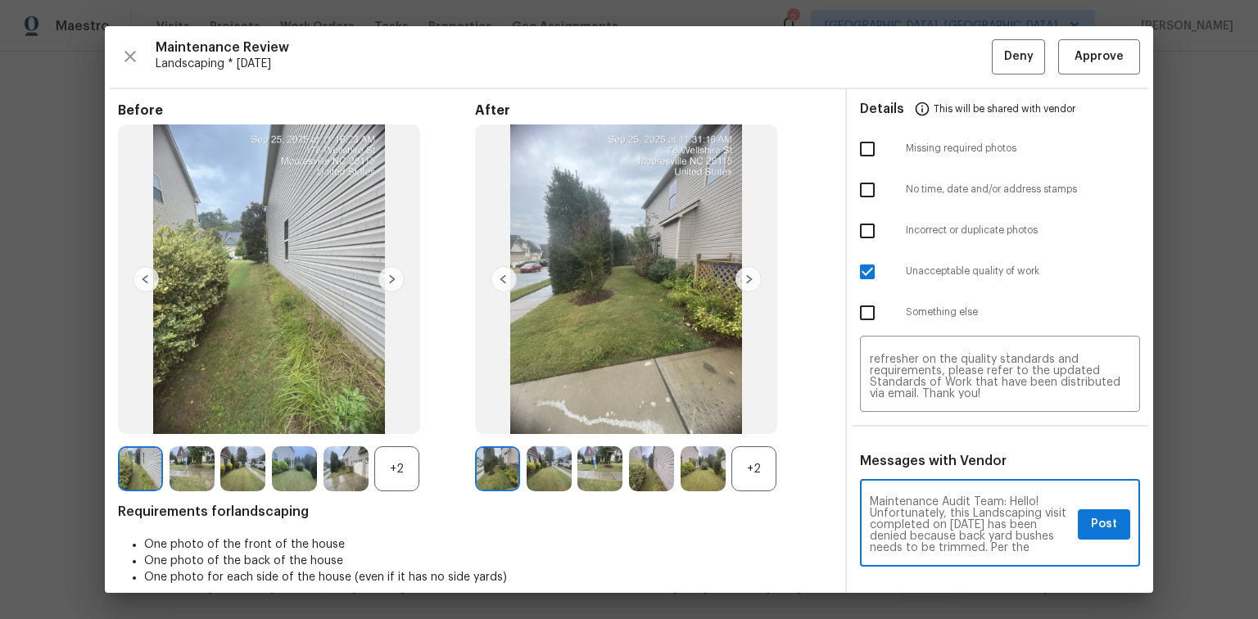
type textarea "Maintenance Audit Team: Hello! Unfortunately, this Landscaping visit completed …"
click at [1096, 524] on span "Post" at bounding box center [1104, 524] width 26 height 20
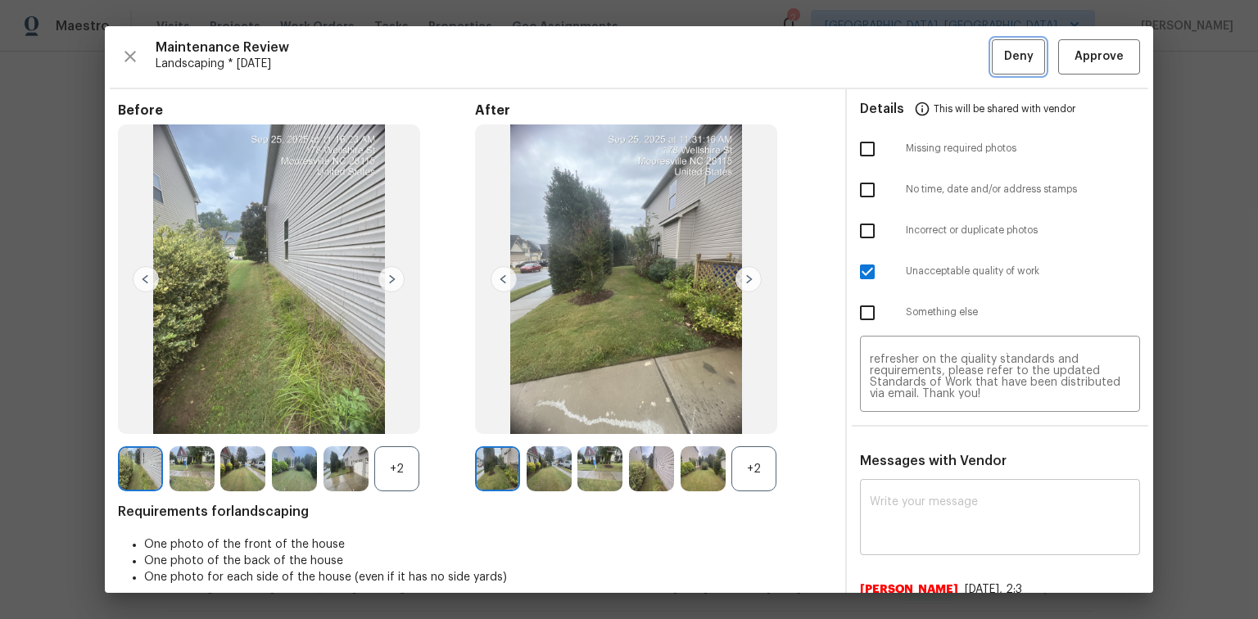
click at [1004, 57] on span "Deny" at bounding box center [1018, 57] width 29 height 20
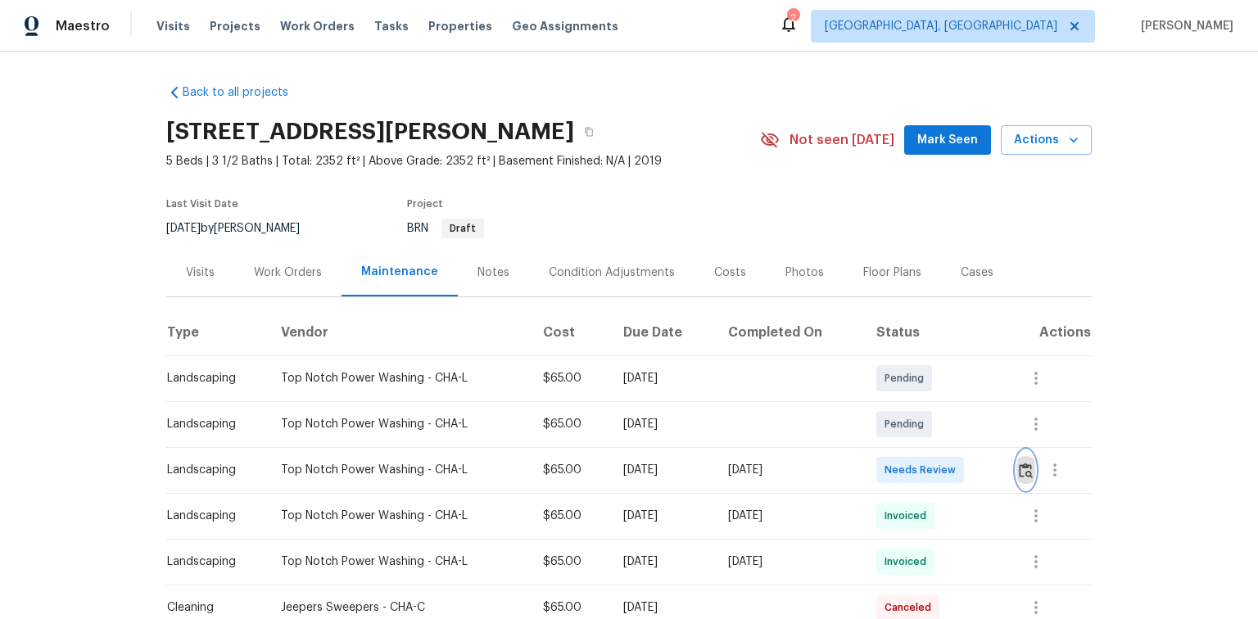
click at [1022, 469] on img "button" at bounding box center [1026, 471] width 14 height 16
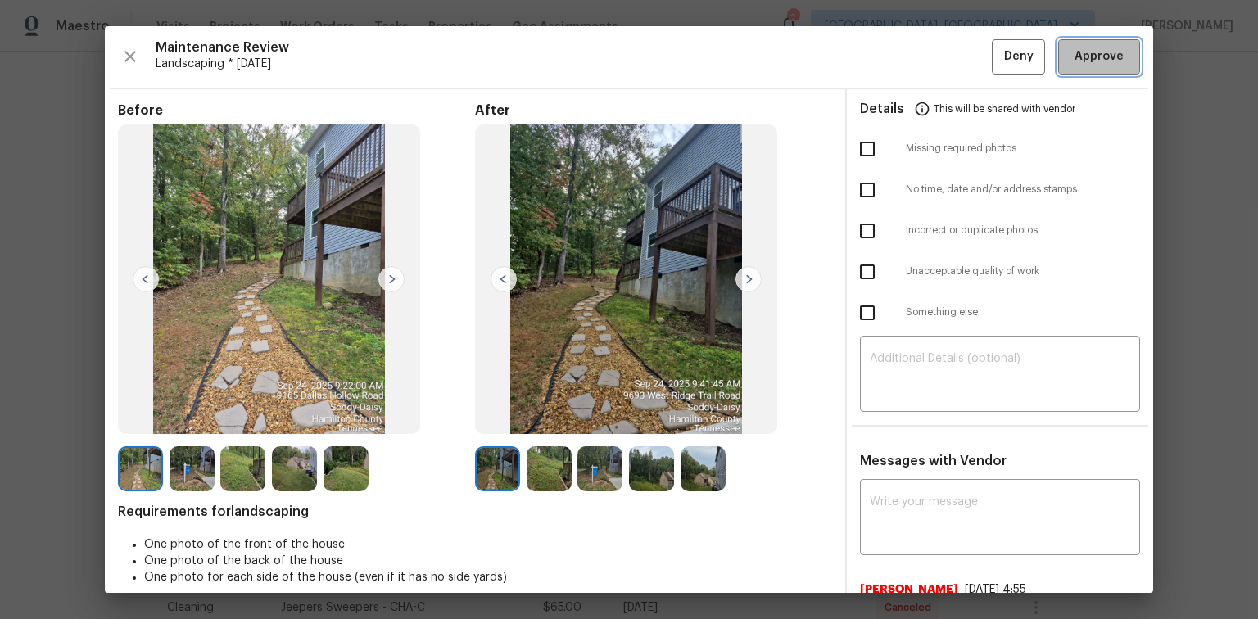
click at [1083, 53] on span "Approve" at bounding box center [1098, 57] width 49 height 20
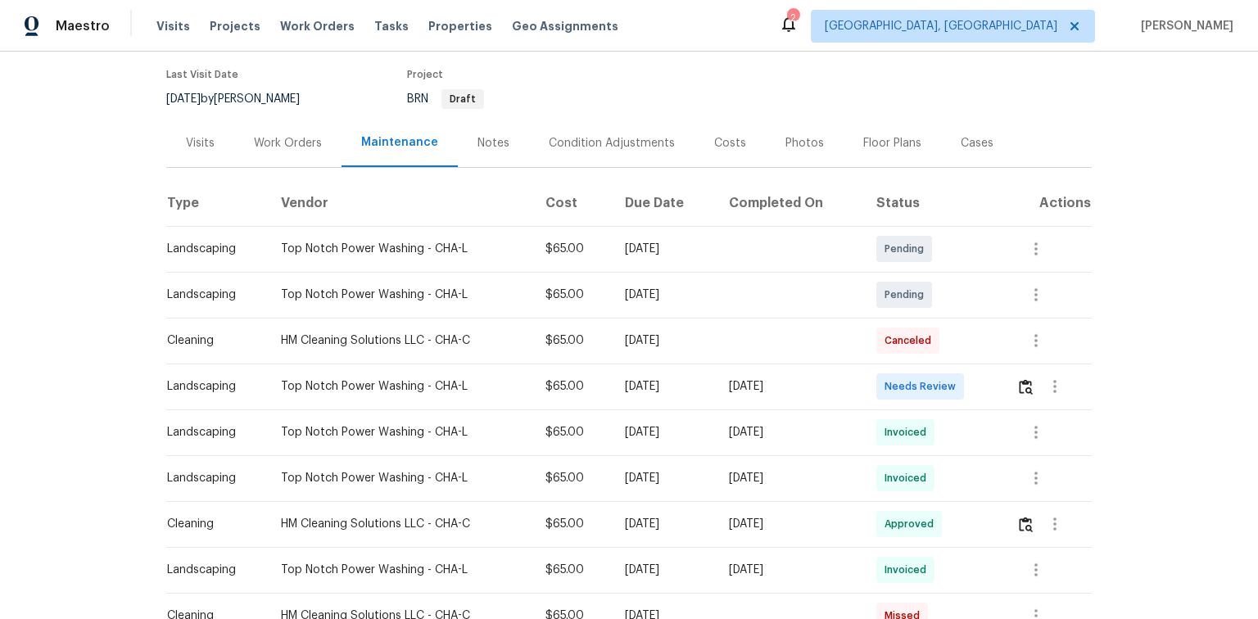
scroll to position [131, 0]
click at [1028, 383] on img "button" at bounding box center [1026, 385] width 14 height 16
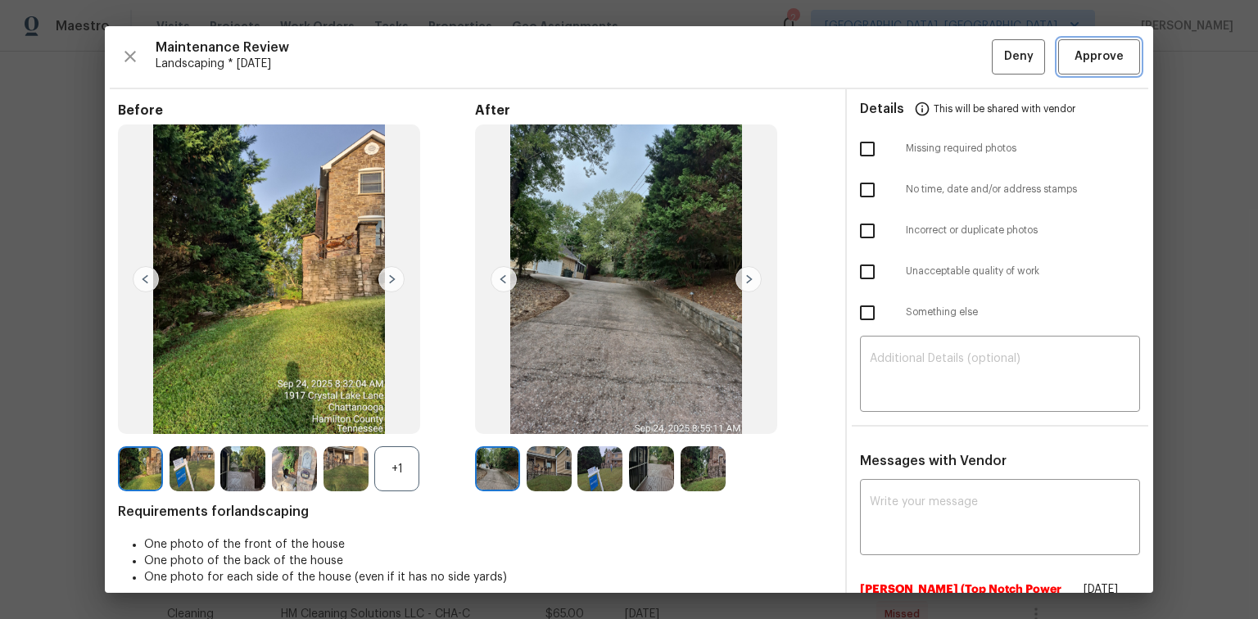
click at [1074, 58] on span "Approve" at bounding box center [1098, 57] width 49 height 20
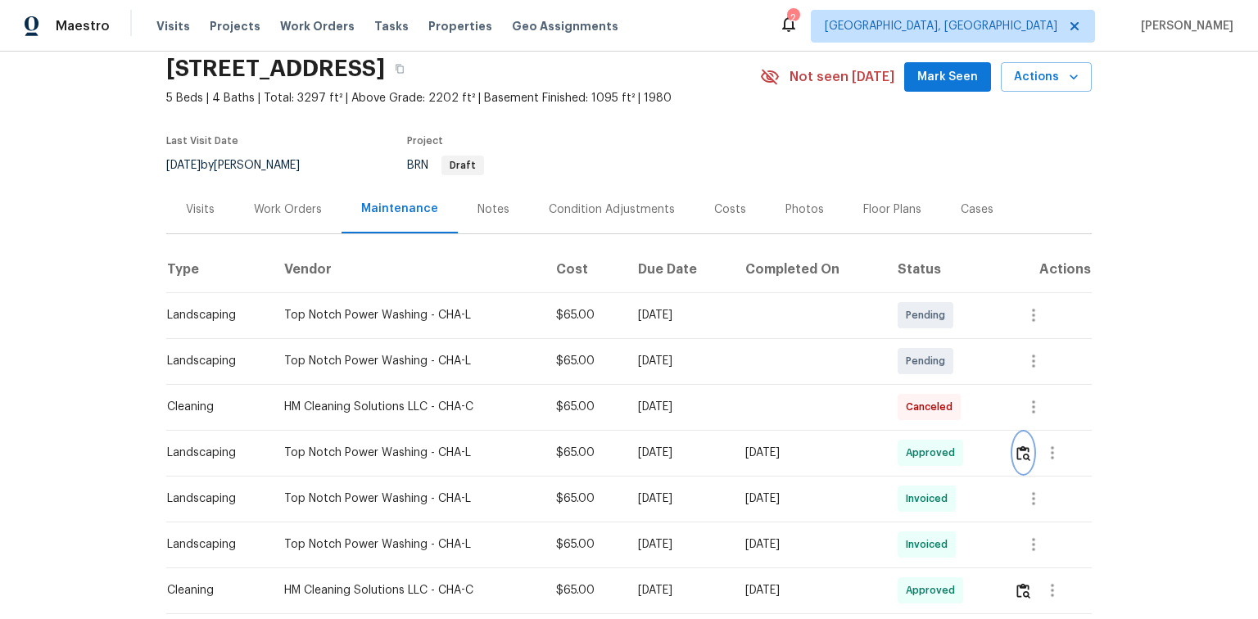
scroll to position [0, 0]
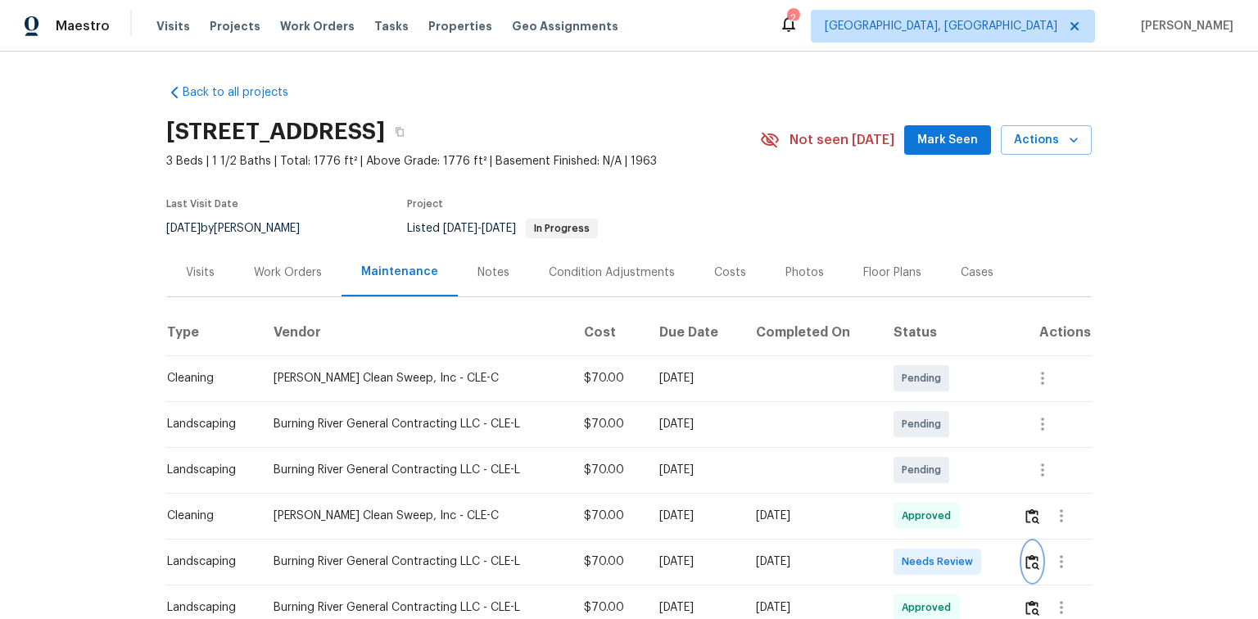
click at [1031, 562] on img "button" at bounding box center [1032, 562] width 14 height 16
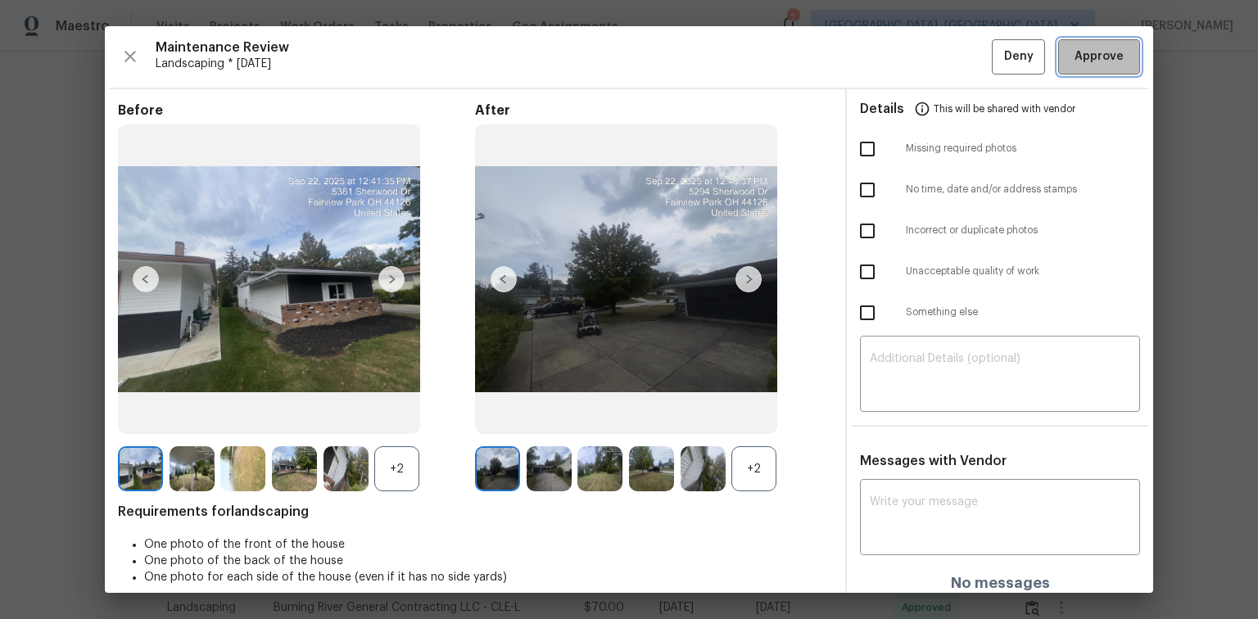
click at [1099, 52] on span "Approve" at bounding box center [1098, 57] width 49 height 20
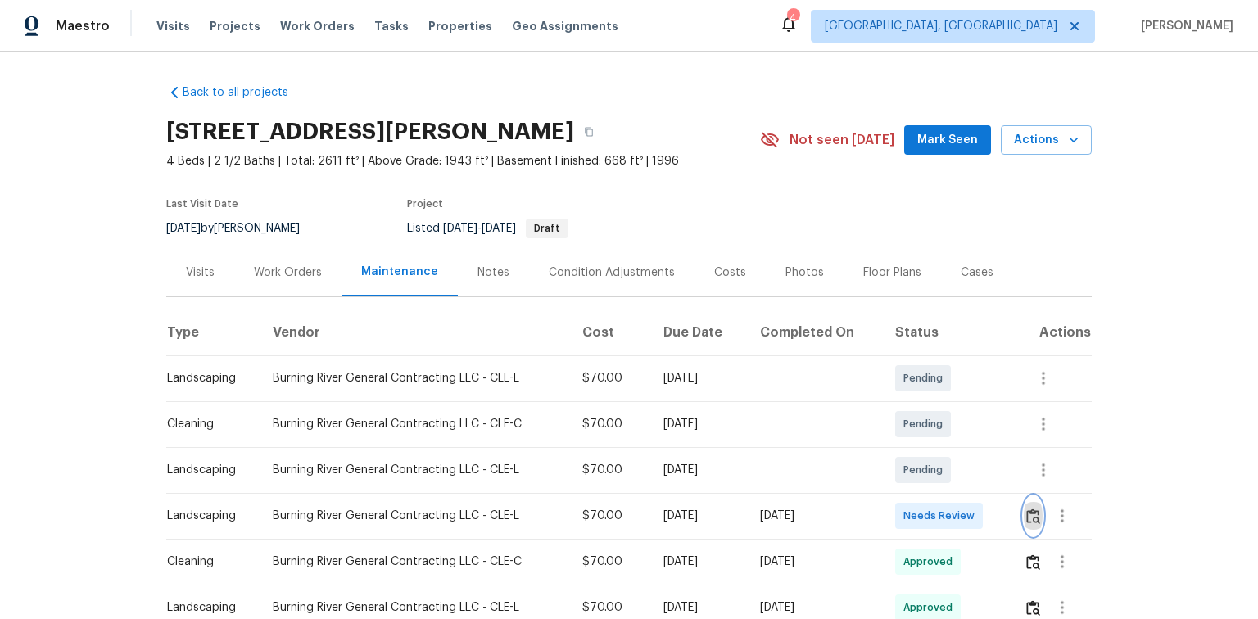
click at [1035, 513] on img "button" at bounding box center [1033, 517] width 14 height 16
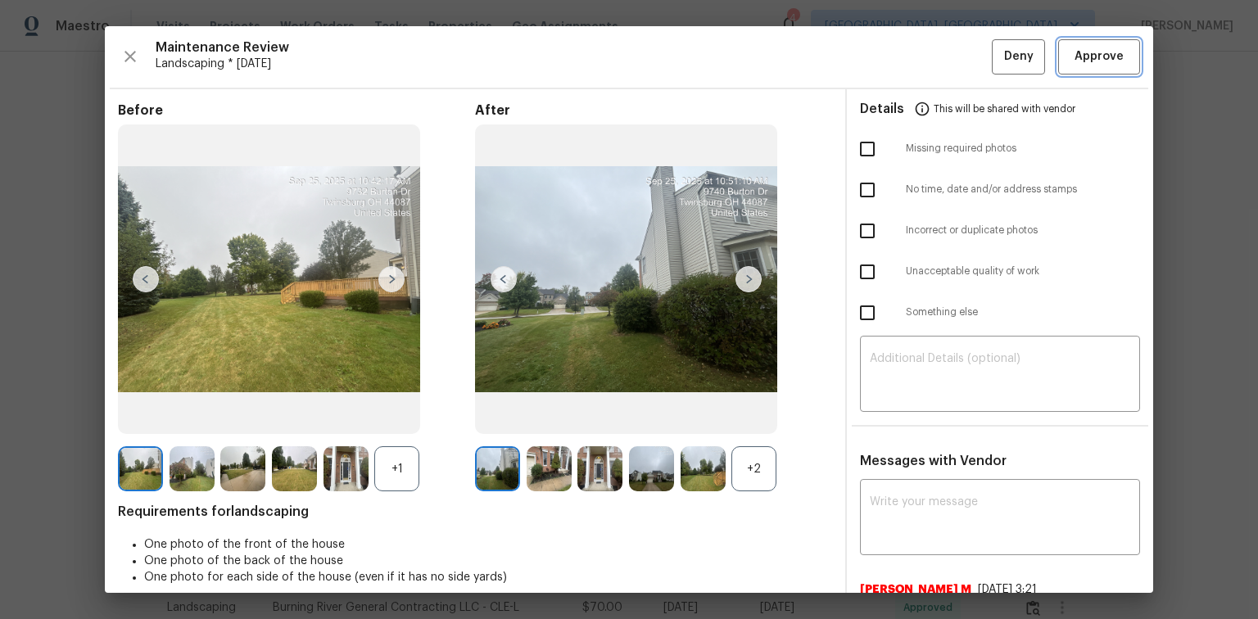
click at [1074, 61] on span "Approve" at bounding box center [1098, 57] width 49 height 20
